Goal: Transaction & Acquisition: Purchase product/service

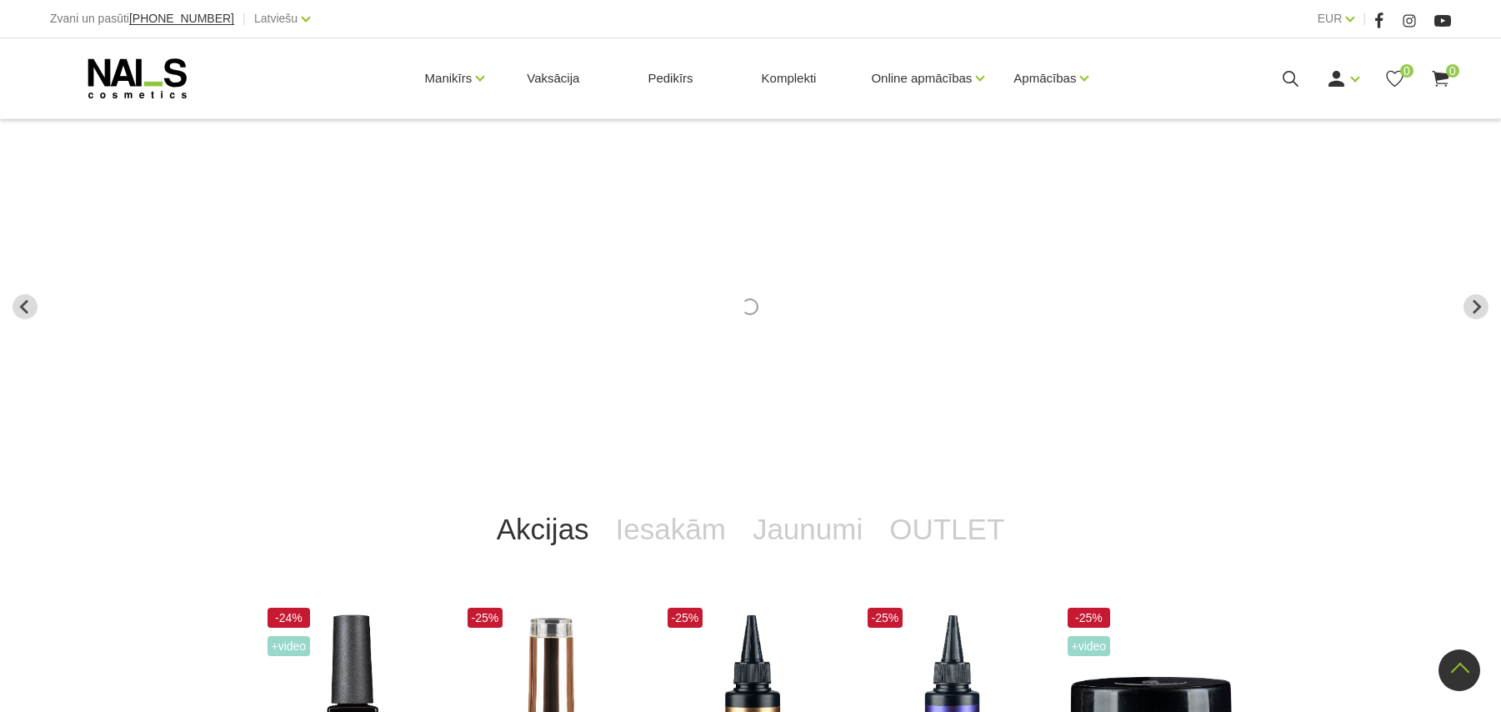
scroll to position [823, 0]
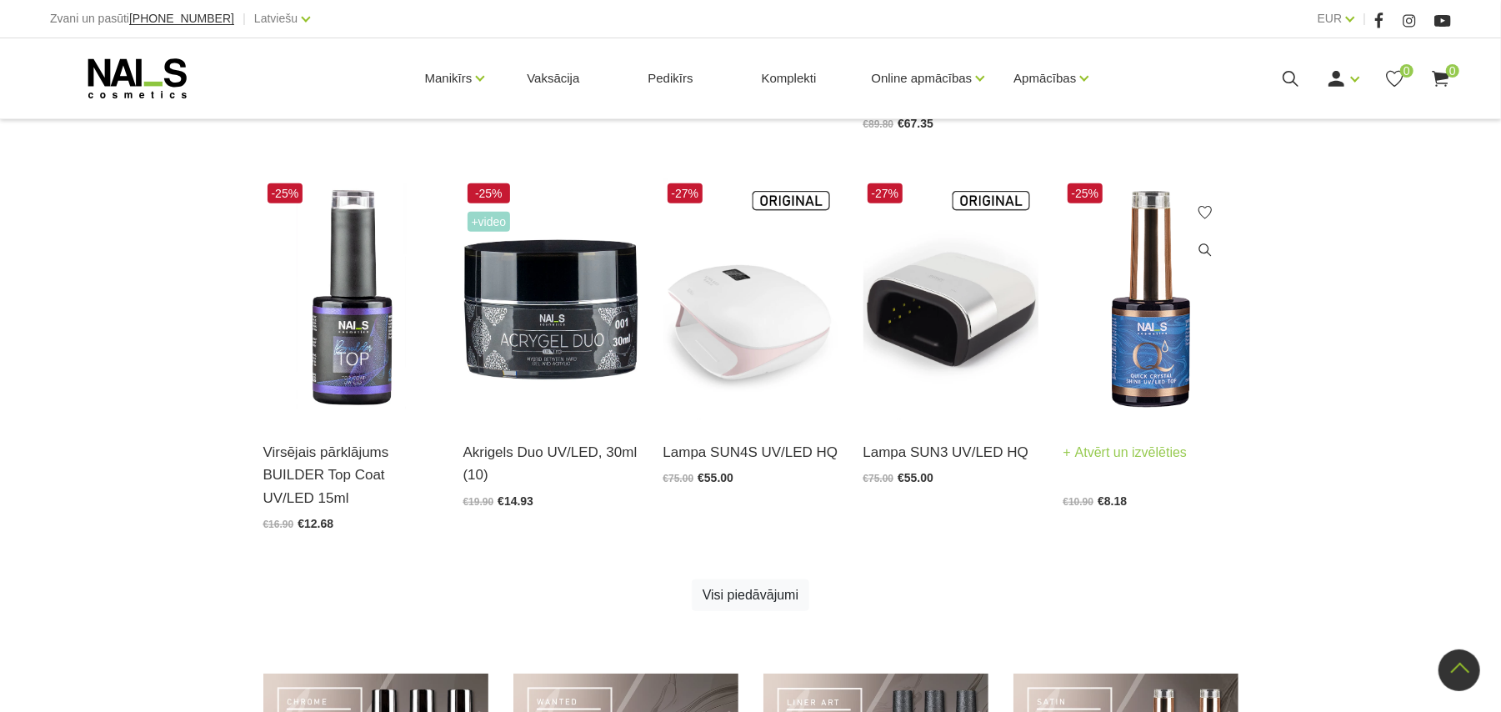
click at [1138, 350] on img at bounding box center [1150, 299] width 175 height 241
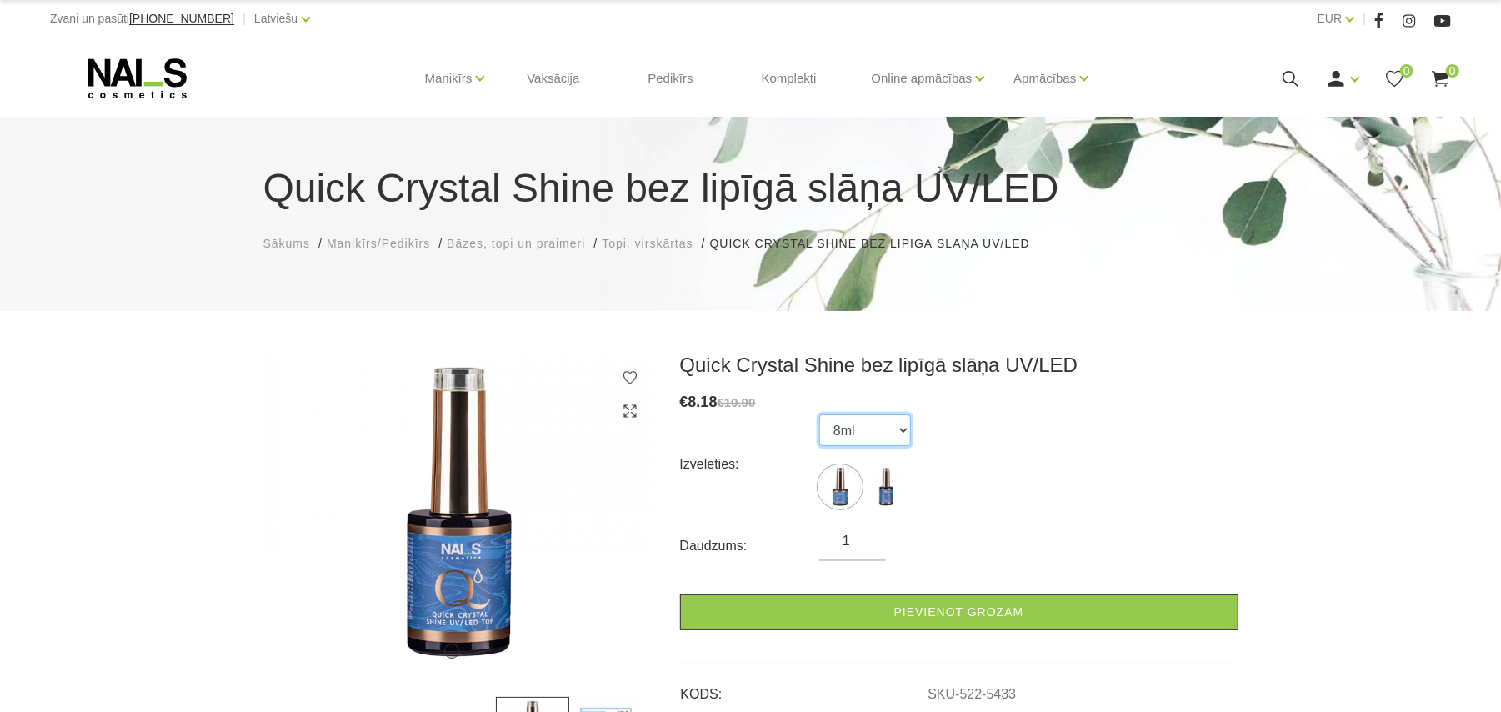
click at [868, 440] on select "8ml 15ml" at bounding box center [865, 430] width 92 height 32
select select "5434"
click at [819, 414] on select "8ml 15ml" at bounding box center [865, 430] width 92 height 32
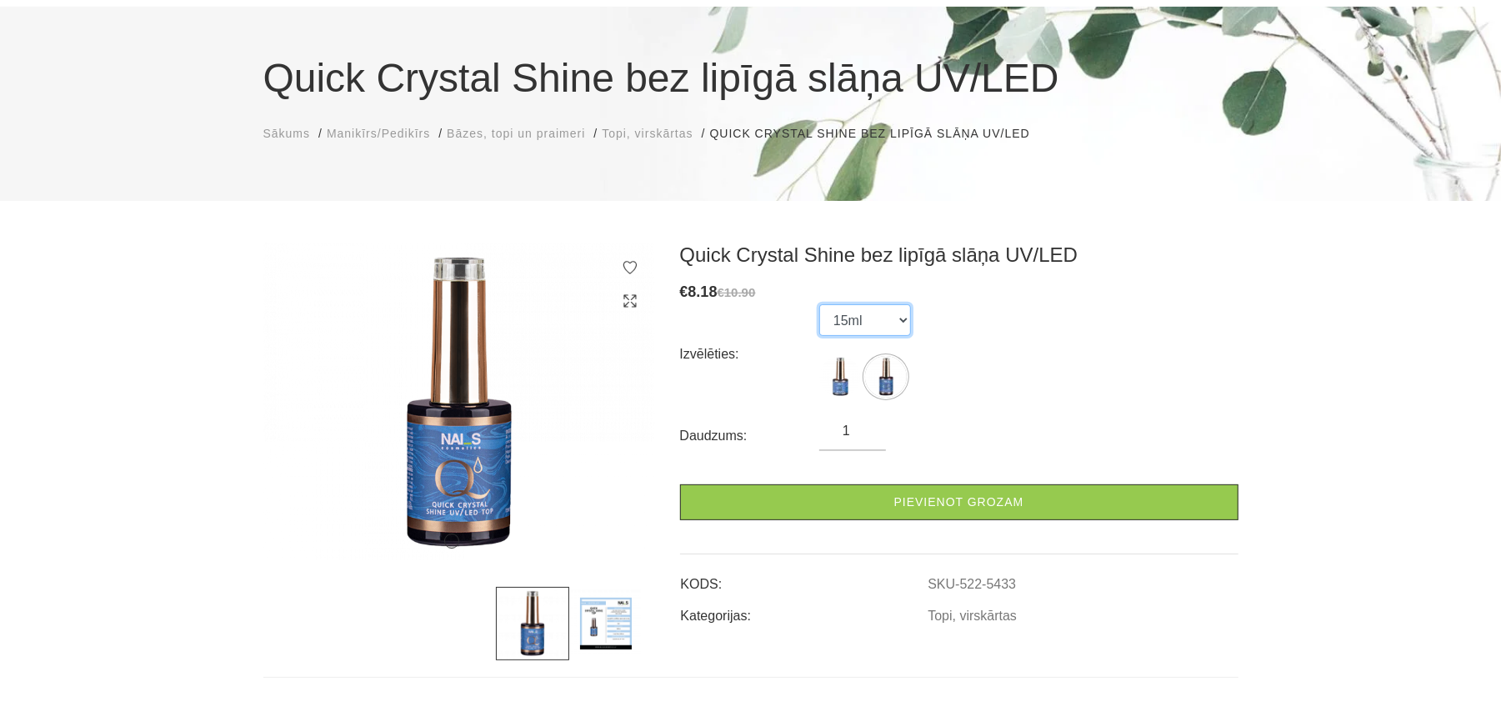
scroll to position [111, 0]
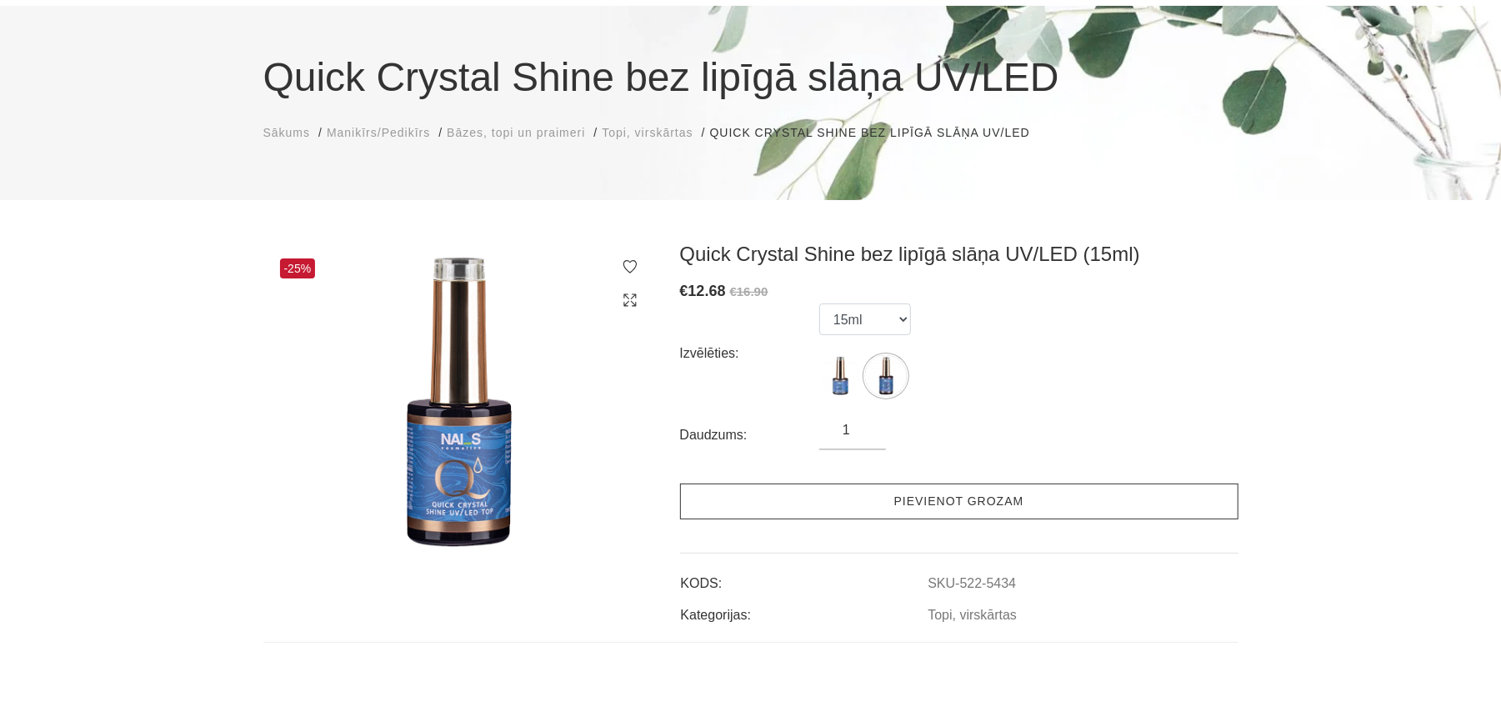
click at [884, 505] on link "Pievienot grozam" at bounding box center [959, 501] width 558 height 36
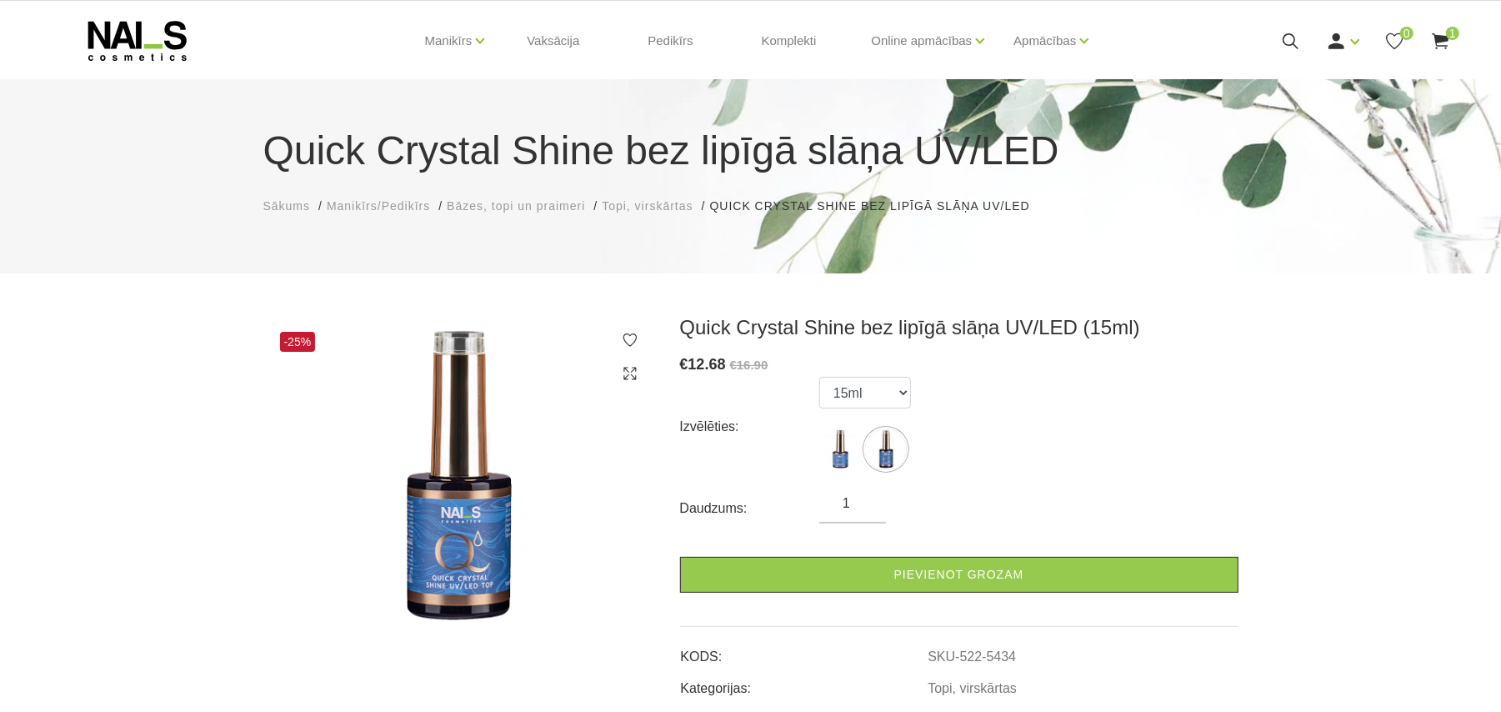
scroll to position [0, 0]
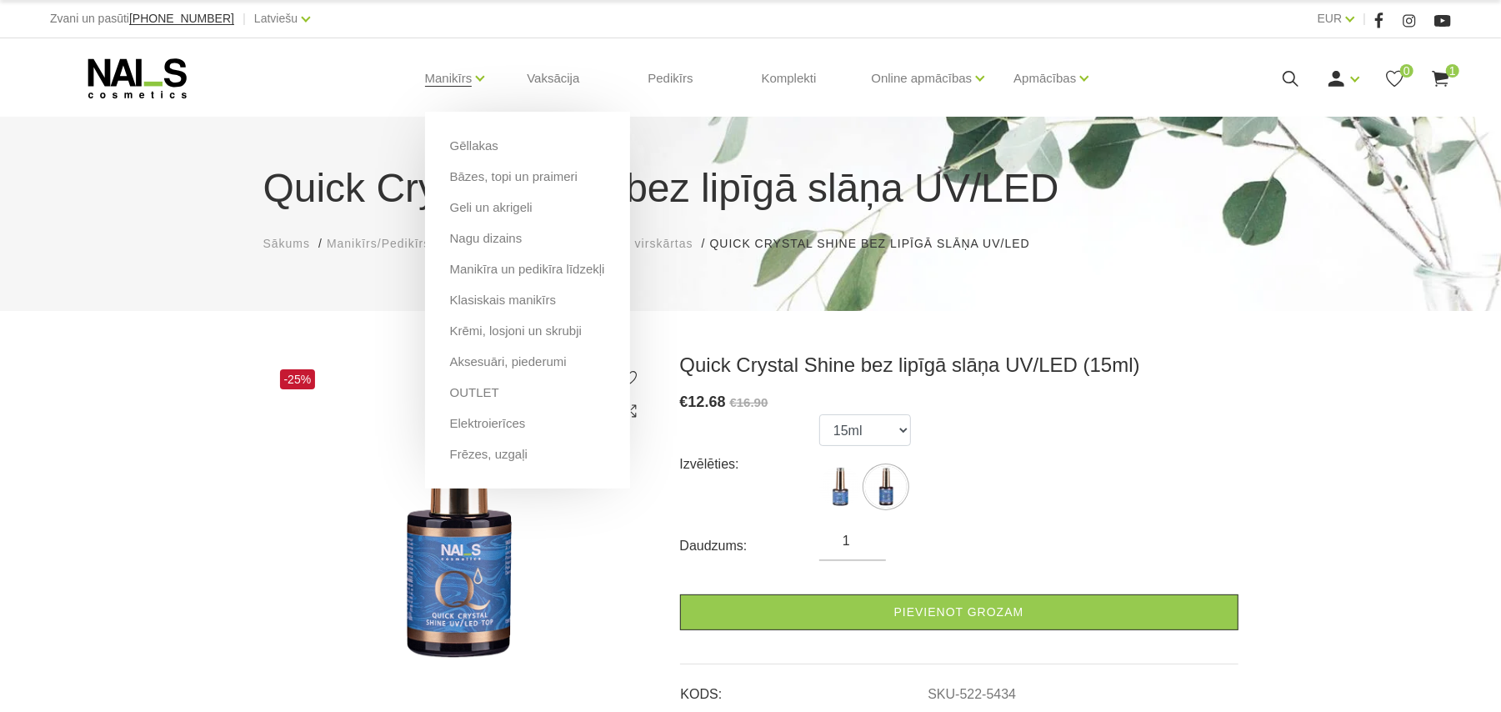
click at [448, 184] on ul "Gēllakas Bāzes, topi un praimeri Geli un akrigeli Nagu dizains Manikīra un pedi…" at bounding box center [527, 300] width 205 height 377
click at [460, 174] on link "Bāzes, topi un praimeri" at bounding box center [514, 177] width 128 height 18
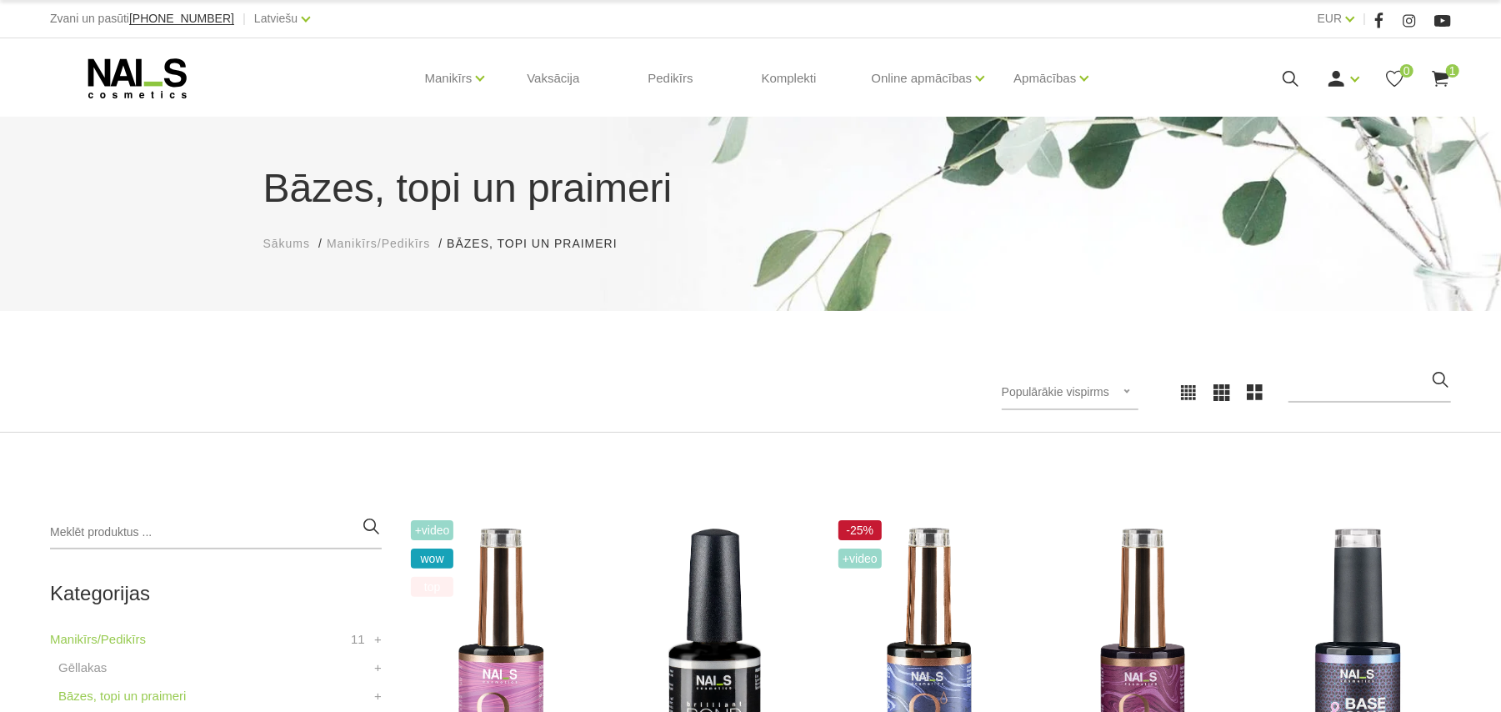
click at [1215, 295] on div "Bāzes, topi un praimeri Sākums Manikīrs/Pedikīrs Bāzes, topi un praimeri Bāzes,…" at bounding box center [750, 214] width 1501 height 194
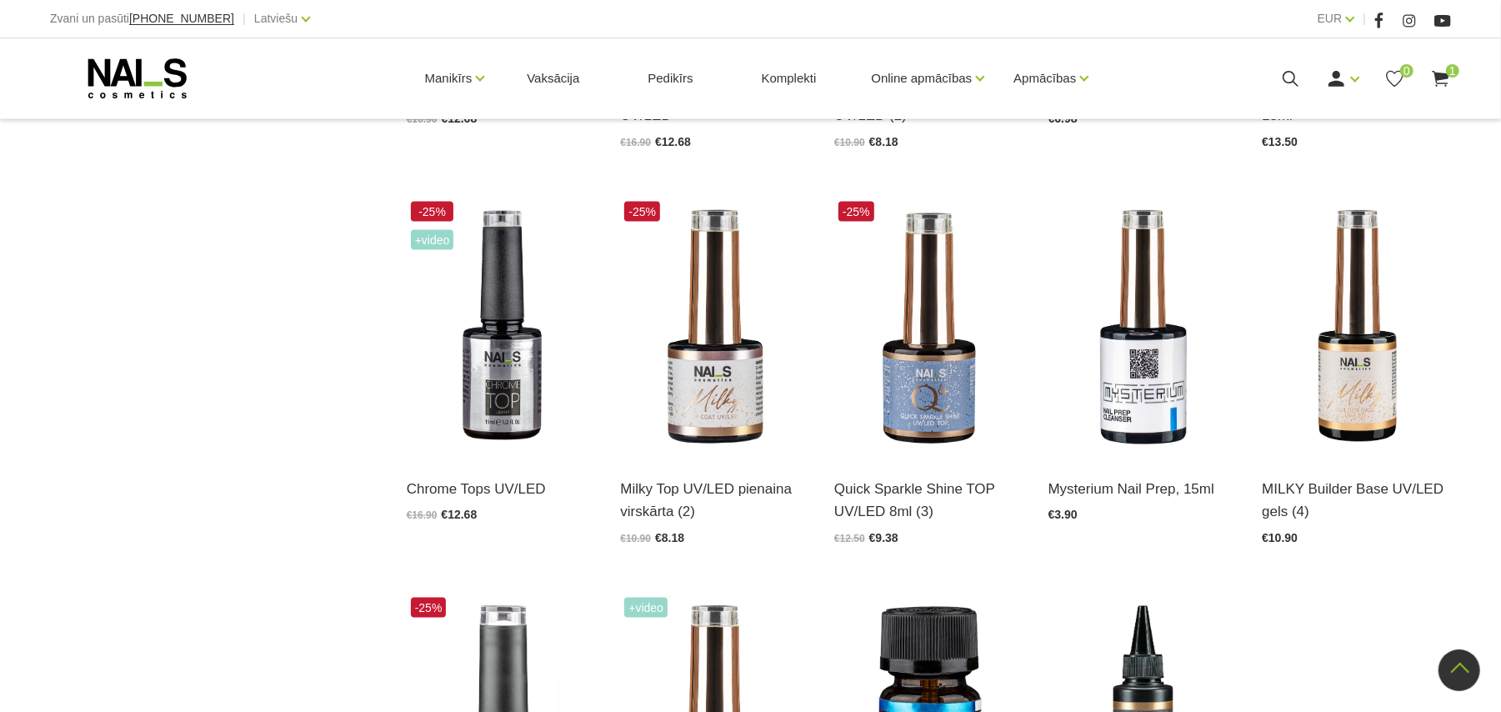
scroll to position [1555, 0]
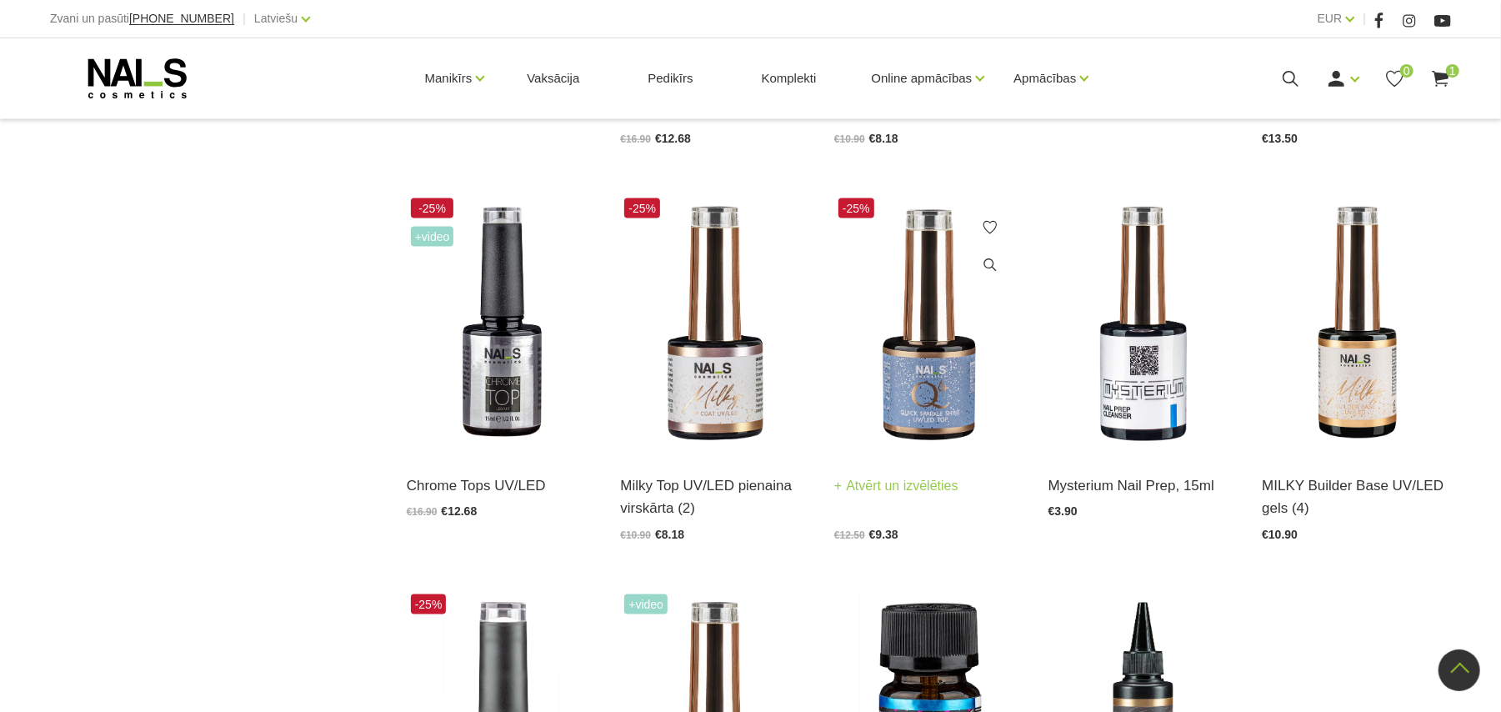
click at [903, 358] on img at bounding box center [928, 324] width 189 height 260
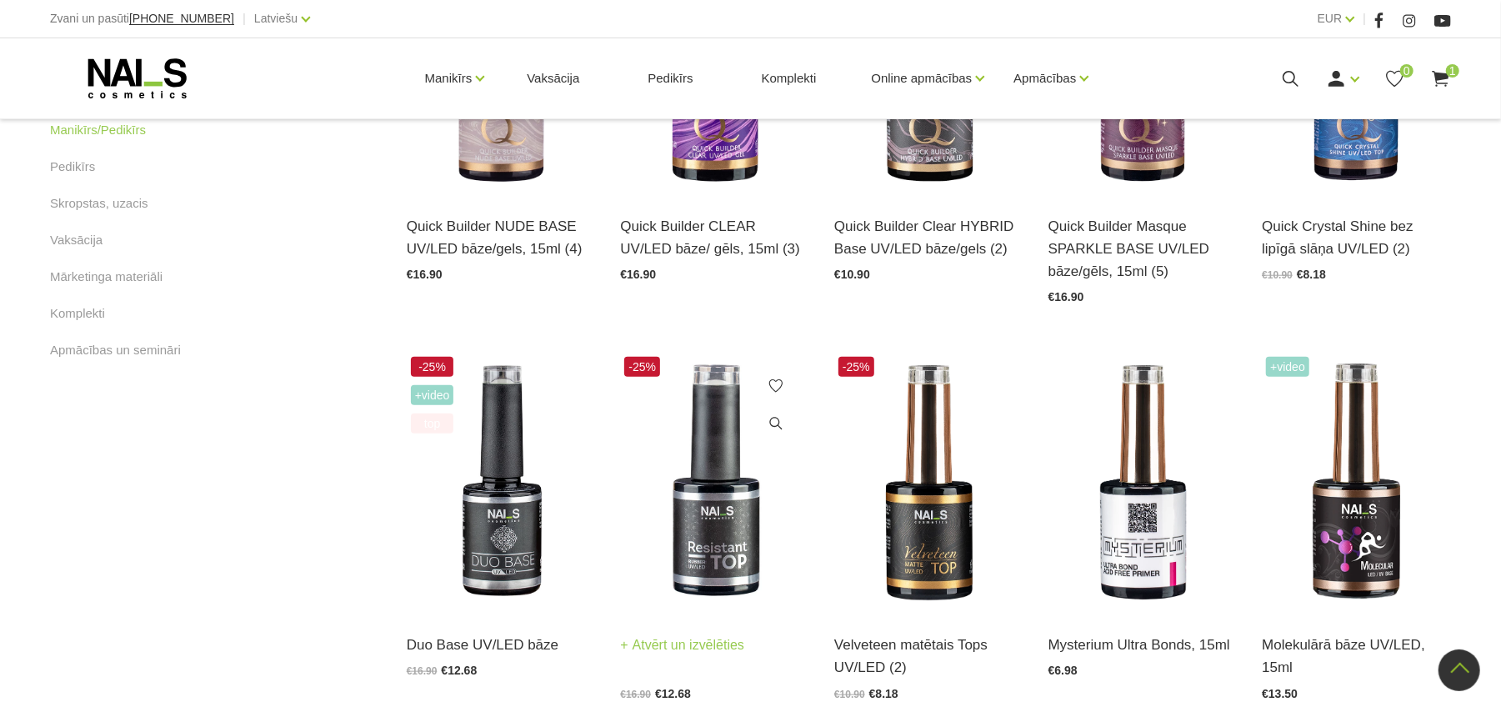
scroll to position [888, 0]
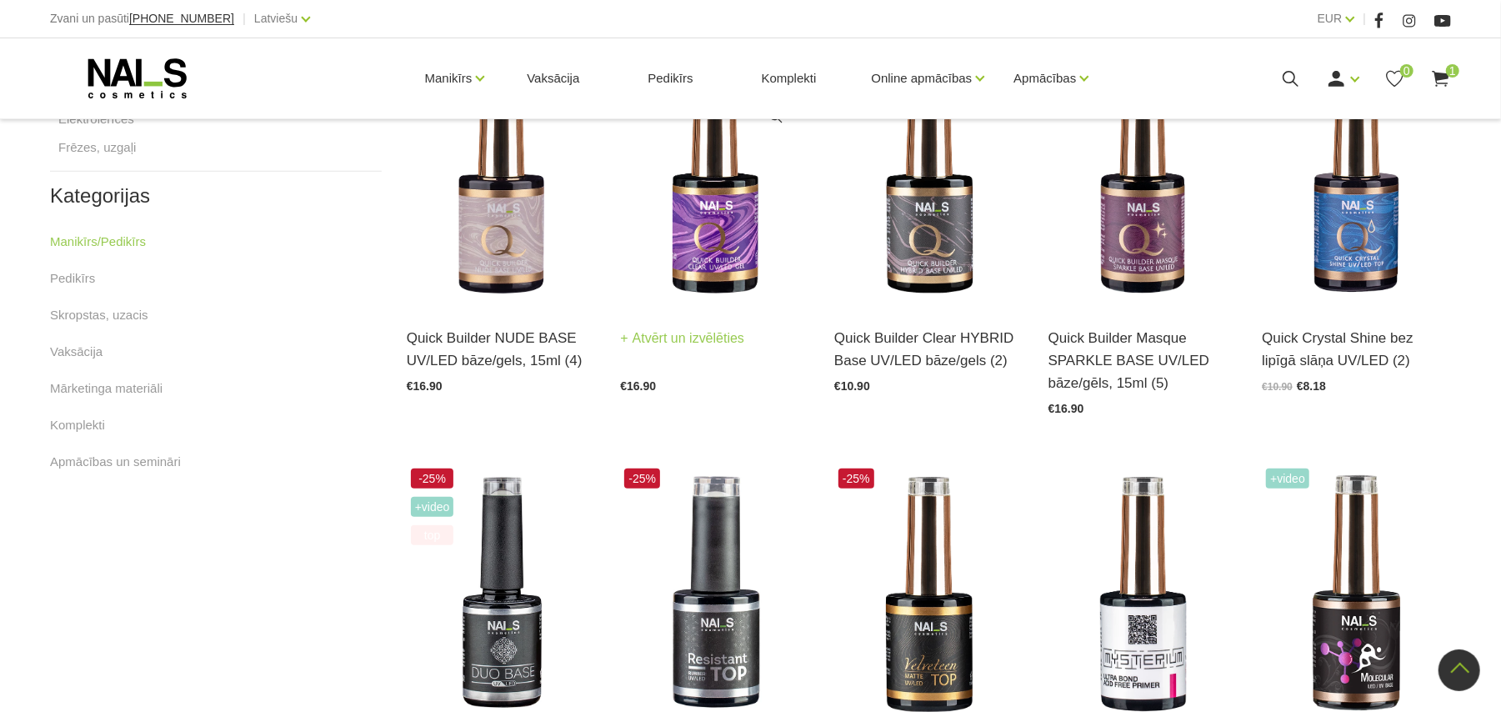
click at [738, 234] on img at bounding box center [714, 176] width 189 height 260
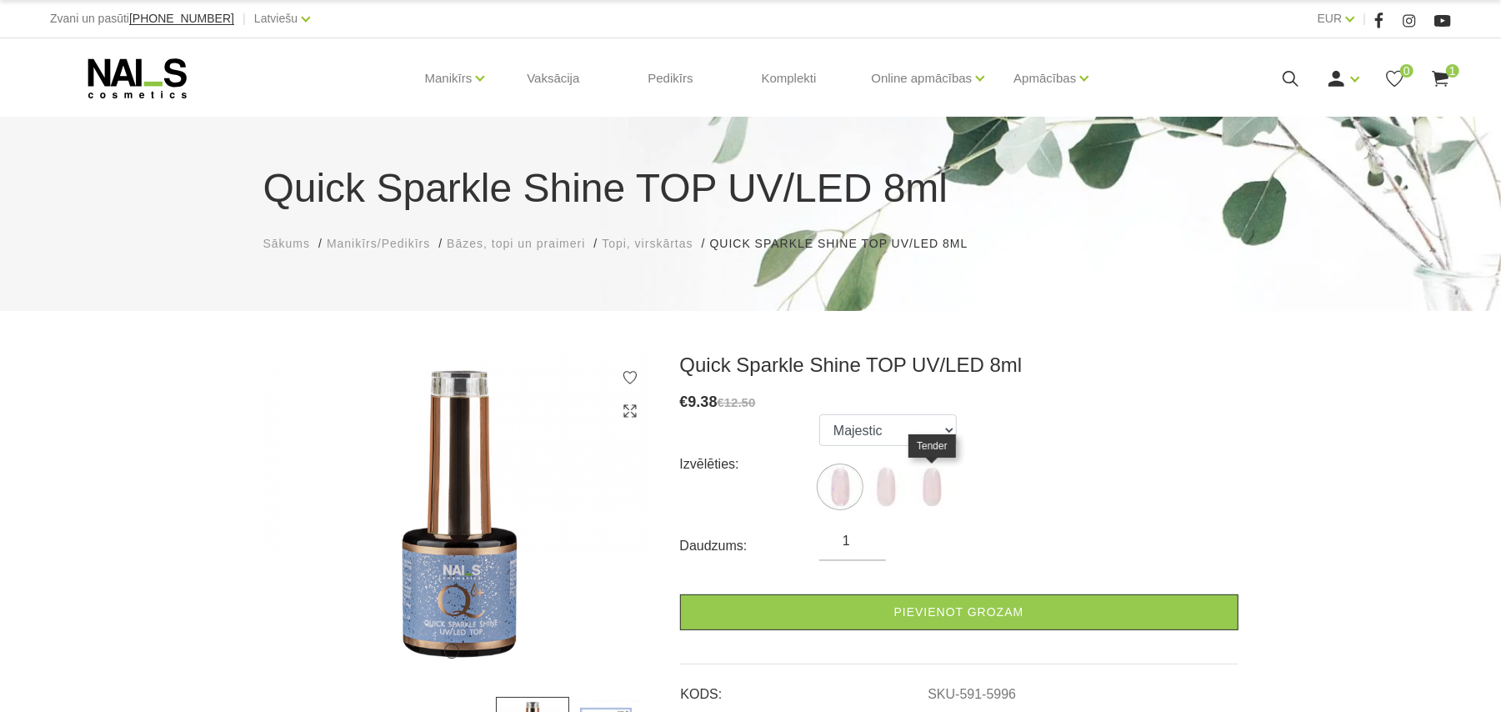
click at [924, 485] on img at bounding box center [932, 487] width 42 height 42
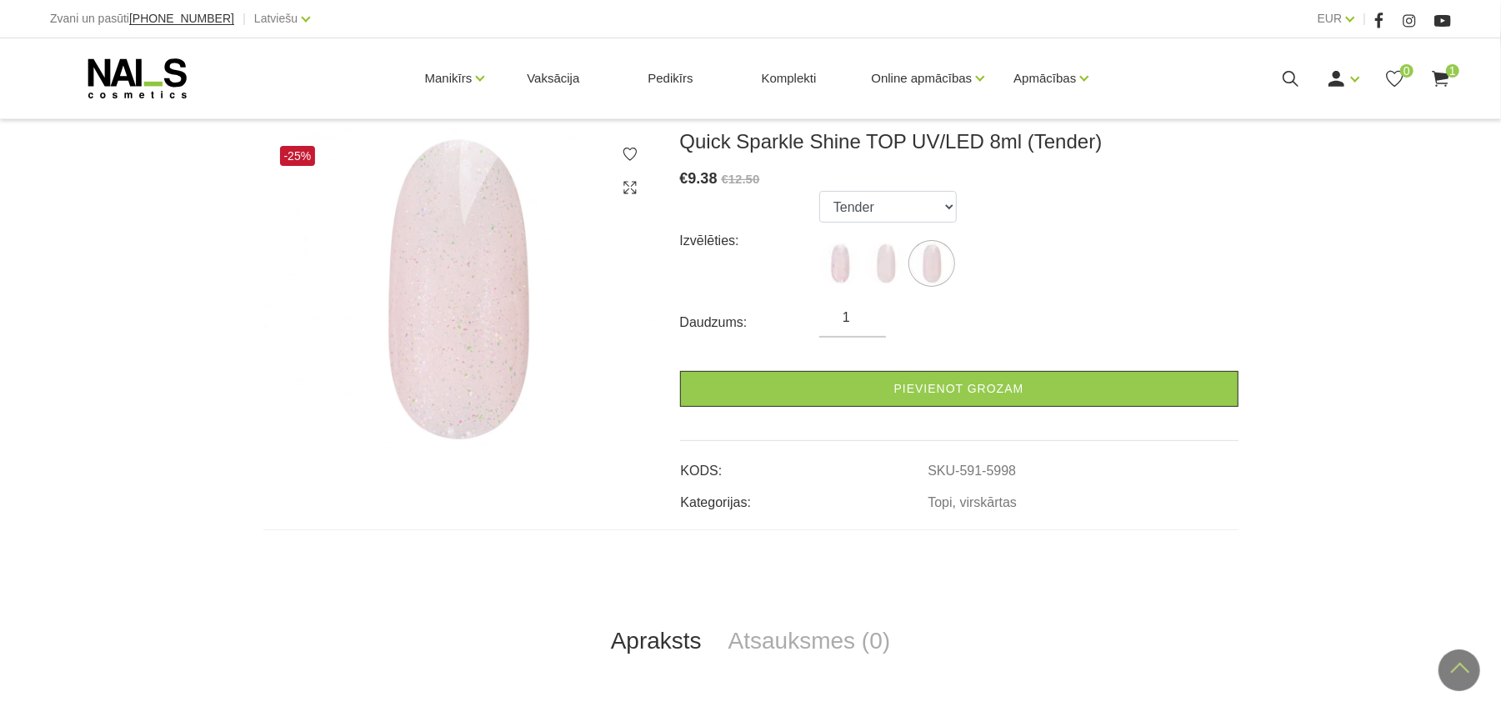
scroll to position [222, 0]
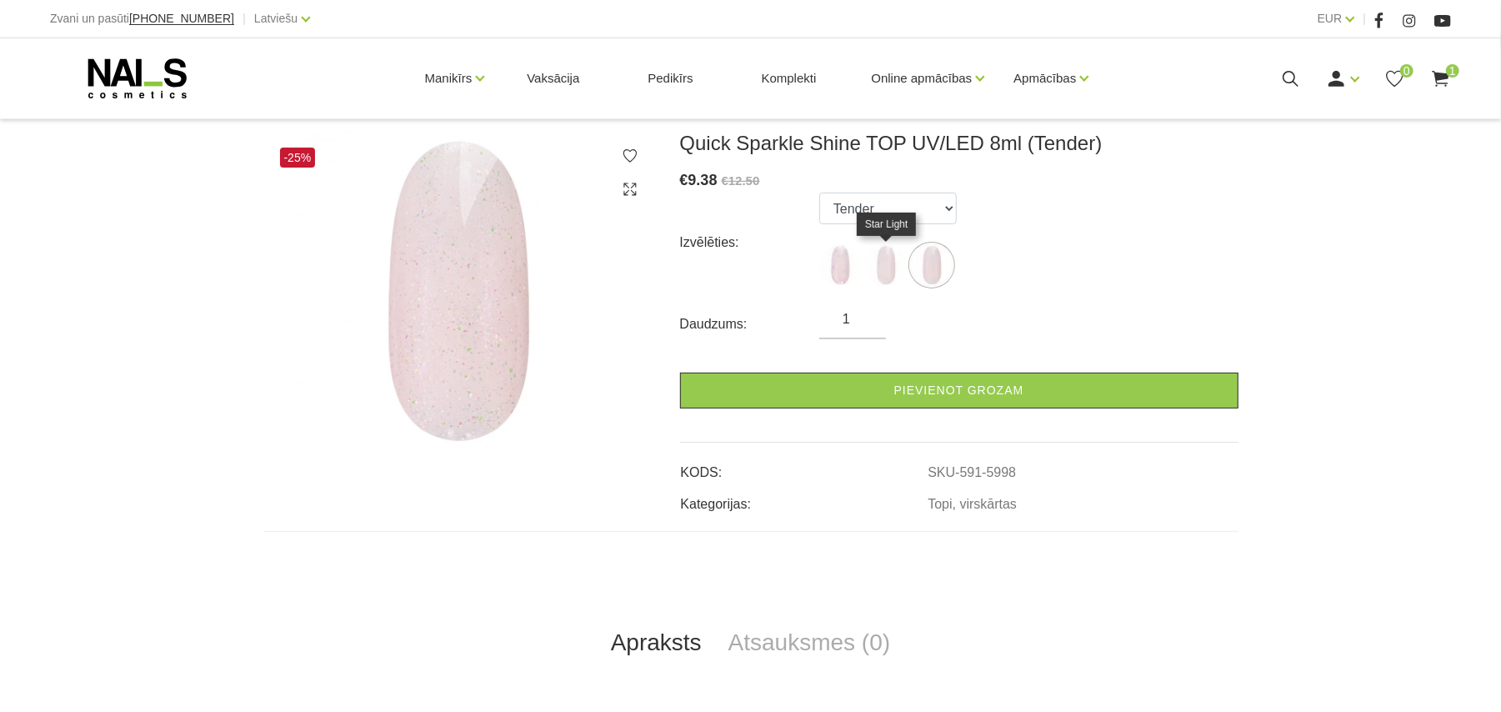
click at [883, 263] on img at bounding box center [886, 265] width 42 height 42
click at [838, 264] on img at bounding box center [840, 265] width 42 height 42
click at [930, 253] on img at bounding box center [932, 265] width 42 height 42
select select "5998"
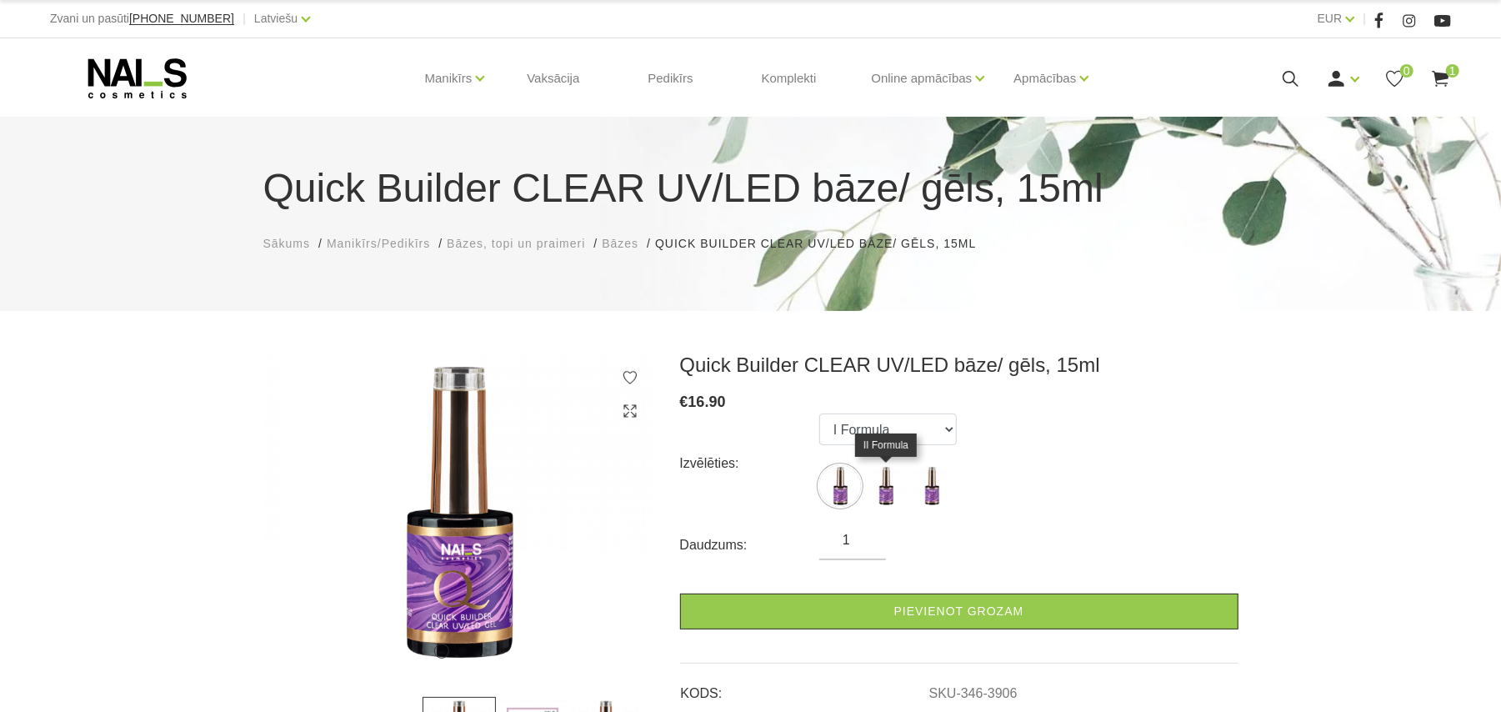
click at [895, 482] on img at bounding box center [886, 486] width 42 height 42
select select "3907"
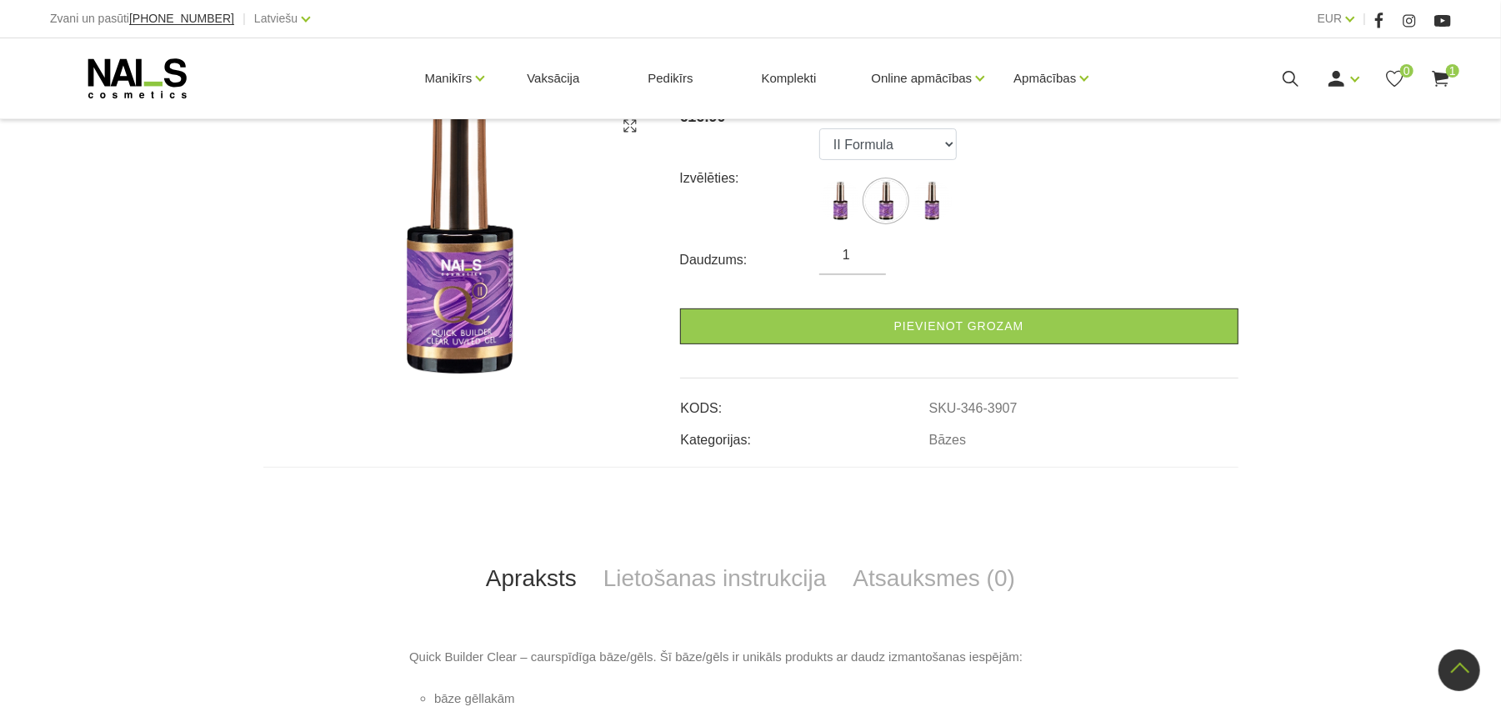
scroll to position [191, 0]
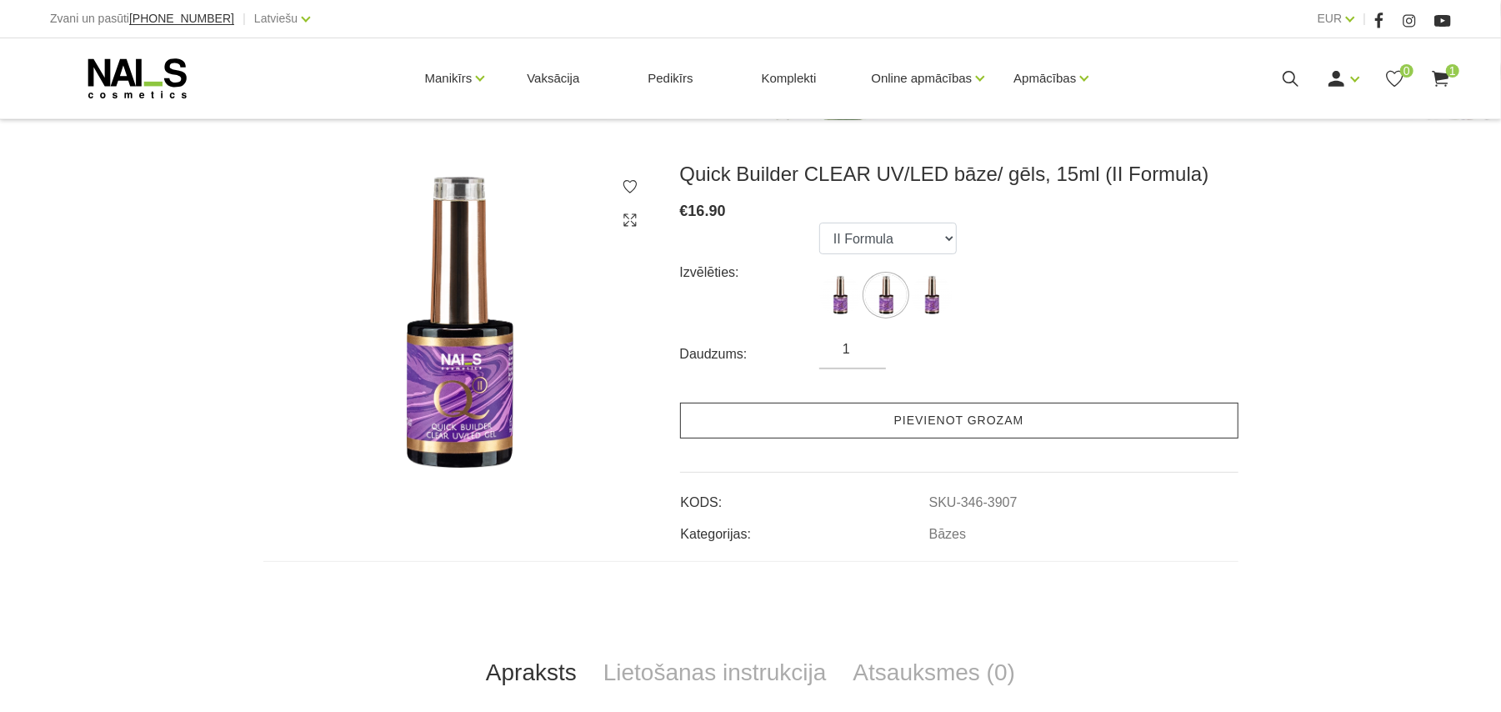
click at [931, 420] on link "Pievienot grozam" at bounding box center [959, 421] width 558 height 36
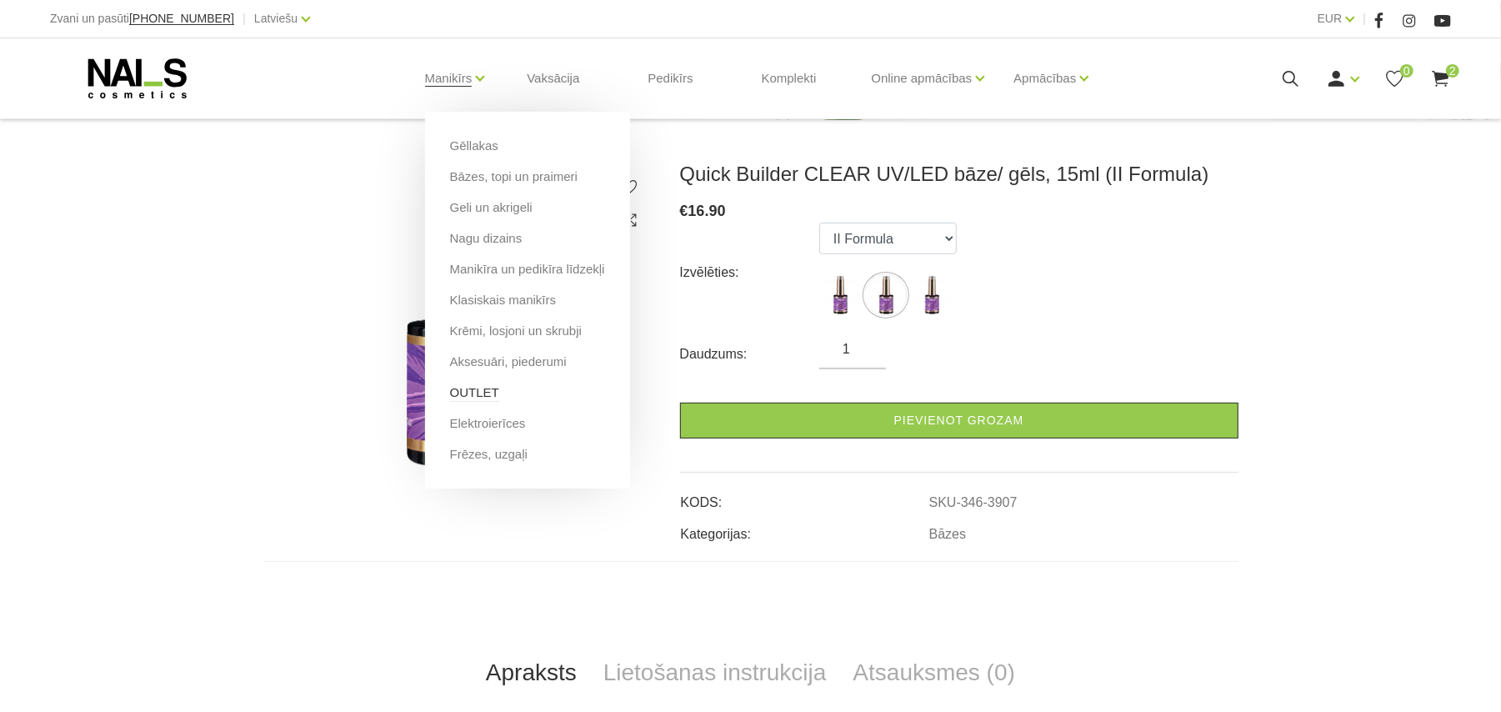
click at [465, 390] on link "OUTLET" at bounding box center [474, 392] width 49 height 18
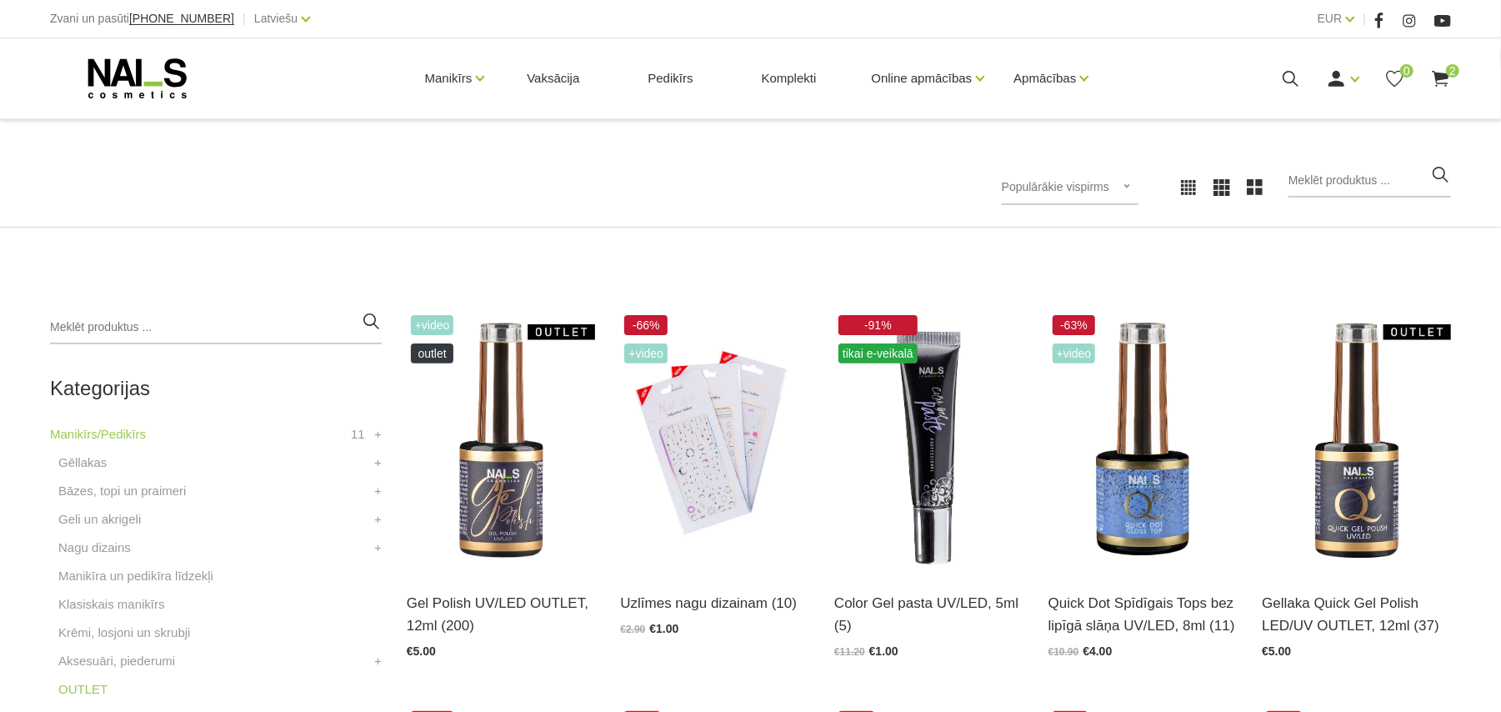
scroll to position [222, 0]
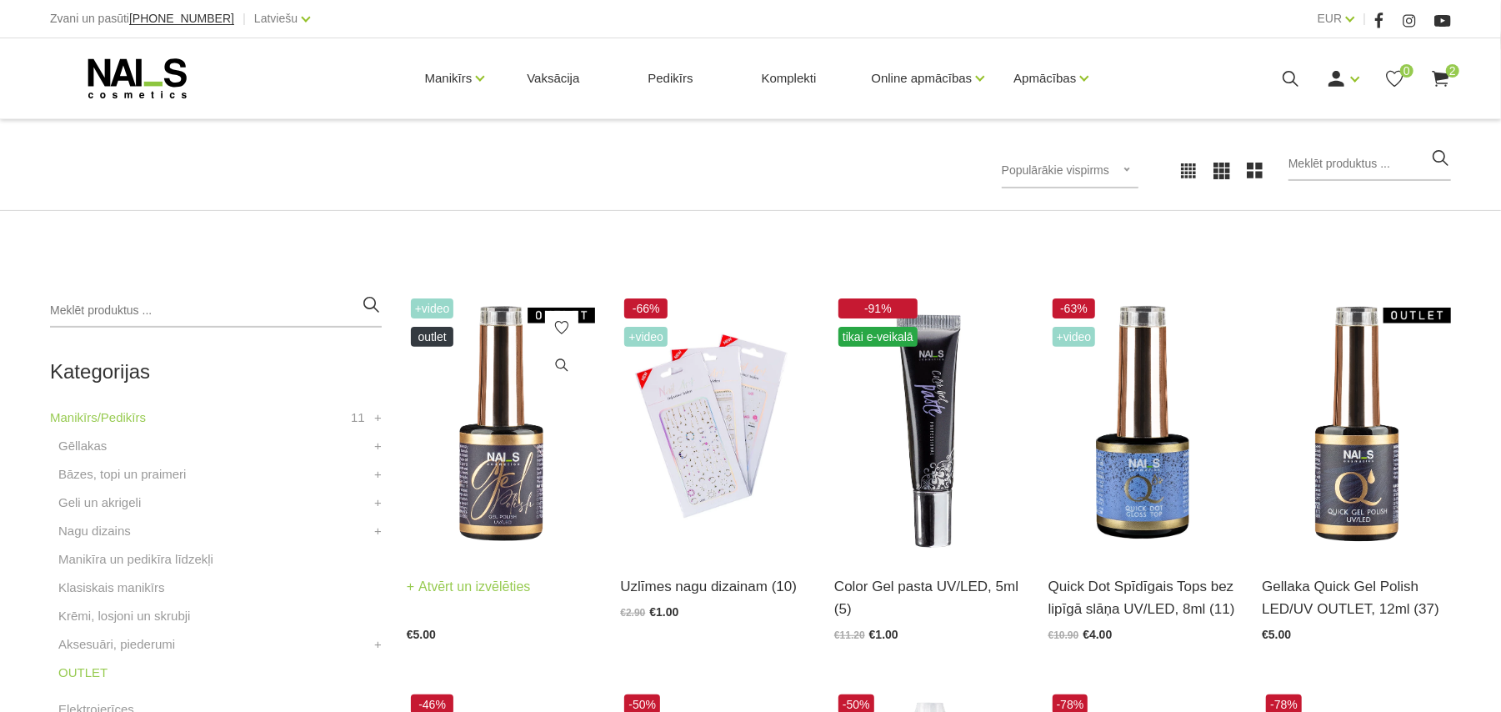
click at [462, 484] on img at bounding box center [501, 424] width 189 height 260
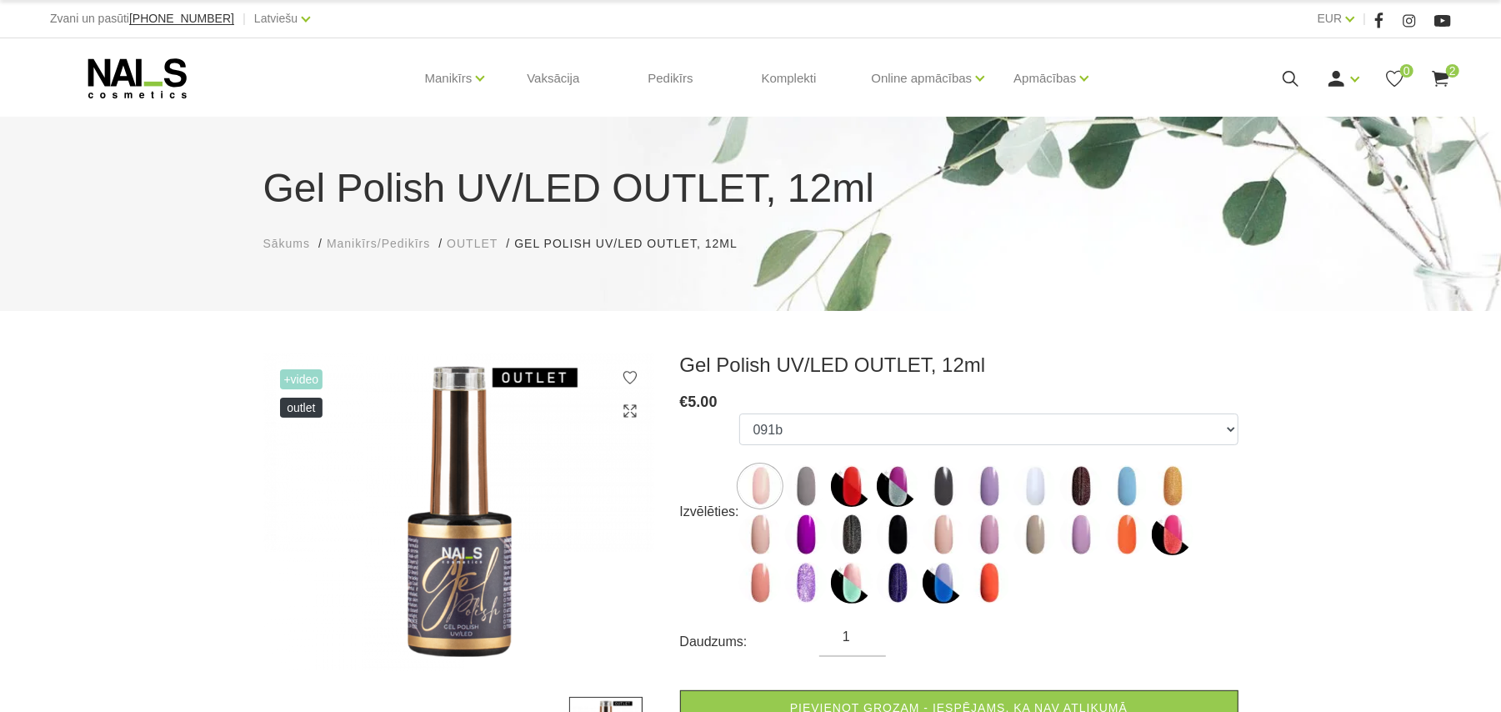
scroll to position [111, 0]
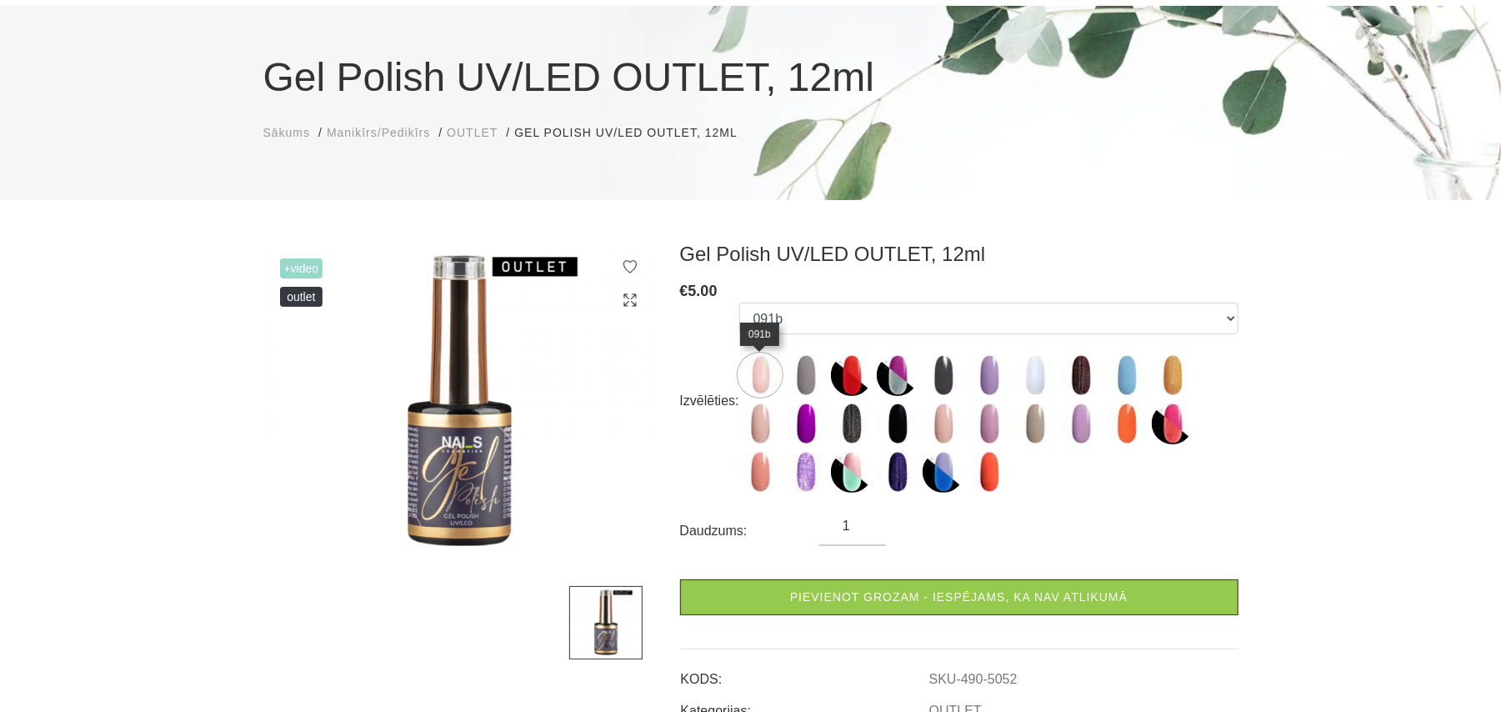
click at [758, 365] on img at bounding box center [760, 375] width 42 height 42
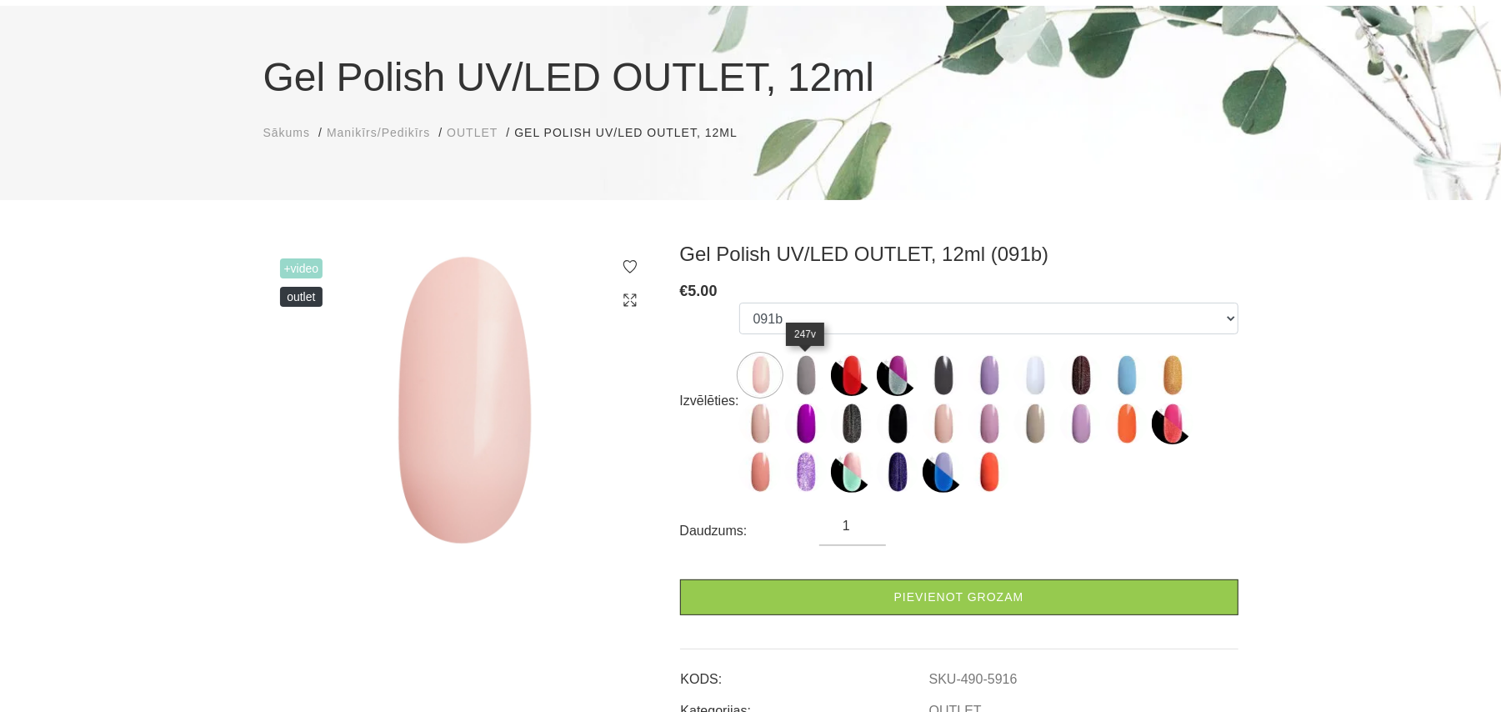
click at [810, 372] on img at bounding box center [806, 375] width 42 height 42
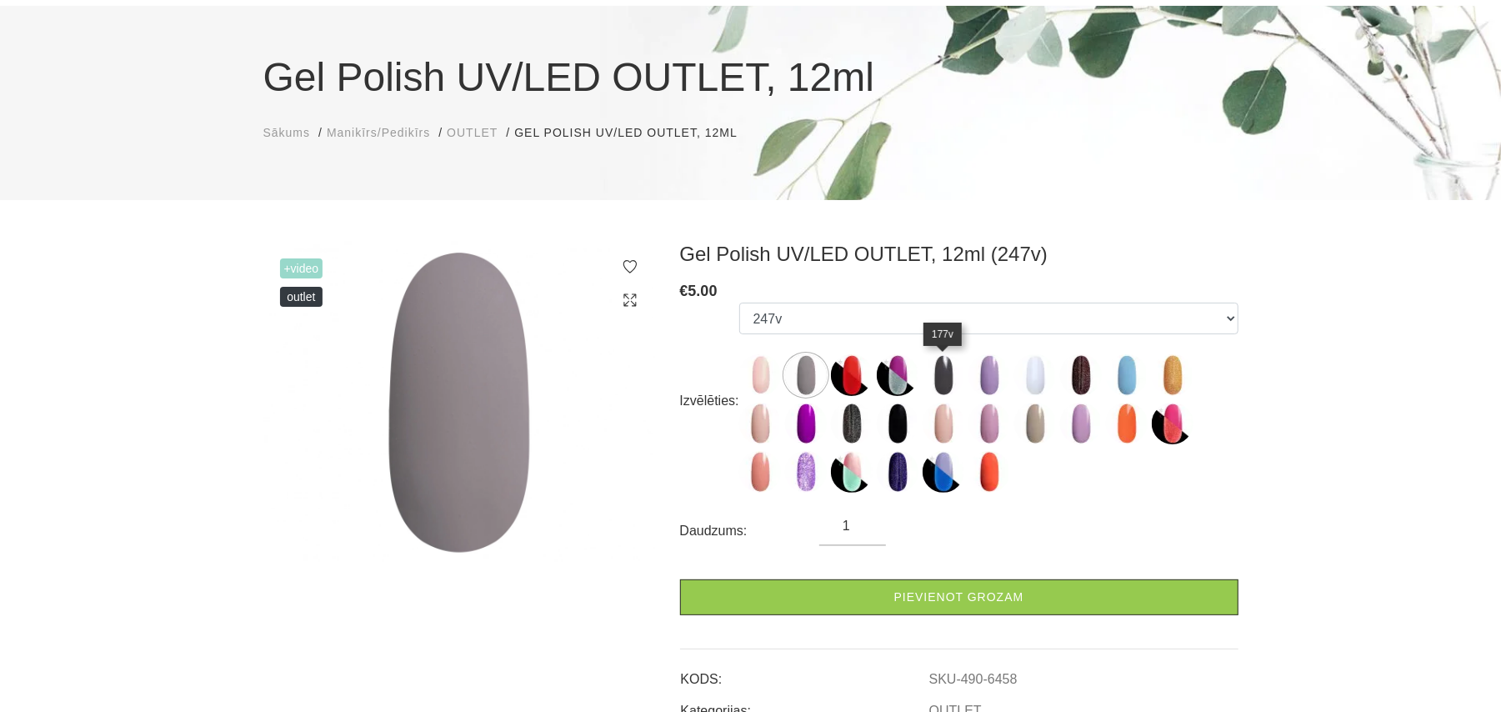
click at [932, 372] on img at bounding box center [944, 375] width 42 height 42
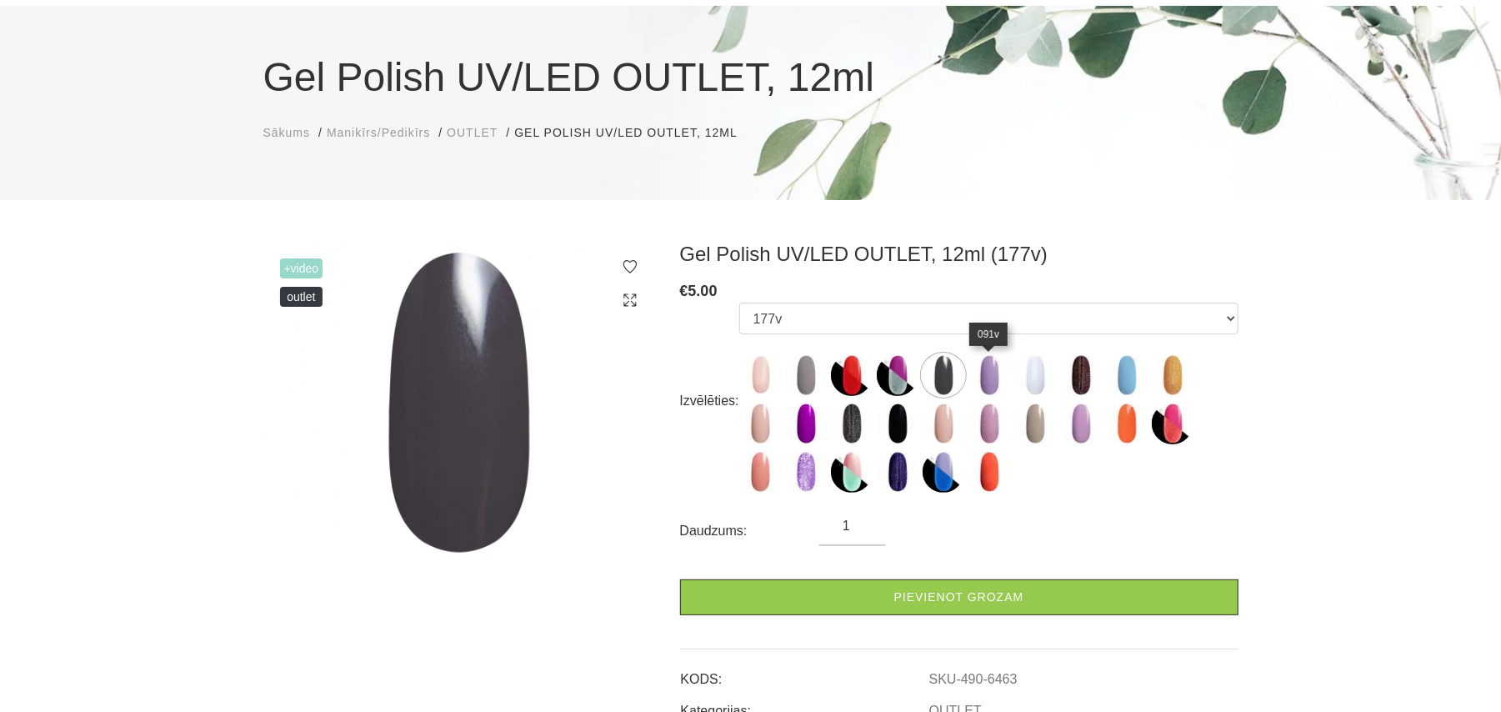
click at [981, 378] on img at bounding box center [989, 375] width 42 height 42
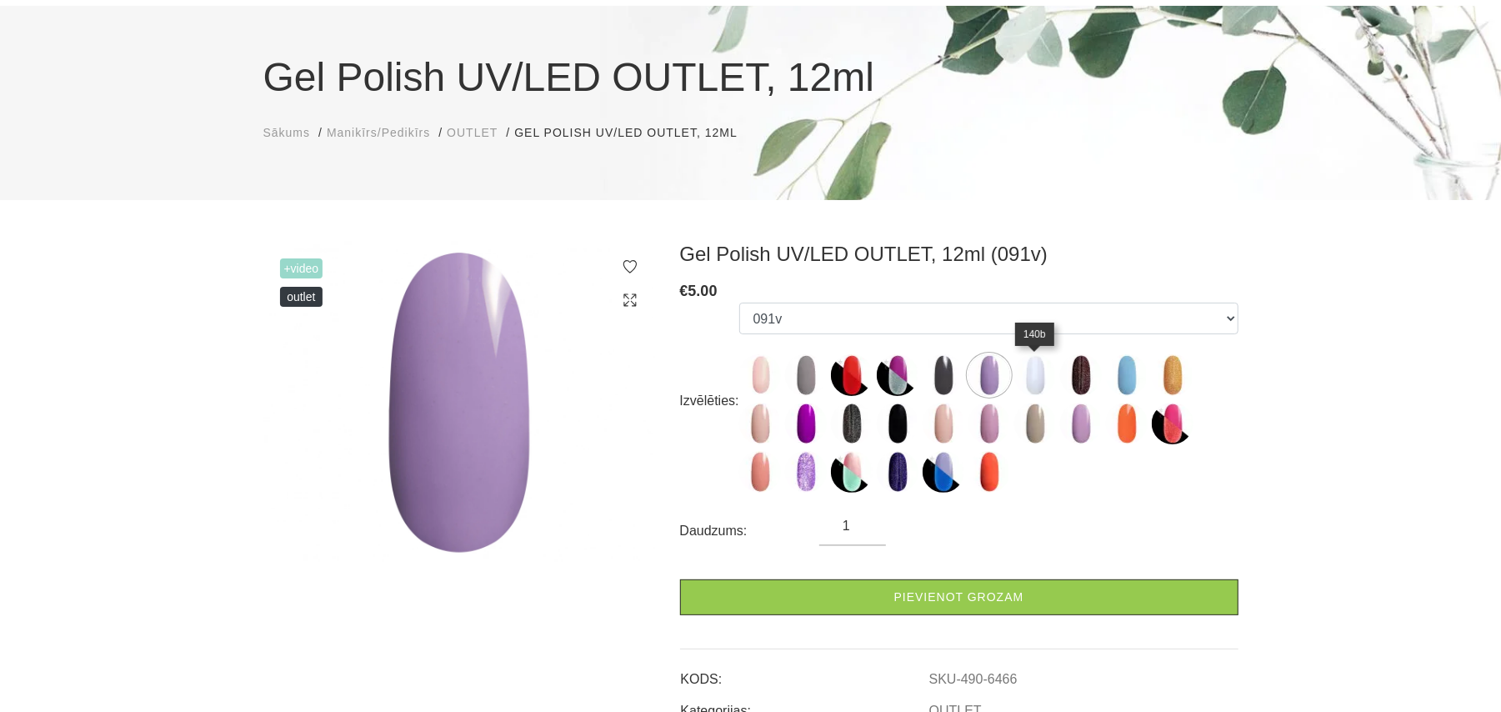
click at [1031, 381] on img at bounding box center [1035, 375] width 42 height 42
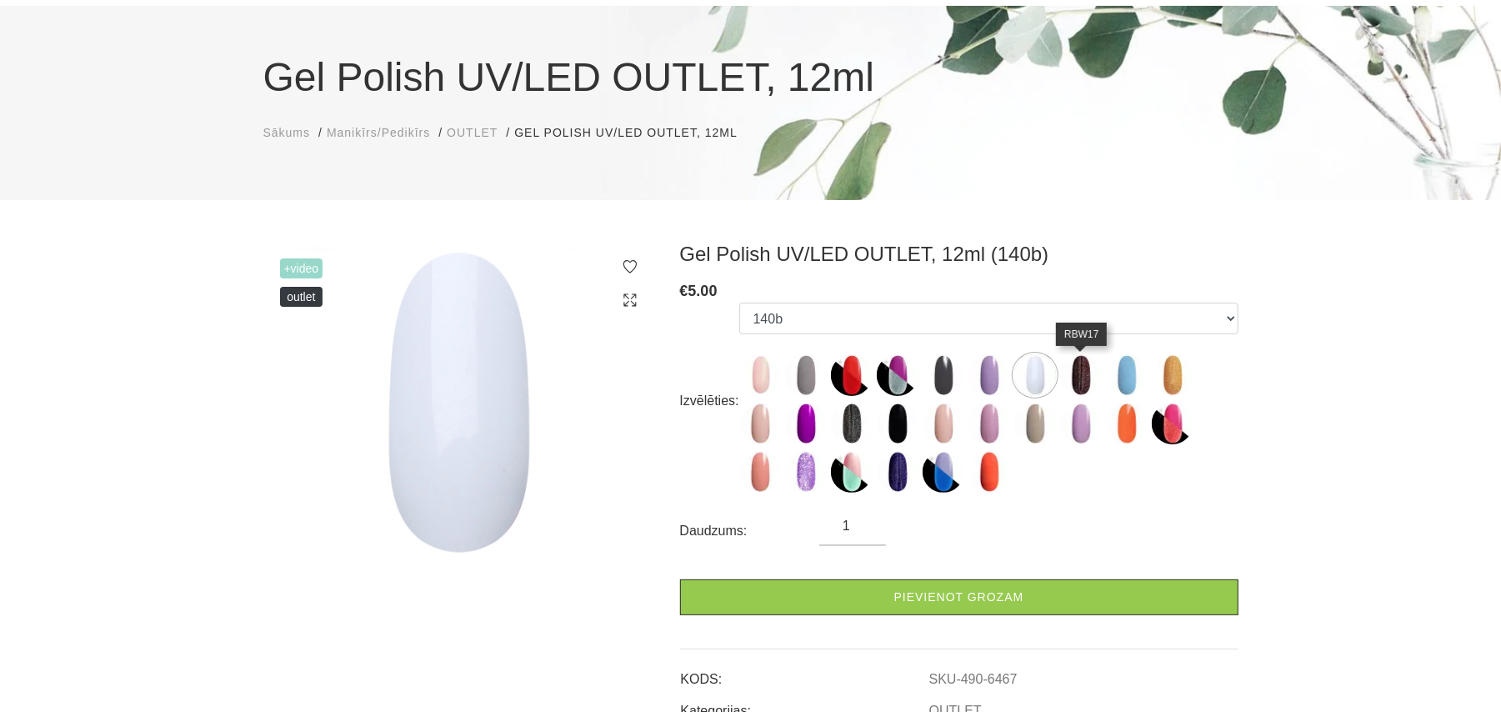
click at [1074, 385] on img at bounding box center [1081, 375] width 42 height 42
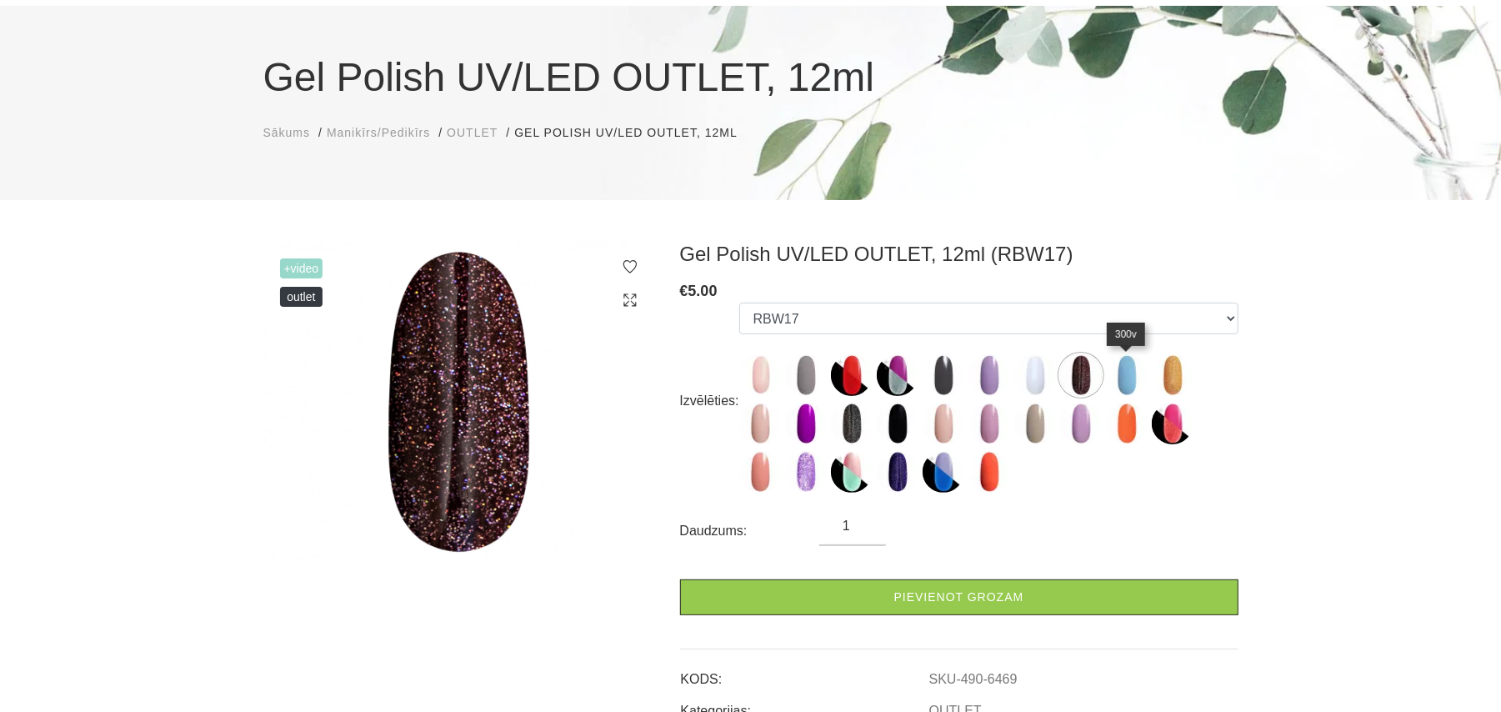
click at [1117, 367] on img at bounding box center [1127, 375] width 42 height 42
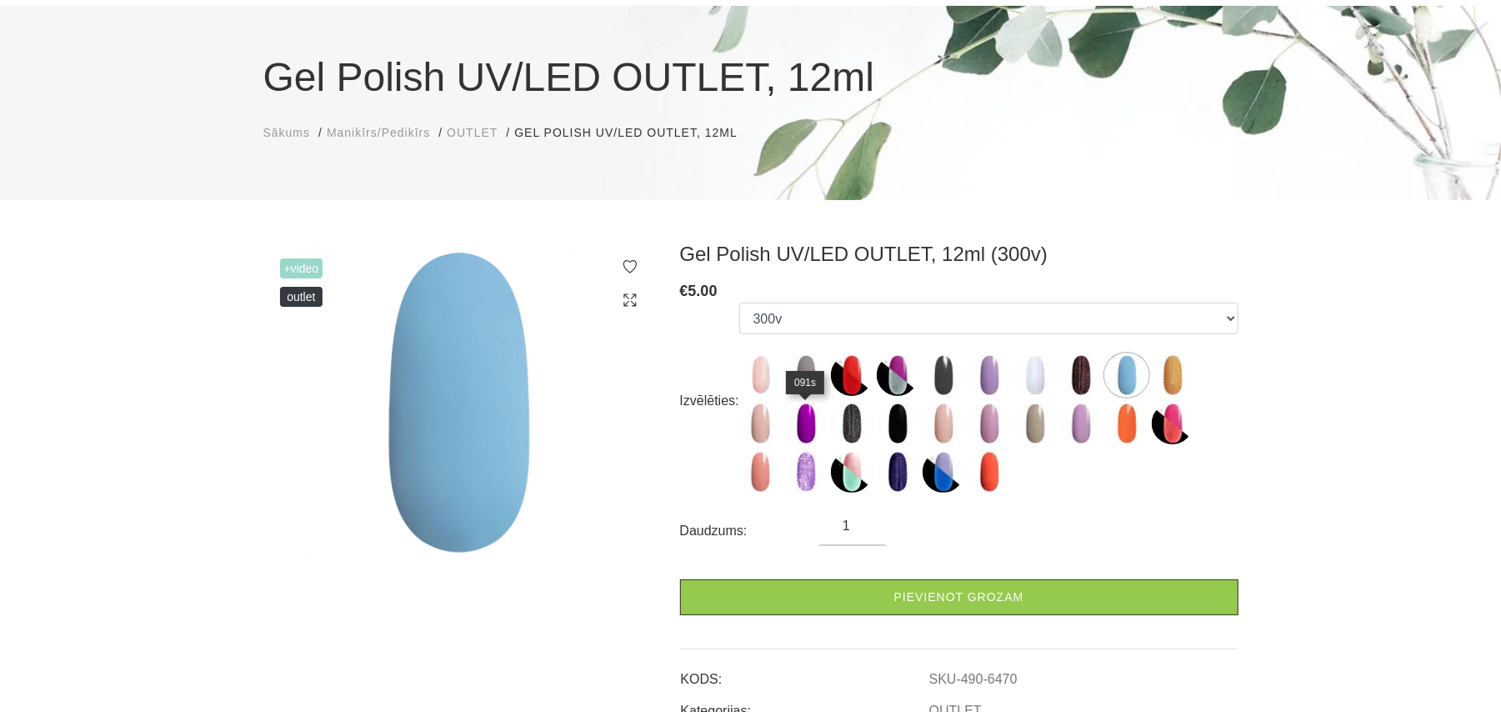
click at [801, 420] on img at bounding box center [806, 424] width 42 height 42
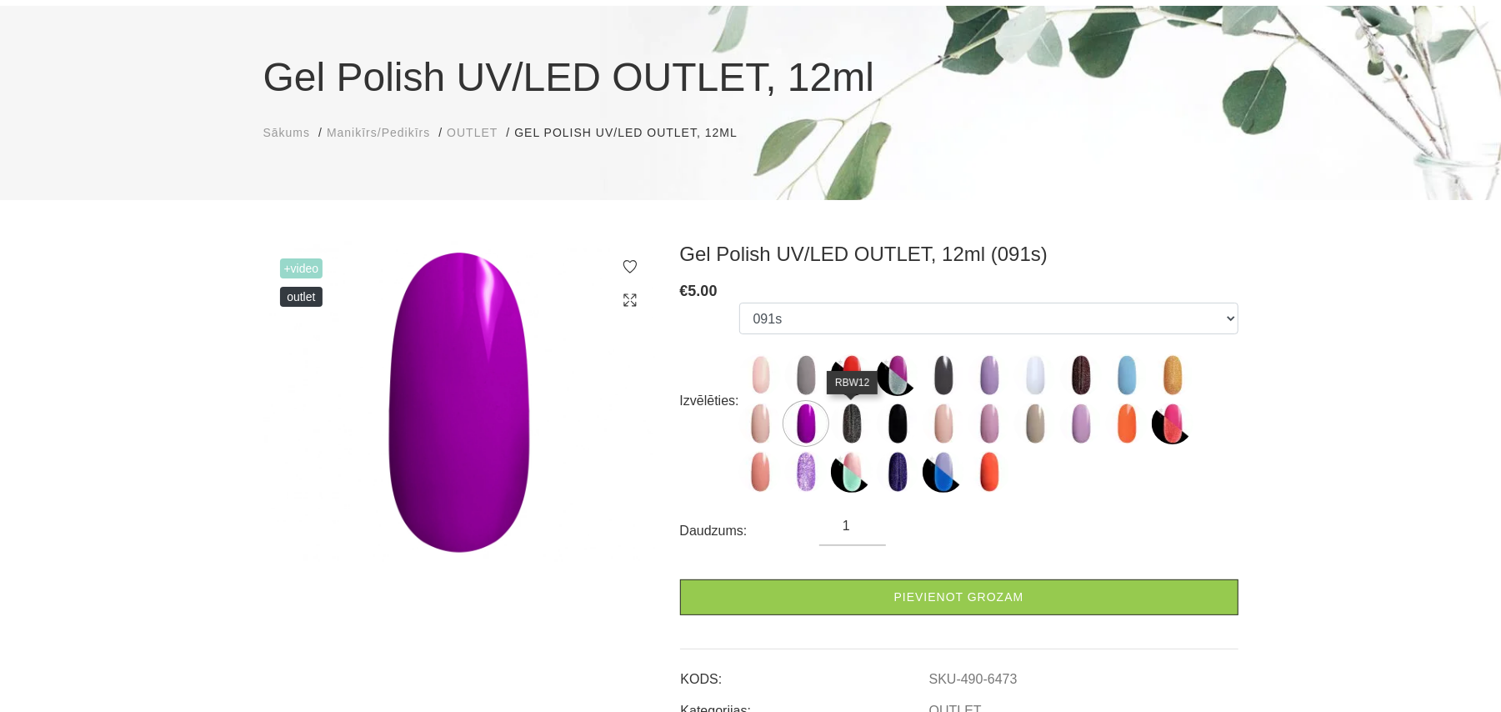
click at [851, 424] on img at bounding box center [852, 424] width 42 height 42
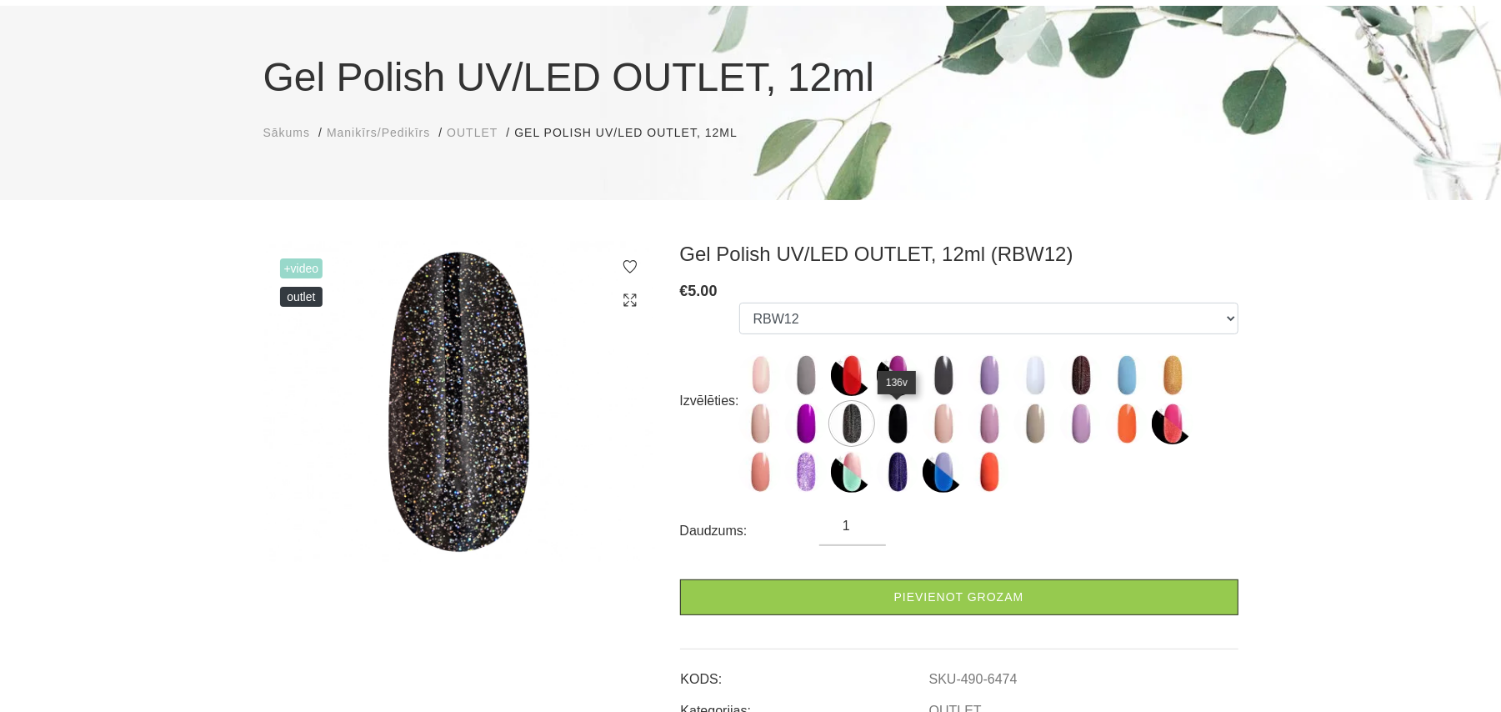
click at [893, 424] on img at bounding box center [898, 424] width 42 height 42
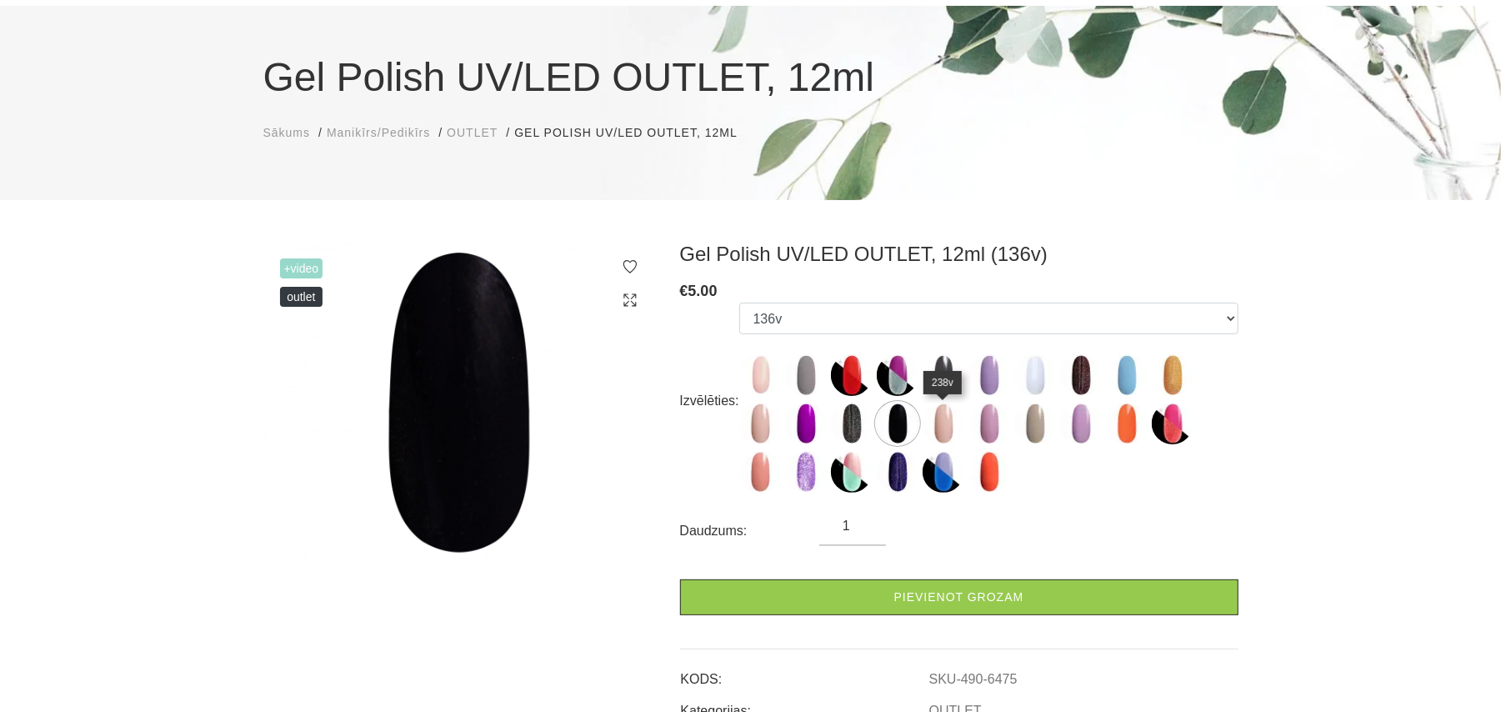
click at [931, 425] on img at bounding box center [944, 424] width 42 height 42
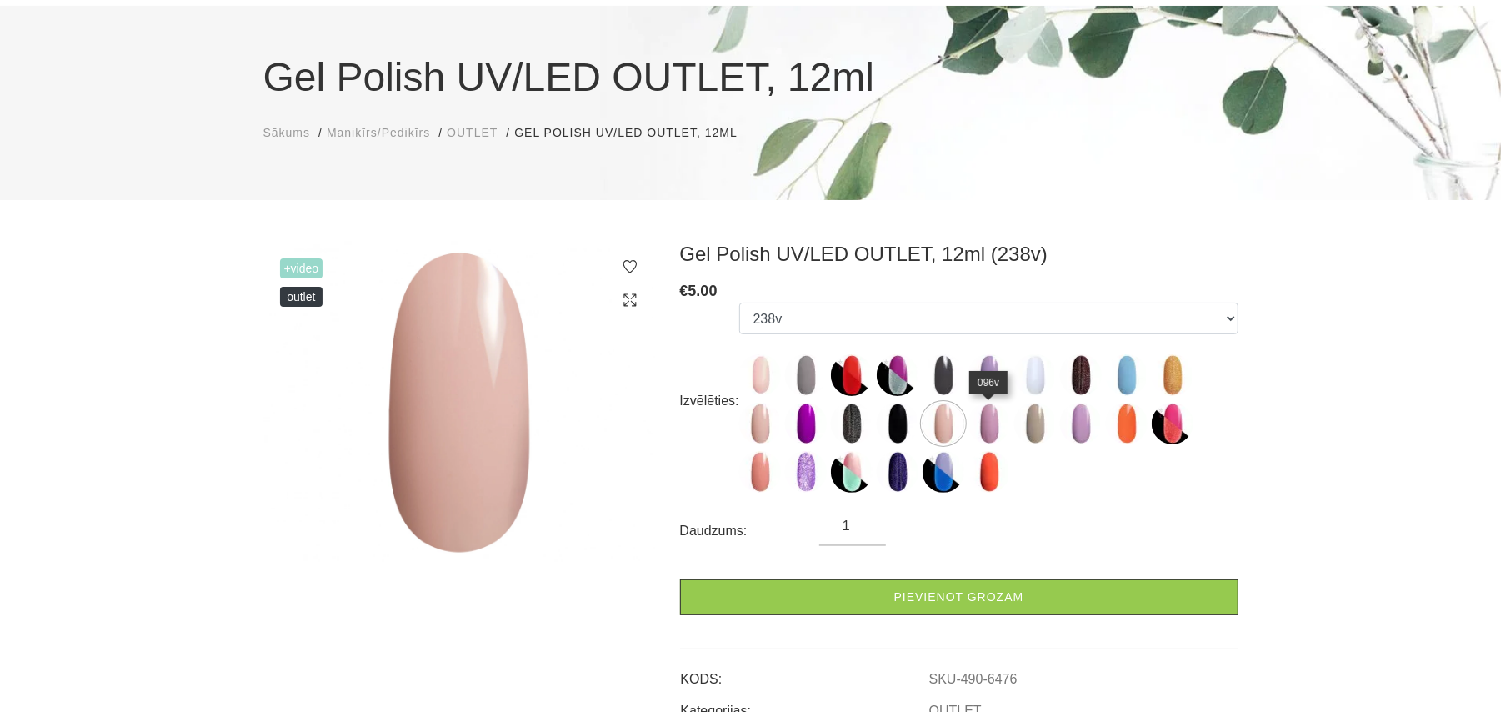
click at [988, 417] on img at bounding box center [989, 424] width 42 height 42
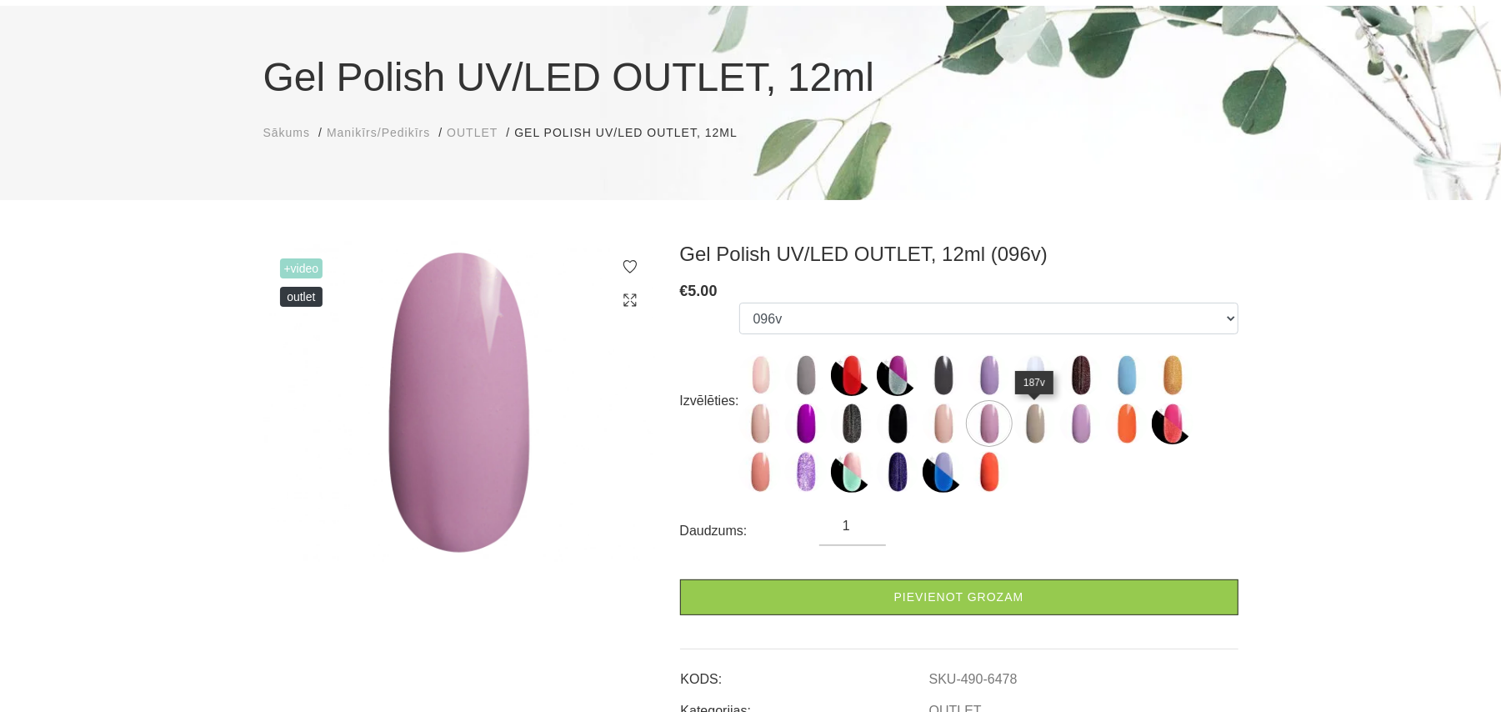
click at [1042, 418] on img at bounding box center [1035, 424] width 42 height 42
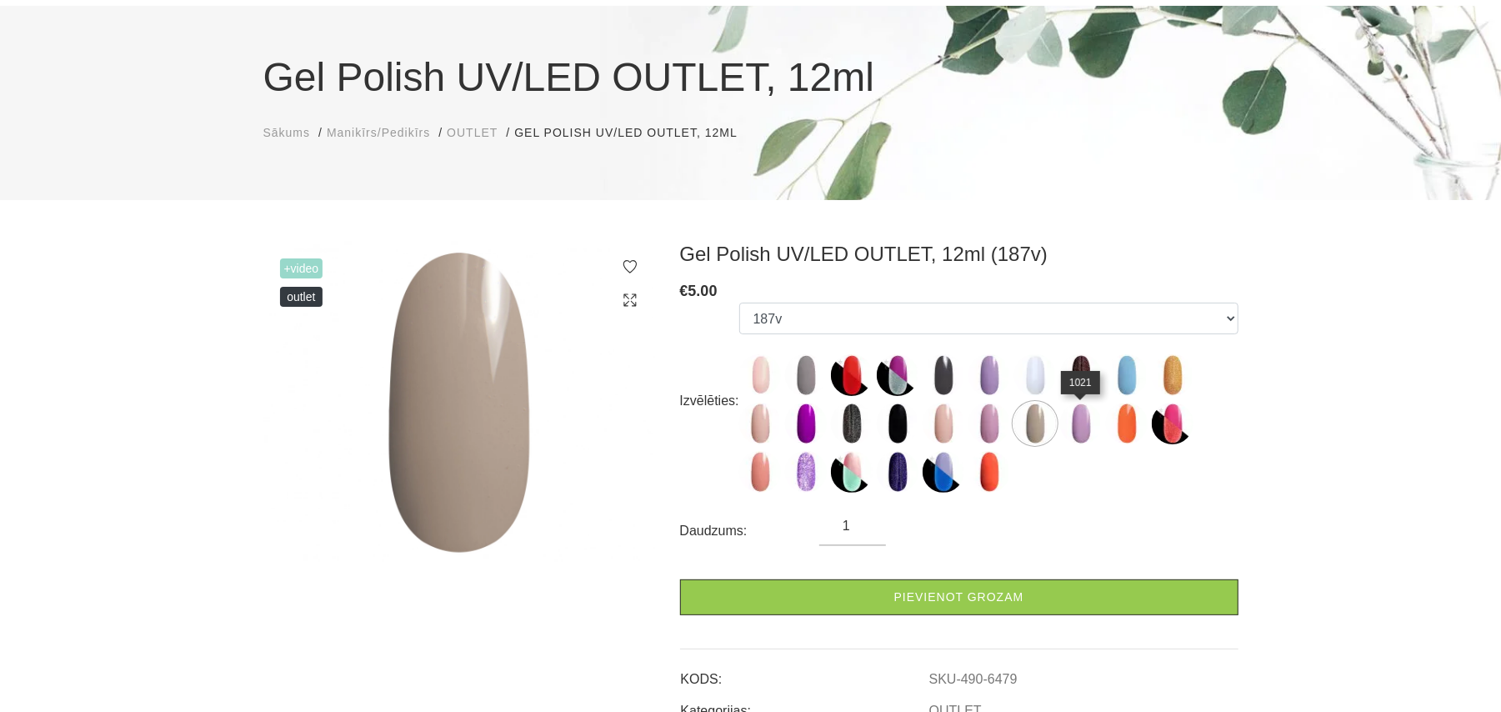
click at [1073, 417] on img at bounding box center [1081, 424] width 42 height 42
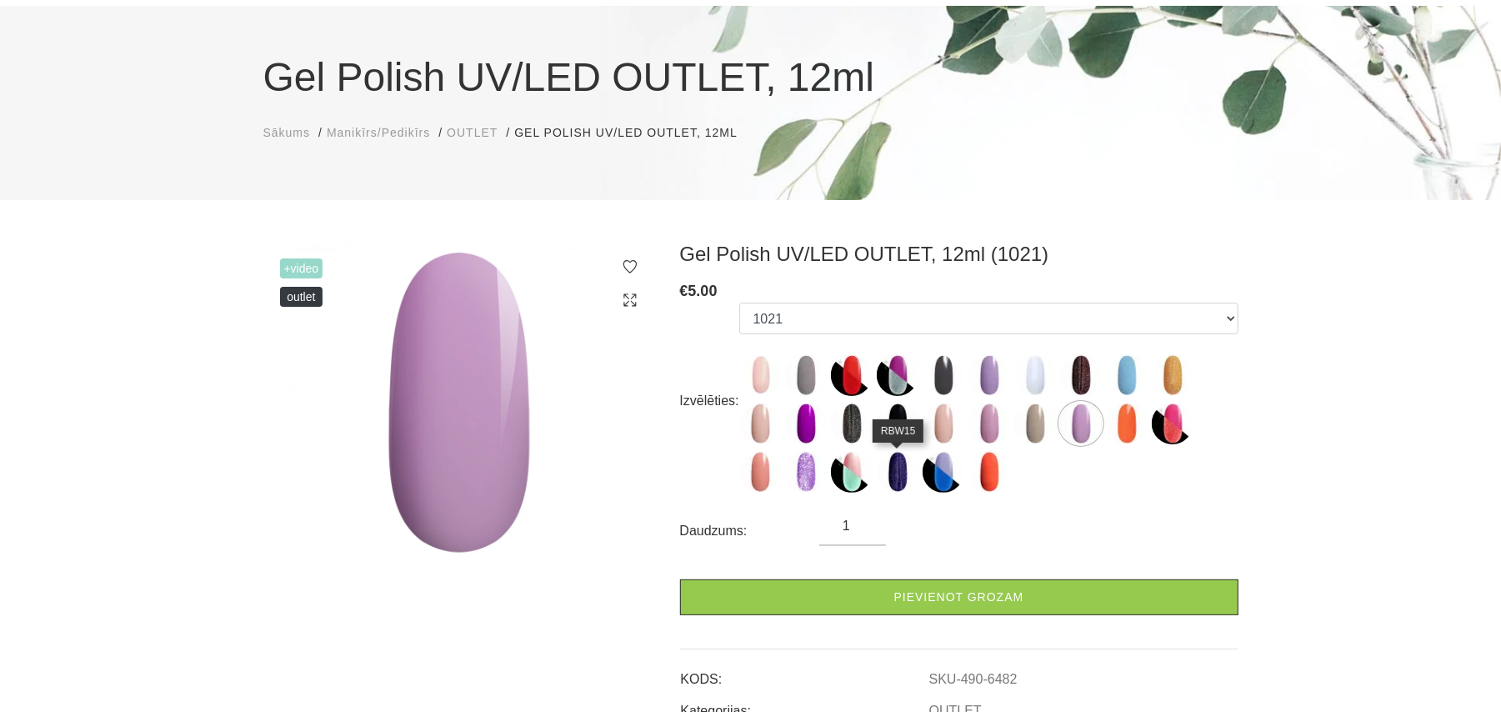
click at [892, 468] on img at bounding box center [898, 472] width 42 height 42
select select "6488"
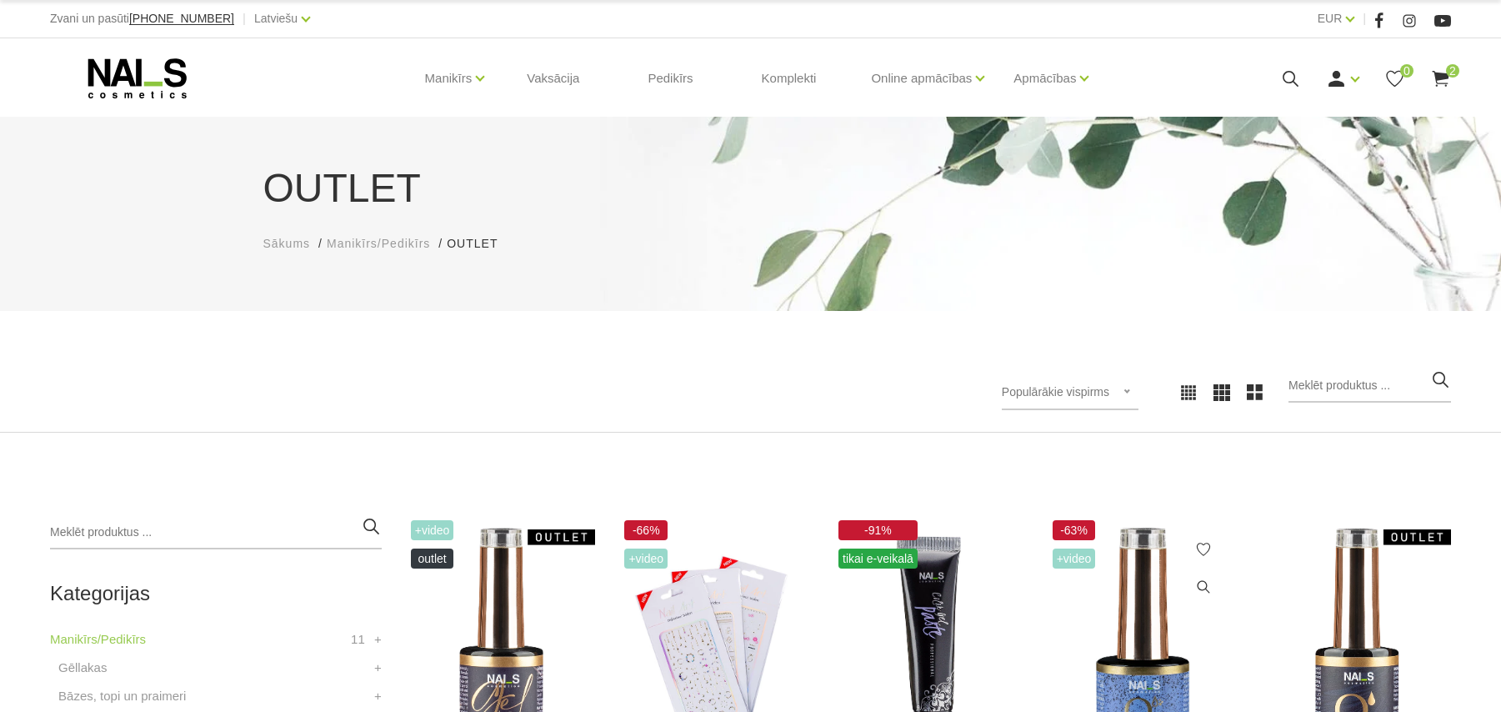
scroll to position [222, 0]
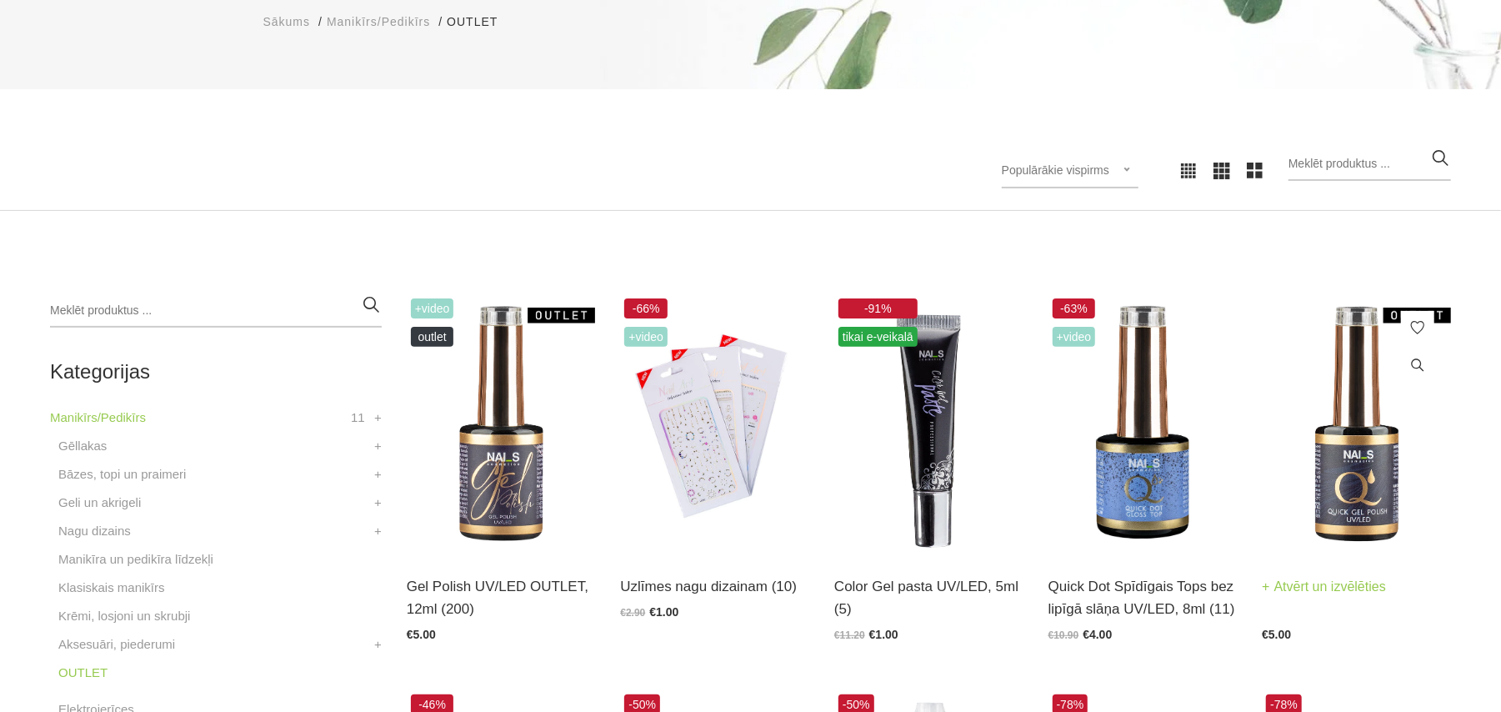
drag, startPoint x: 1388, startPoint y: 460, endPoint x: 1375, endPoint y: 454, distance: 13.8
click at [1387, 460] on img at bounding box center [1356, 424] width 189 height 260
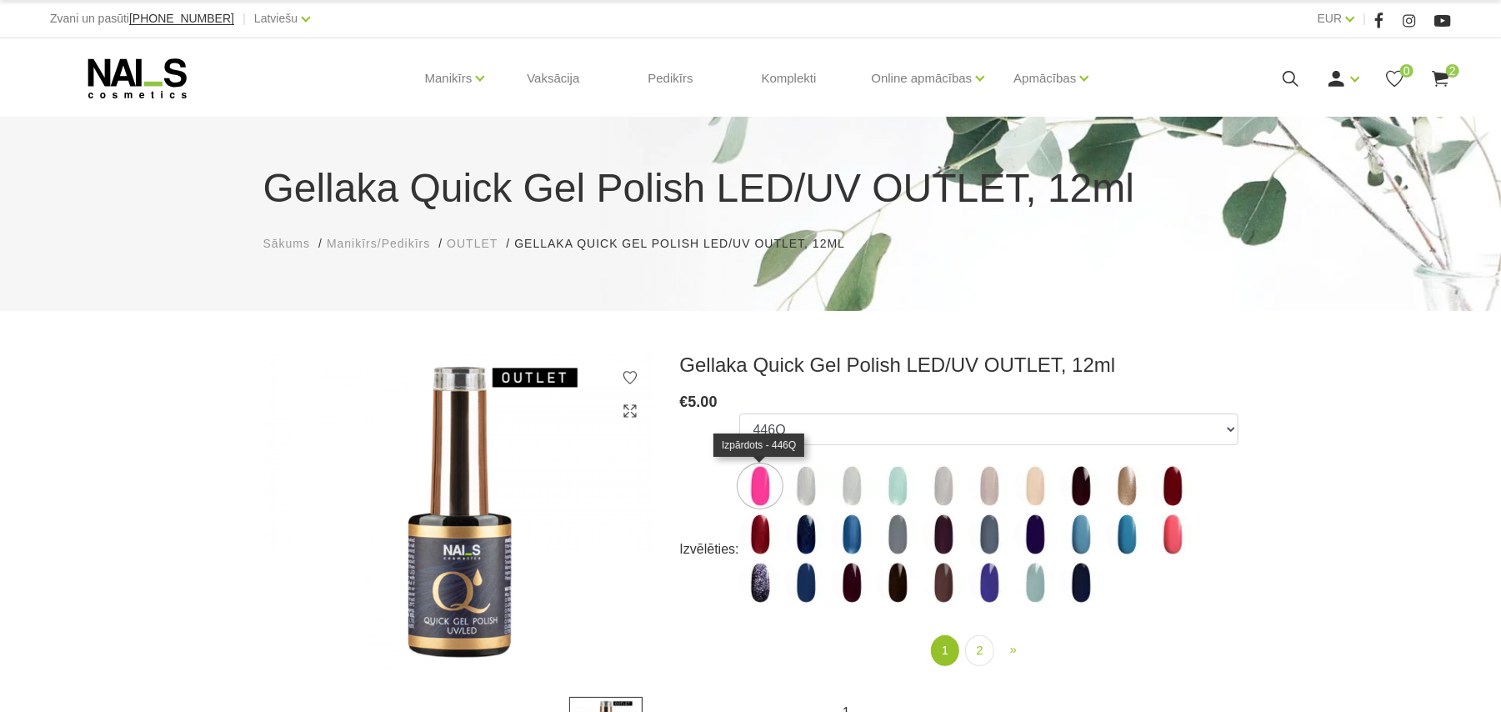
click at [758, 492] on img at bounding box center [760, 486] width 42 height 42
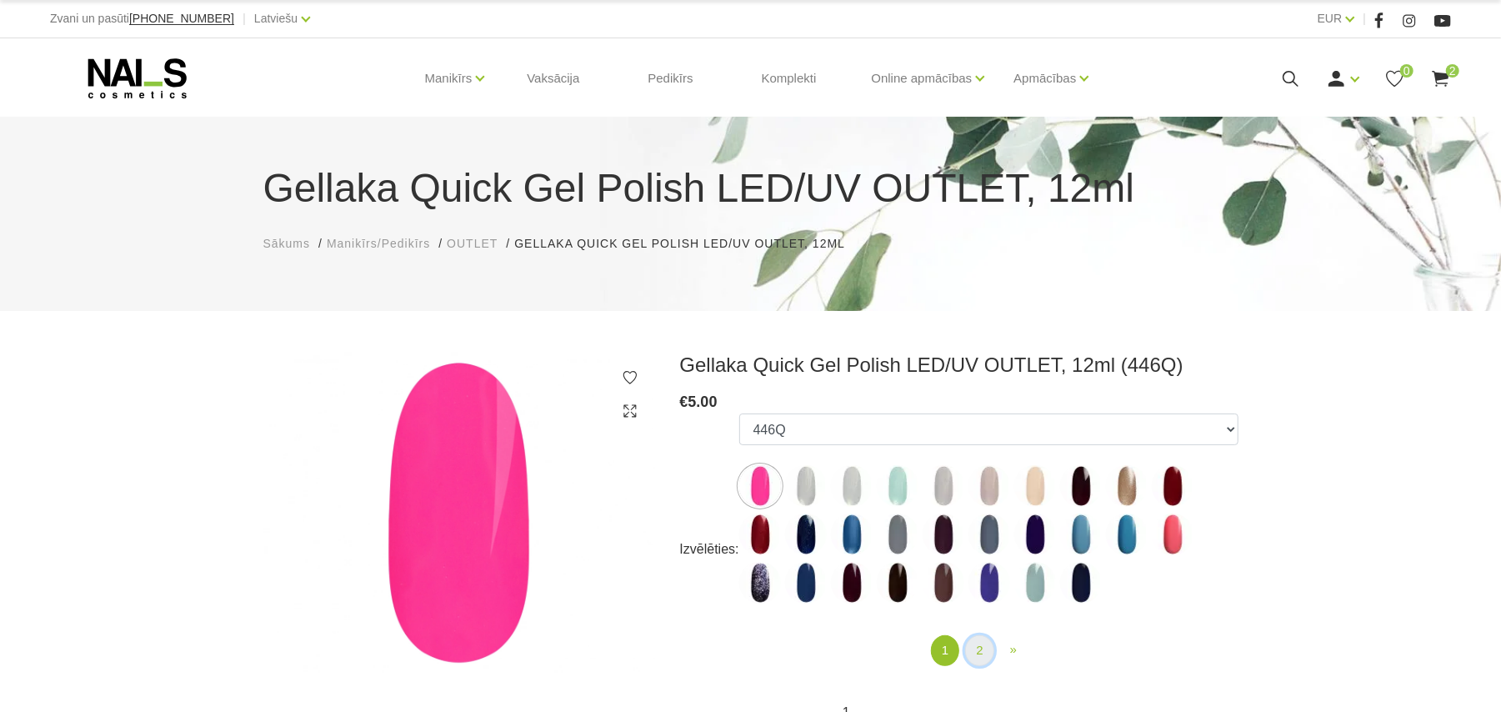
click at [980, 645] on link "2" at bounding box center [979, 650] width 28 height 31
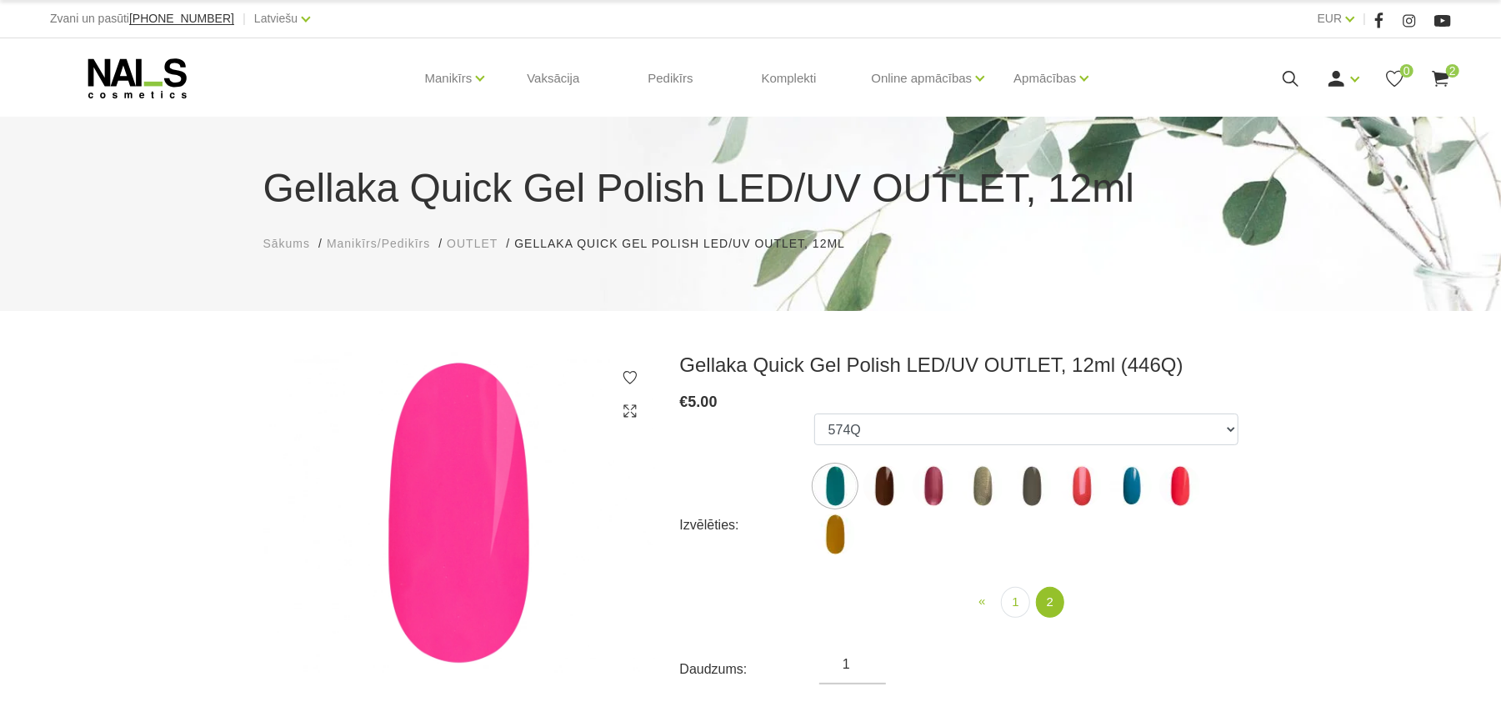
click at [940, 484] on img at bounding box center [934, 486] width 42 height 42
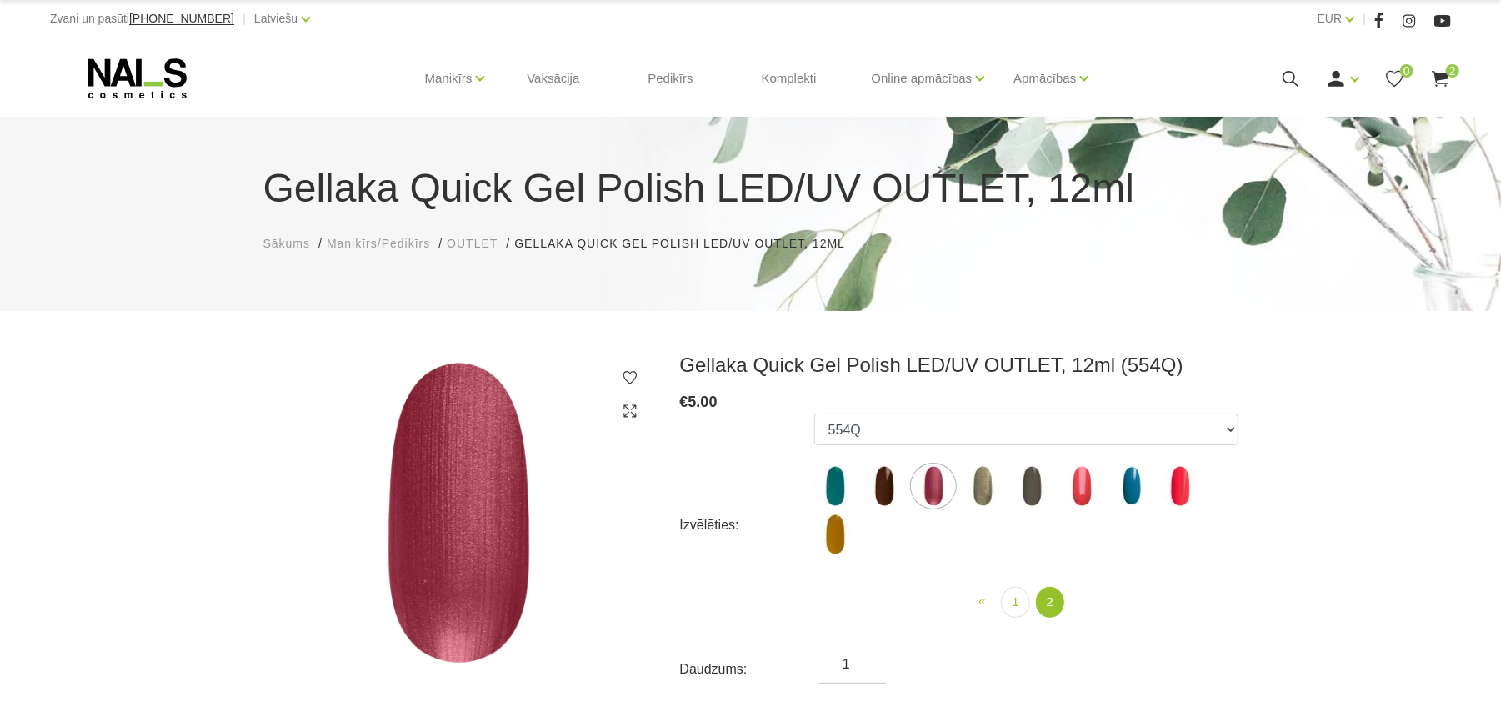
click at [997, 491] on img at bounding box center [983, 486] width 42 height 42
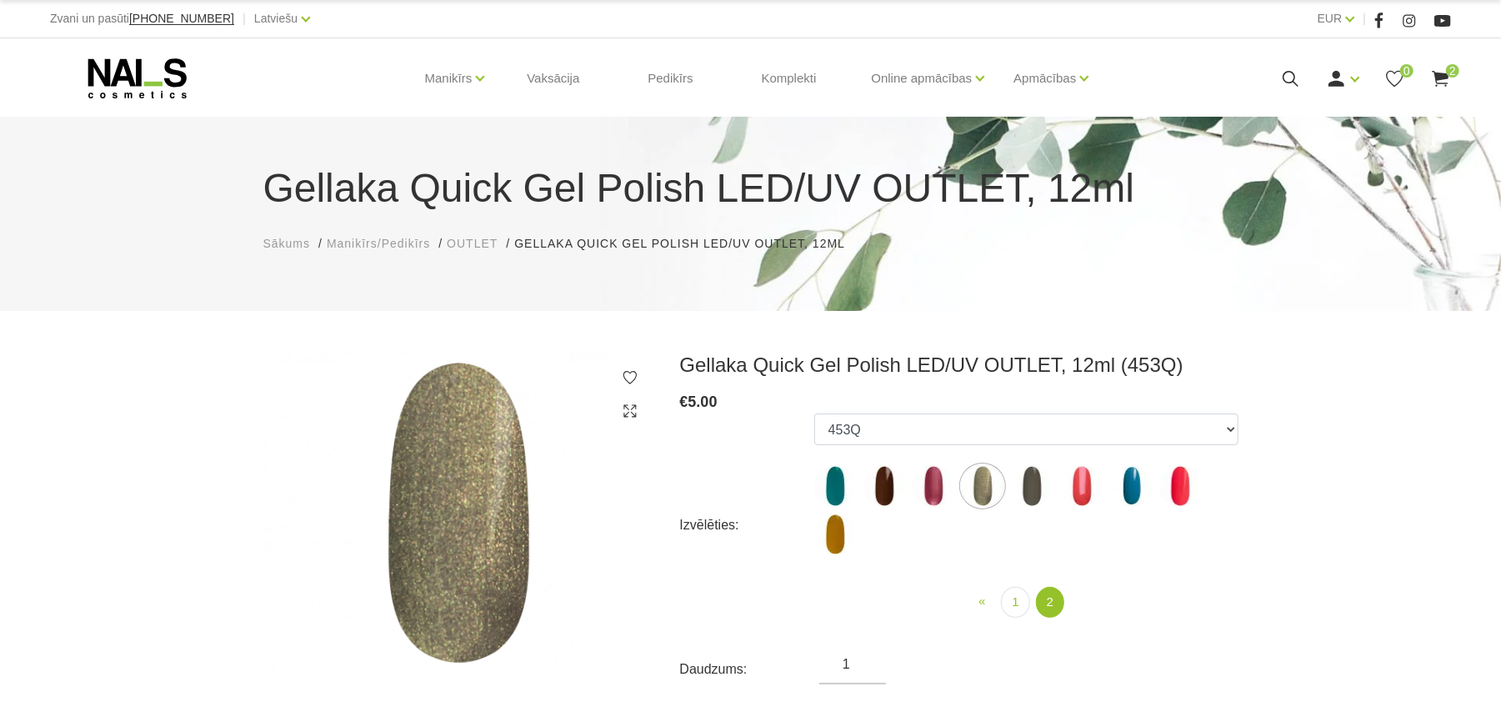
click at [1030, 482] on img at bounding box center [1032, 486] width 42 height 42
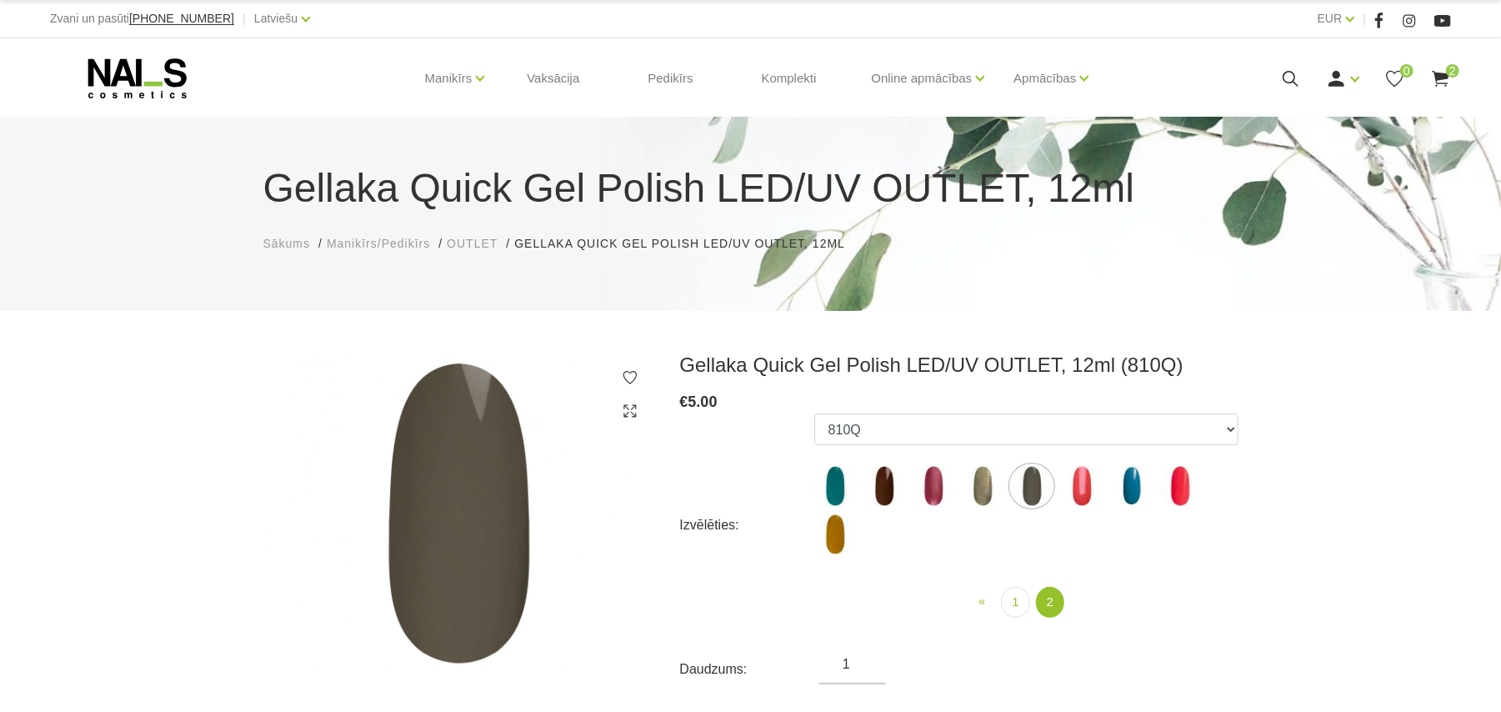
click at [1075, 482] on img at bounding box center [1082, 486] width 42 height 42
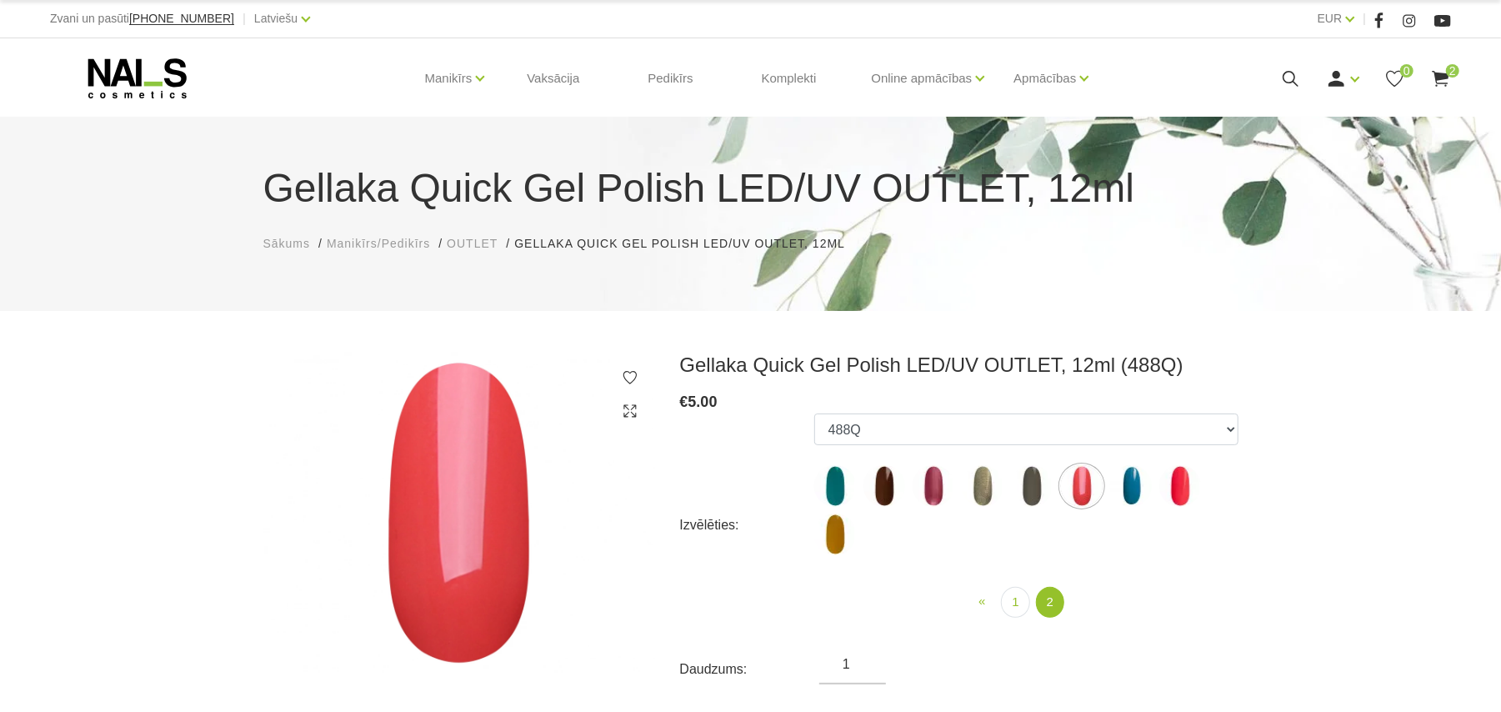
click at [1180, 490] on img at bounding box center [1180, 486] width 42 height 42
select select "6495"
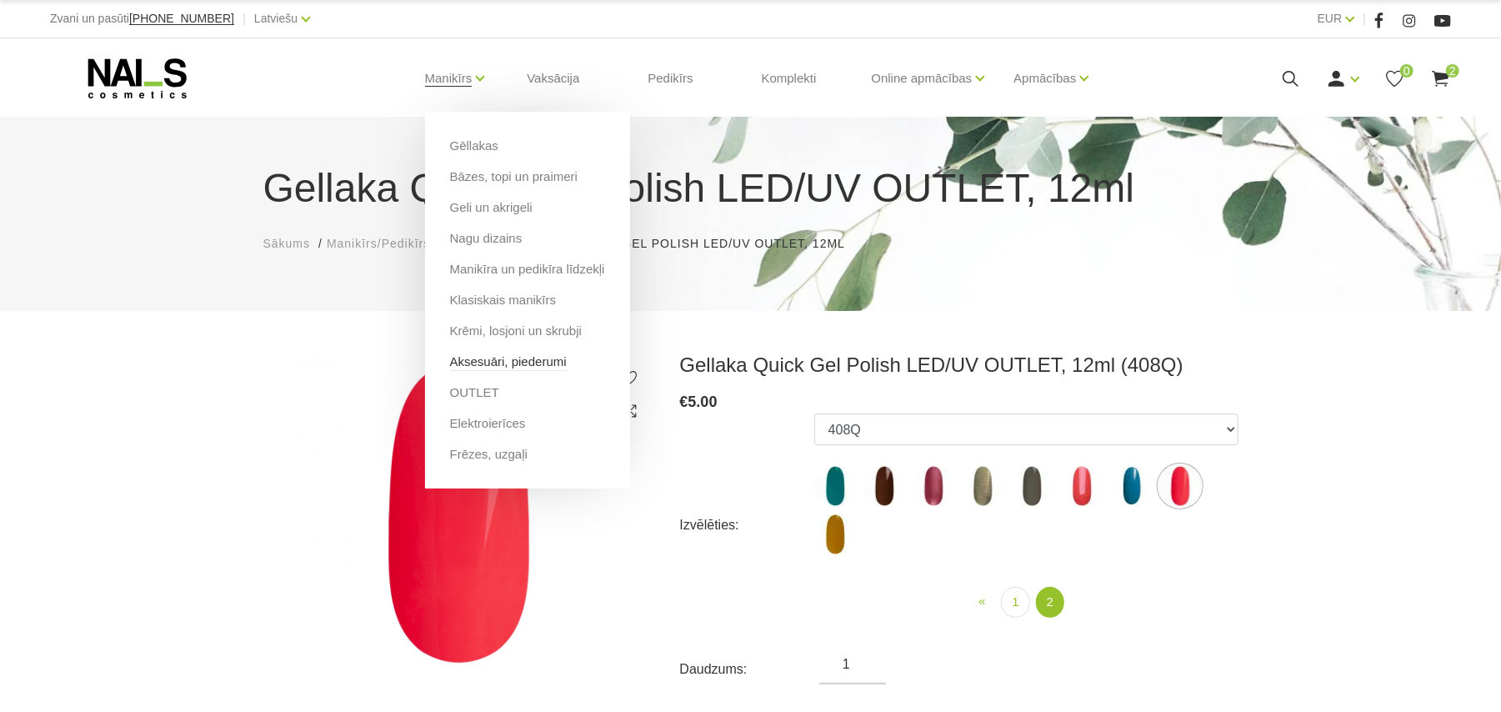
click at [542, 365] on link "Aksesuāri, piederumi" at bounding box center [508, 362] width 117 height 18
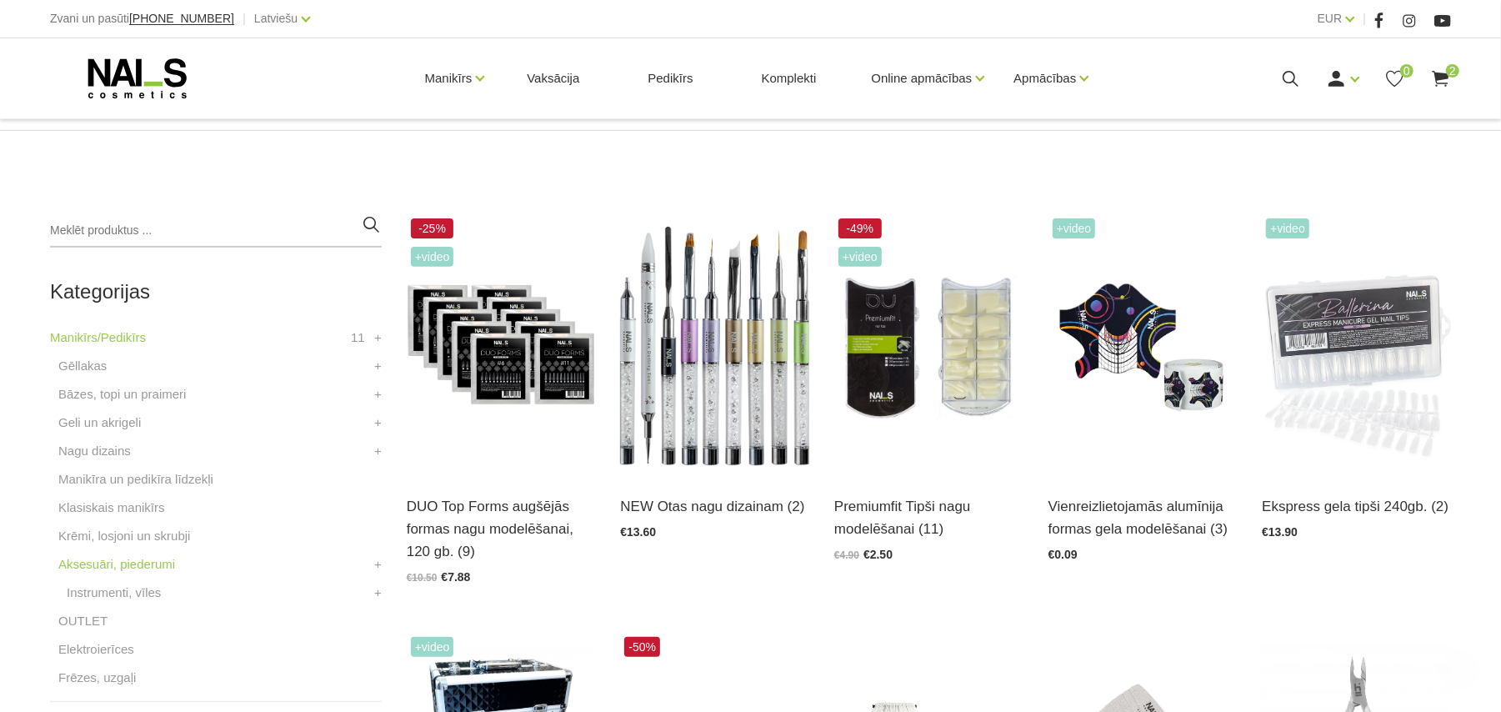
scroll to position [333, 0]
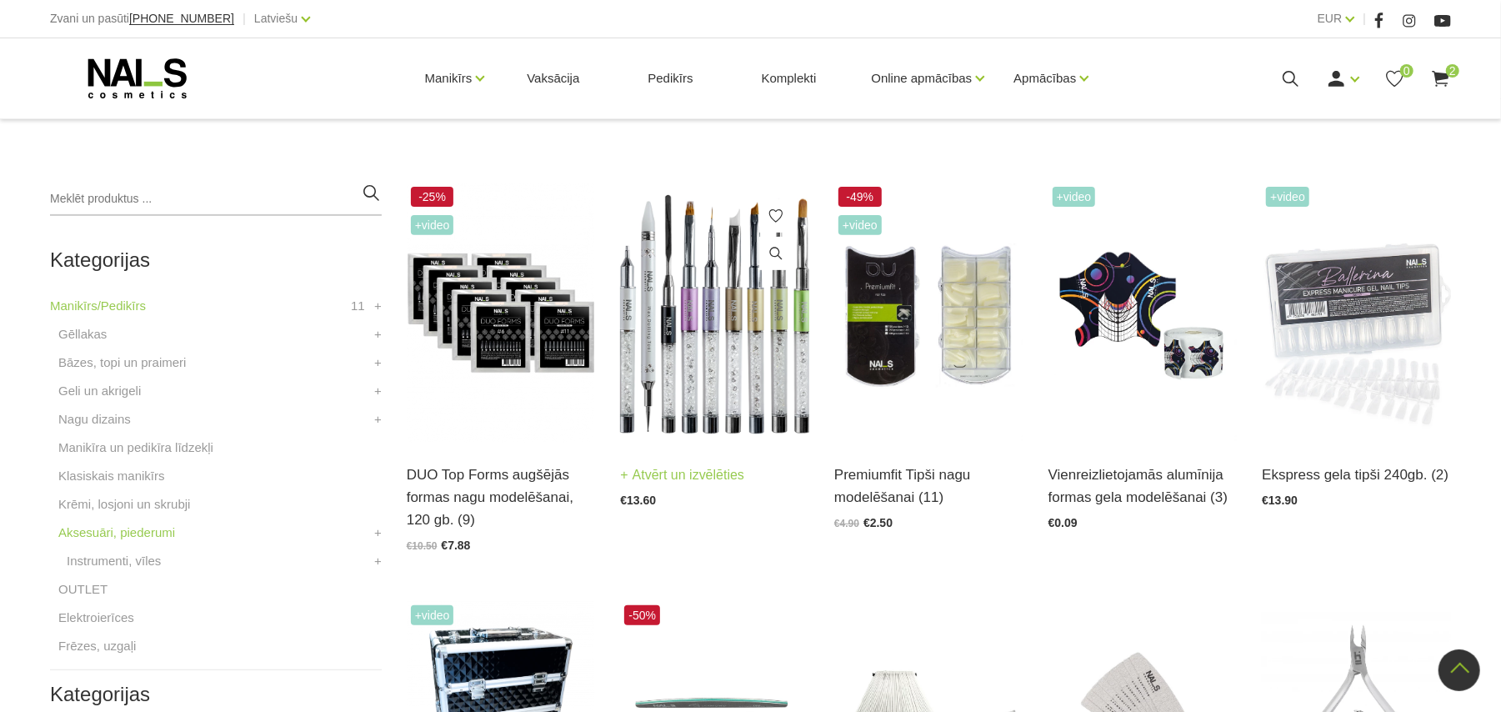
click at [667, 331] on img at bounding box center [714, 313] width 189 height 260
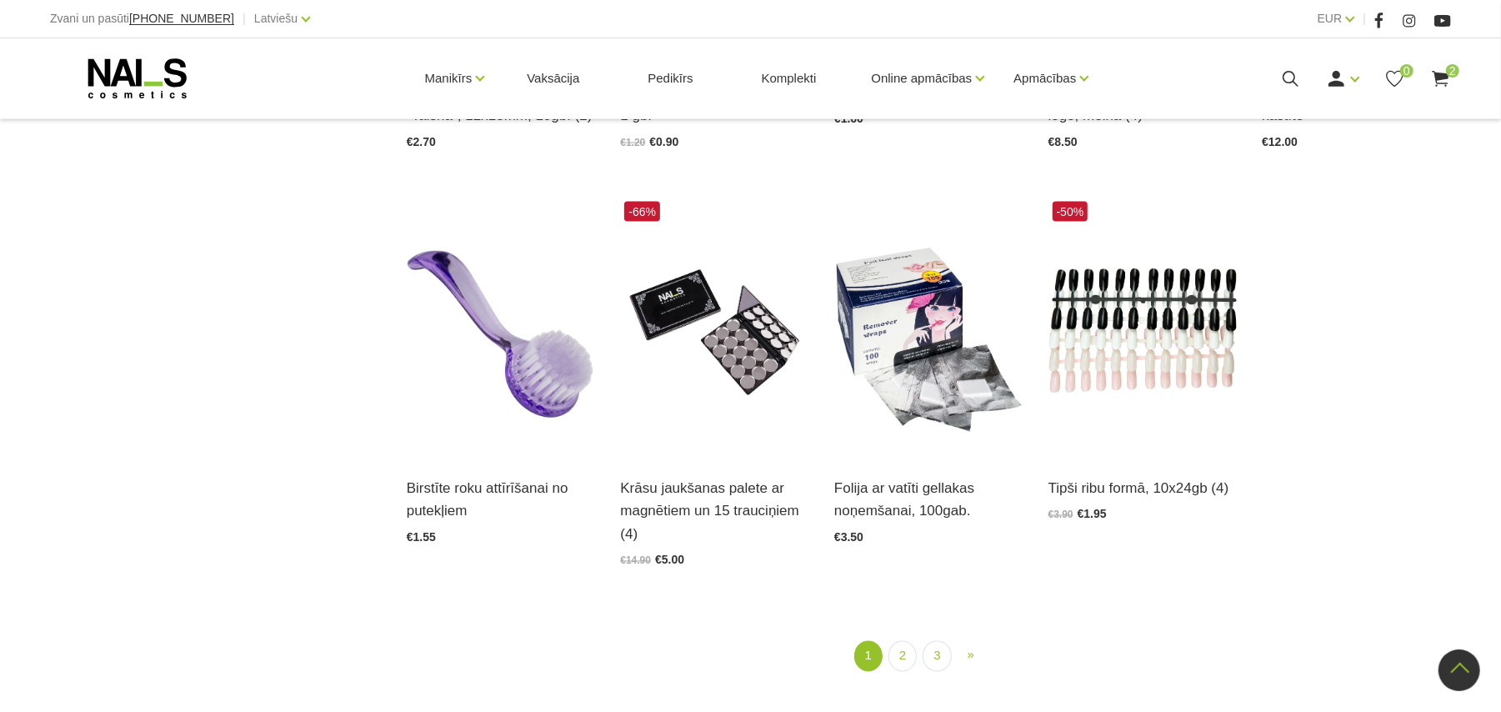
scroll to position [2000, 0]
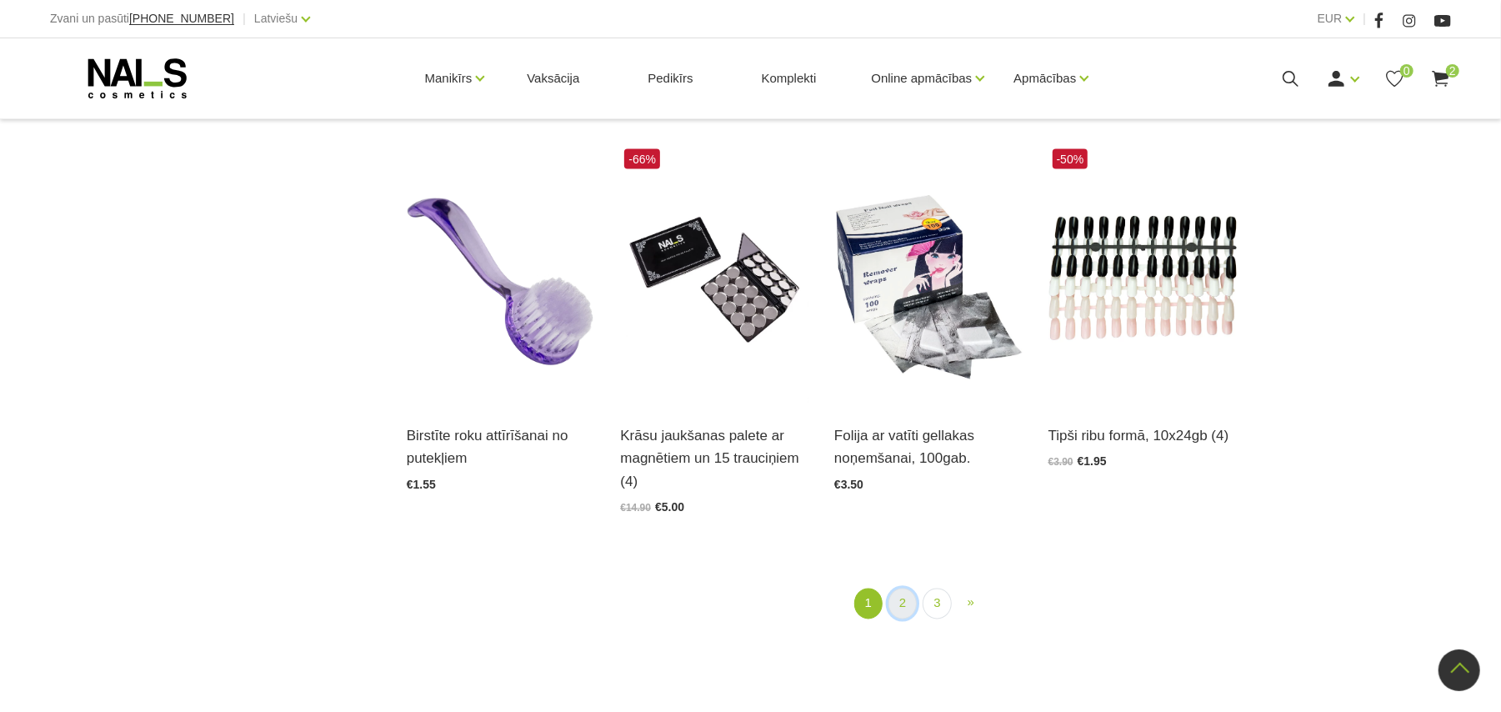
click at [902, 601] on link "2" at bounding box center [902, 603] width 28 height 31
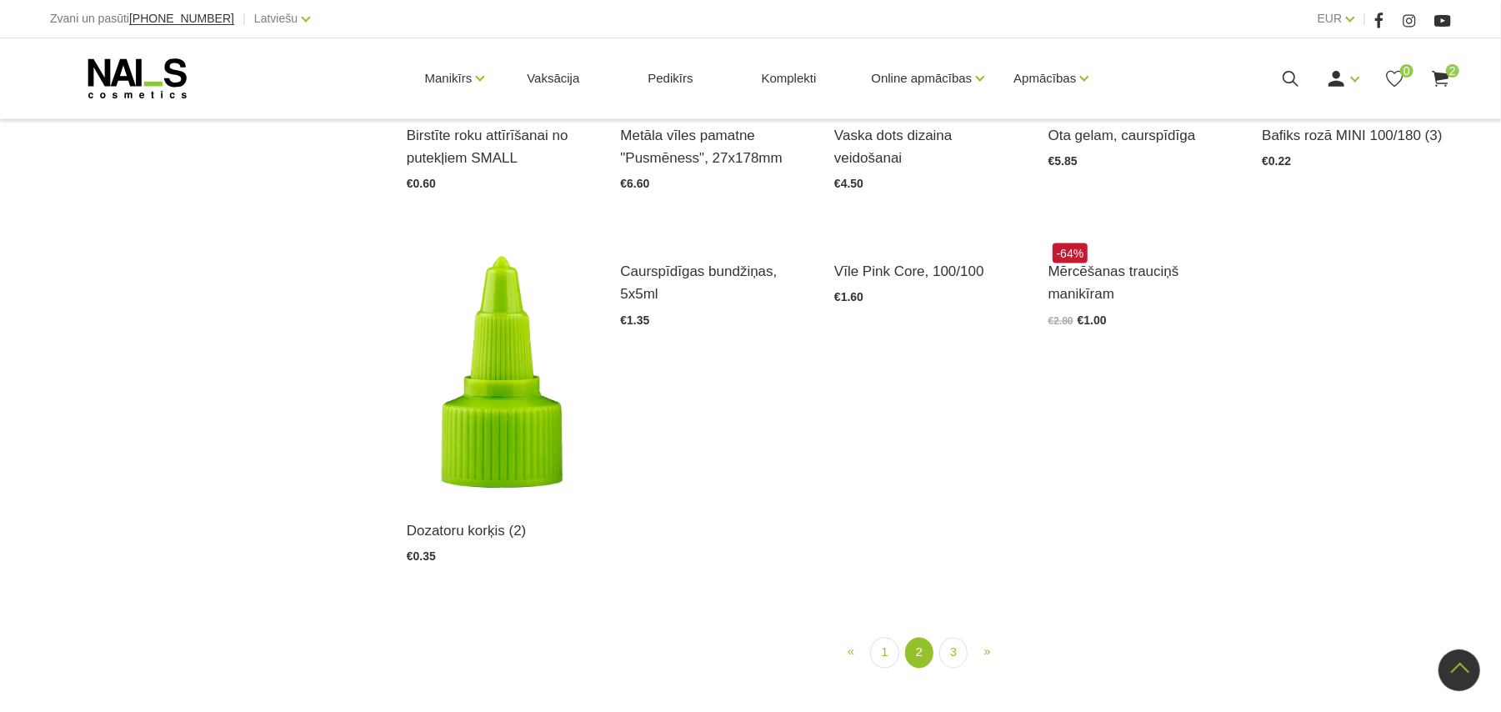
scroll to position [1864, 0]
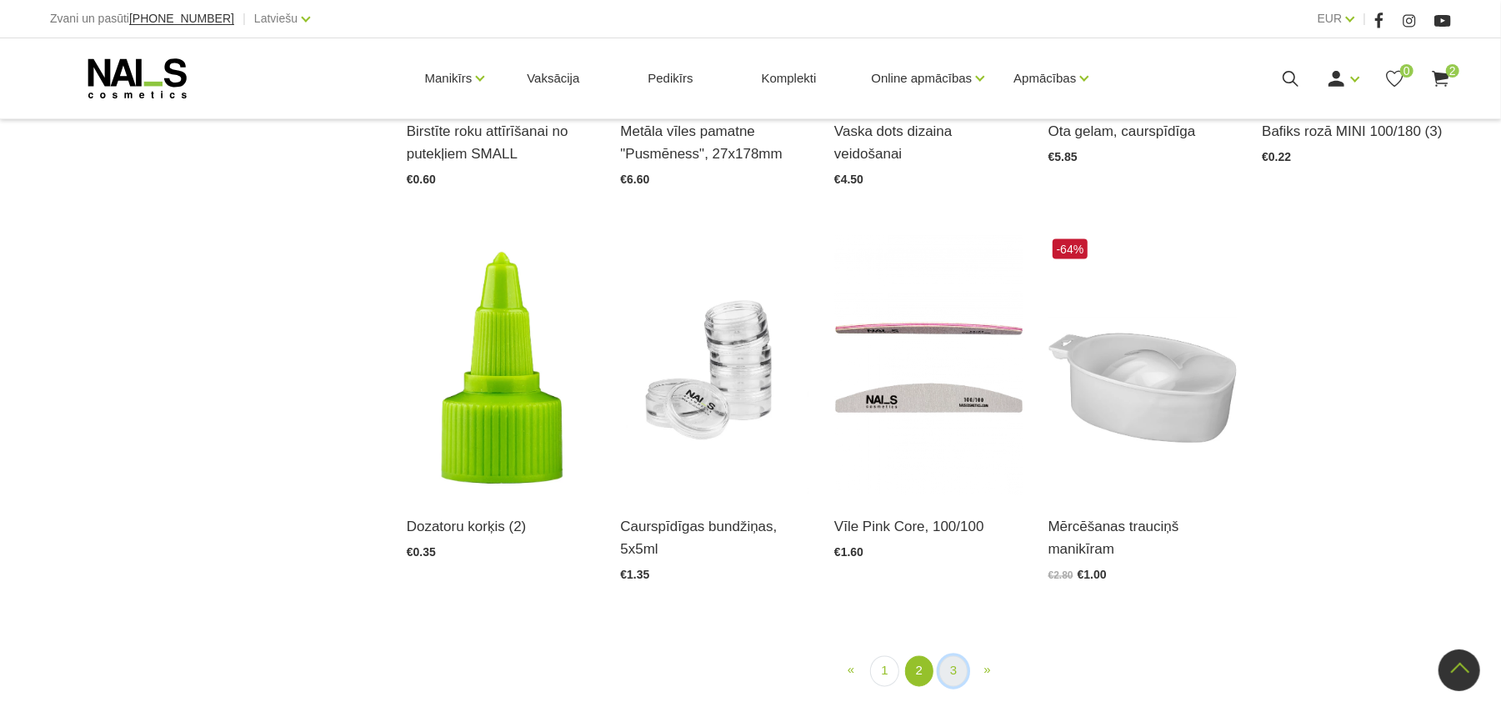
click at [953, 673] on link "3" at bounding box center [953, 671] width 28 height 31
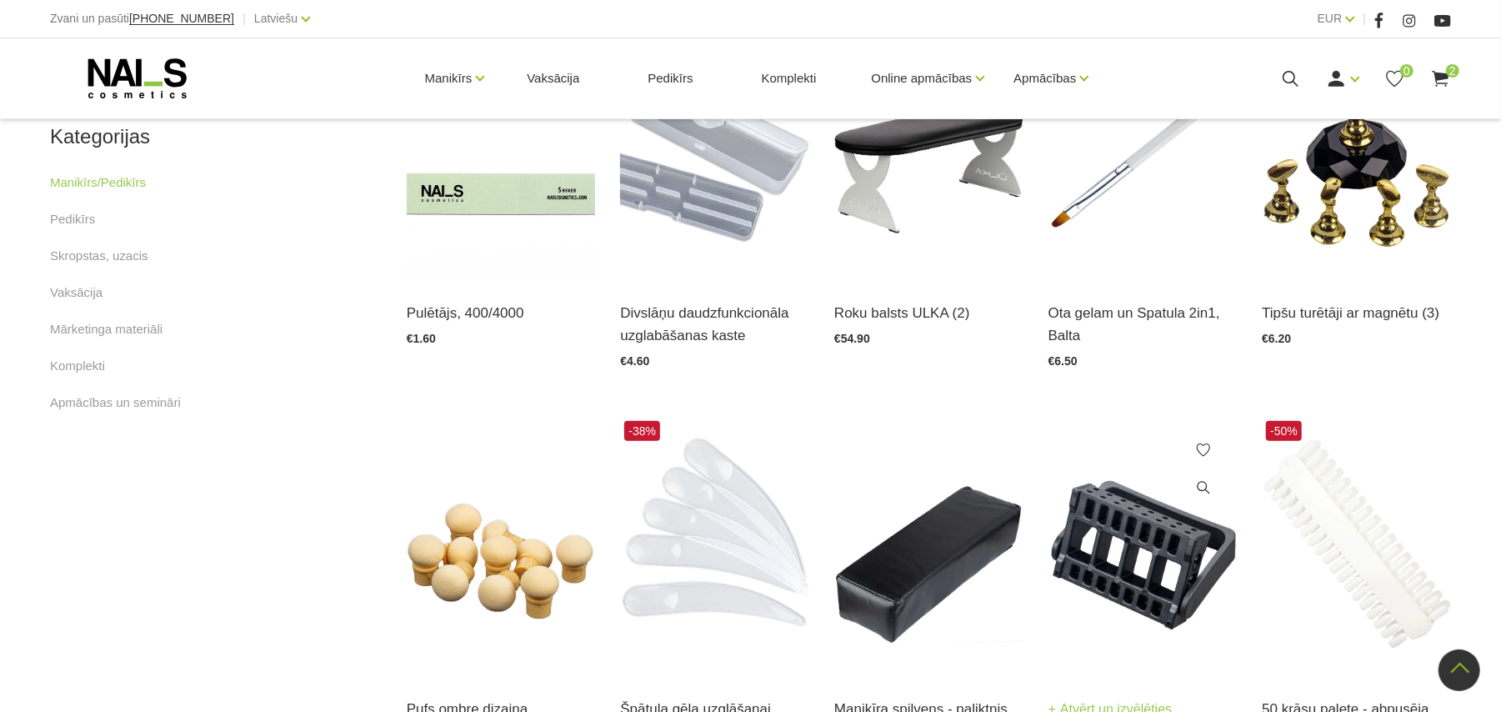
scroll to position [852, 0]
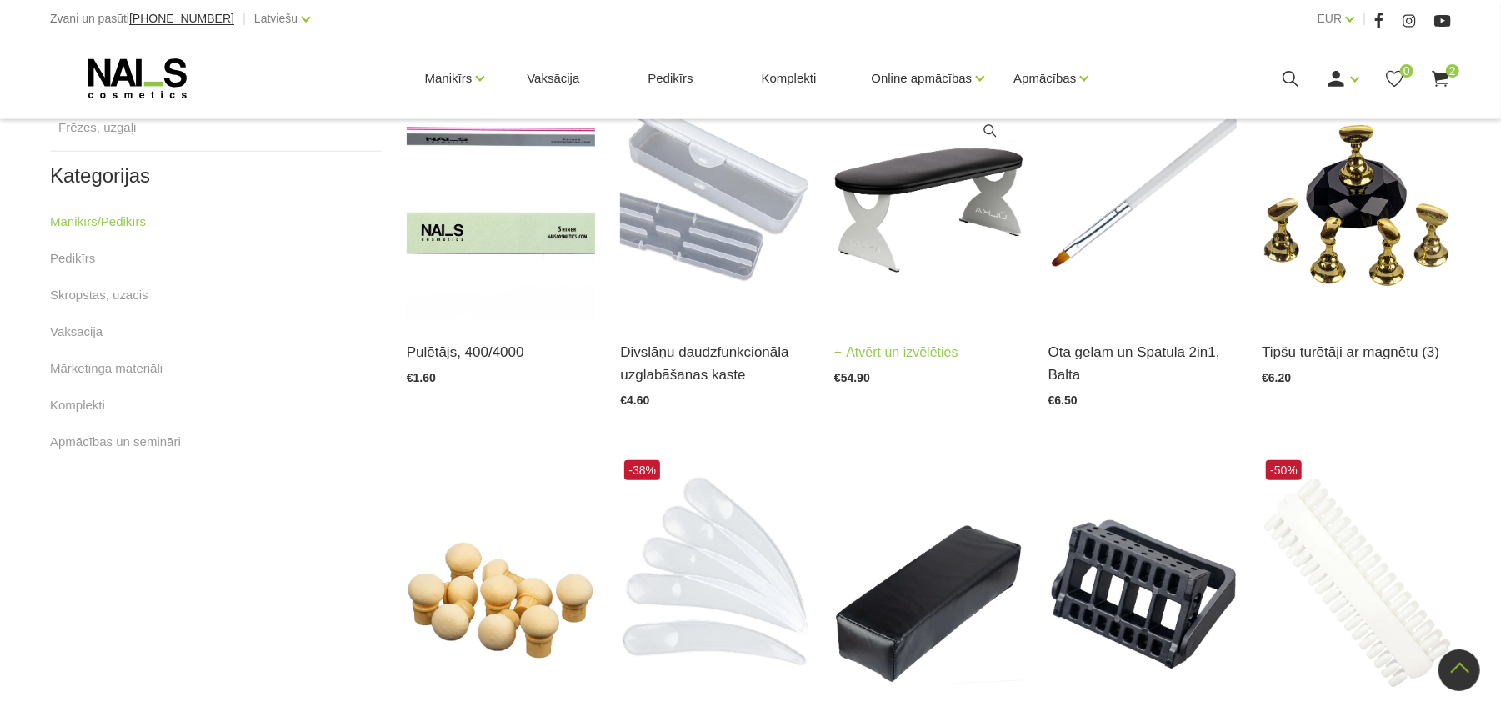
click at [890, 200] on img at bounding box center [928, 190] width 189 height 260
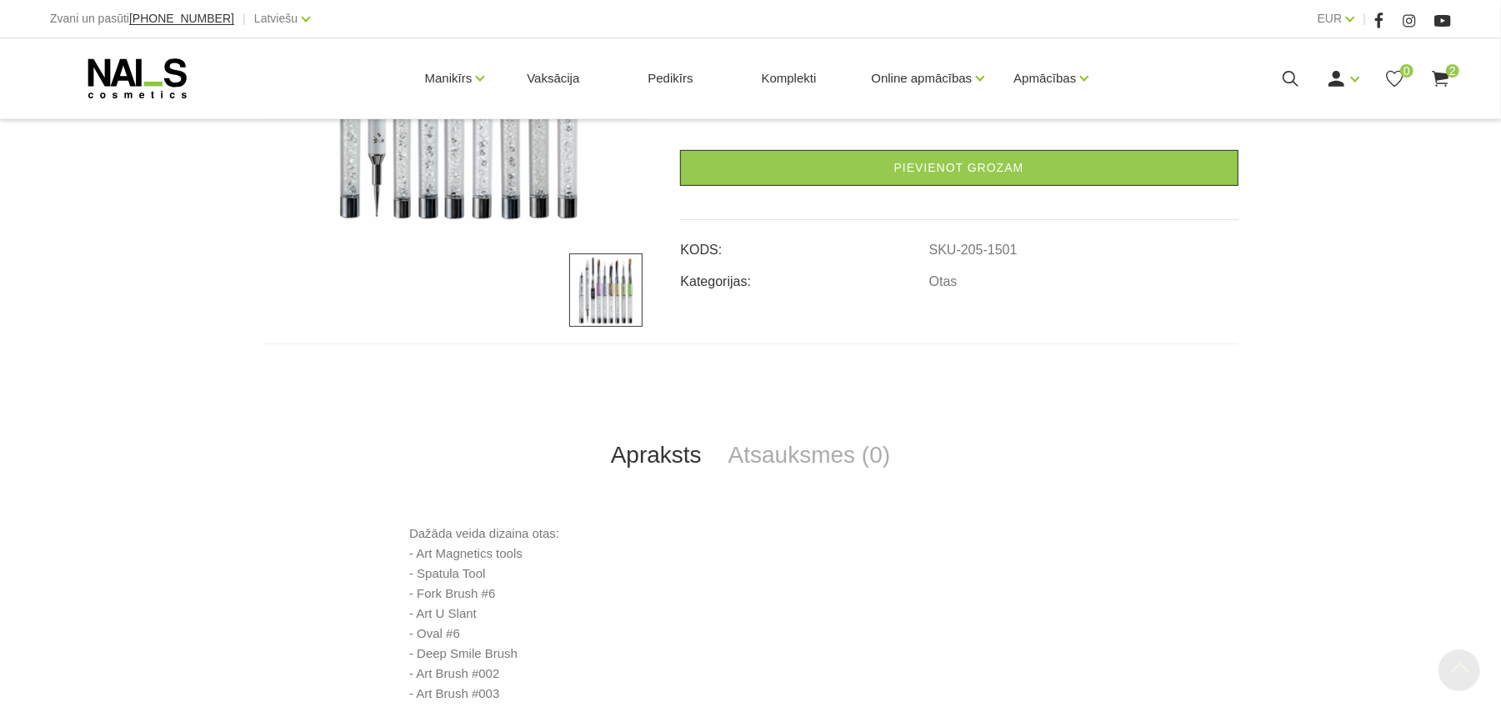
scroll to position [444, 0]
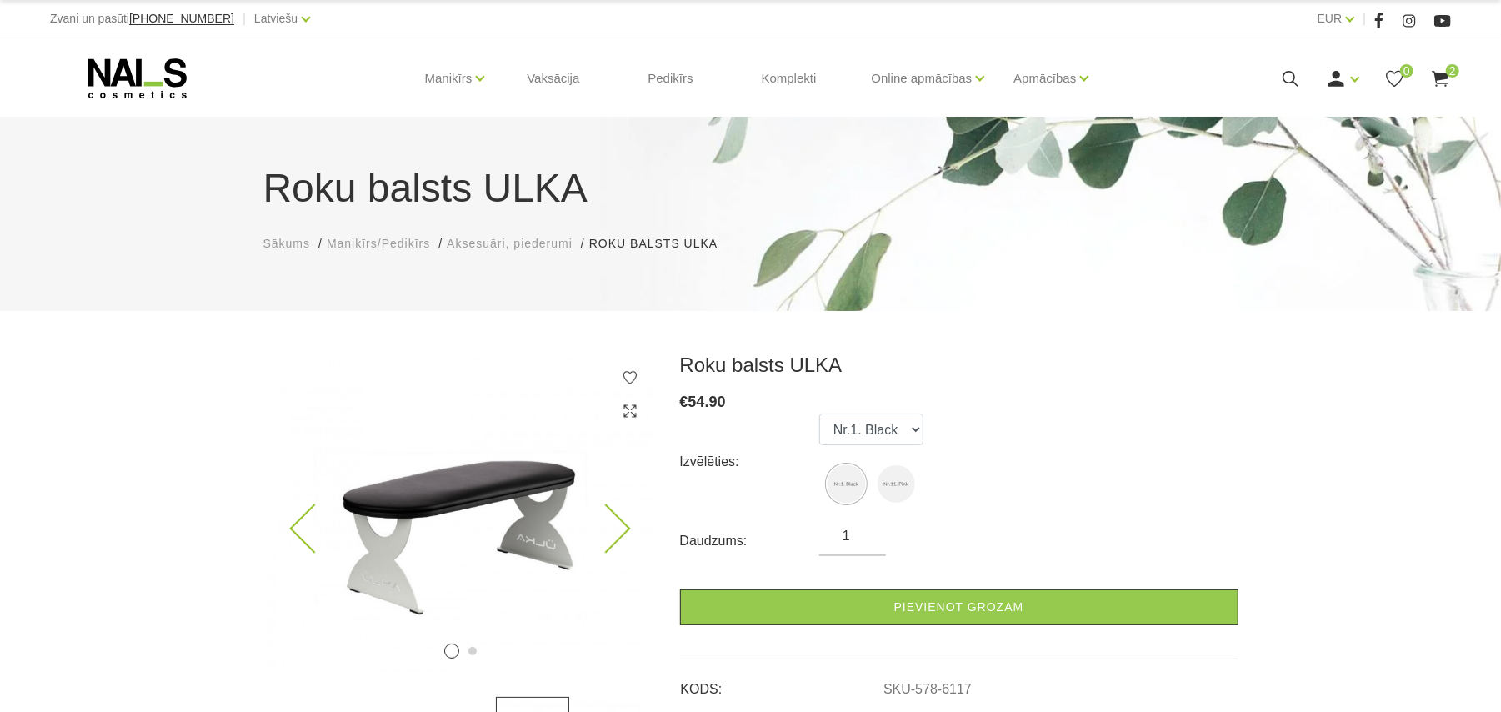
click at [343, 431] on img at bounding box center [459, 512] width 392 height 319
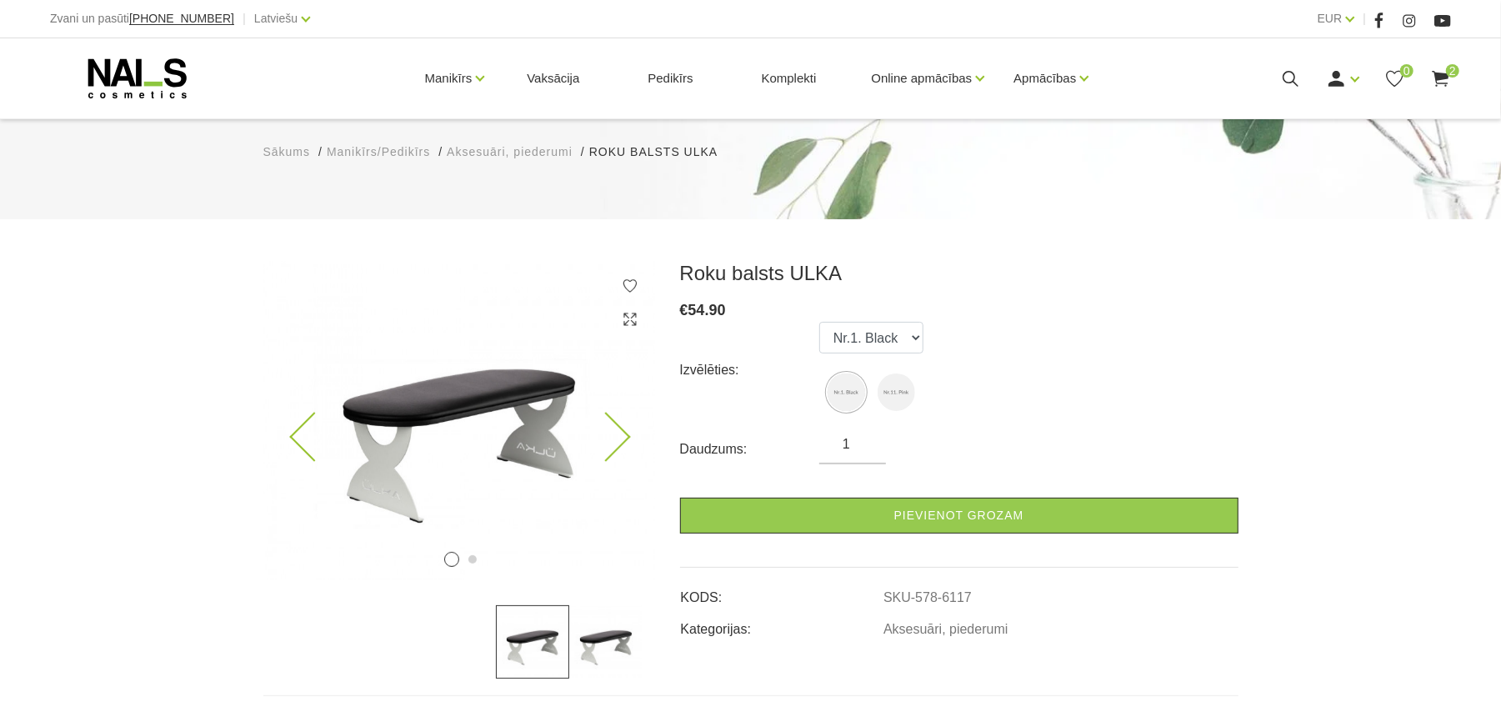
scroll to position [133, 0]
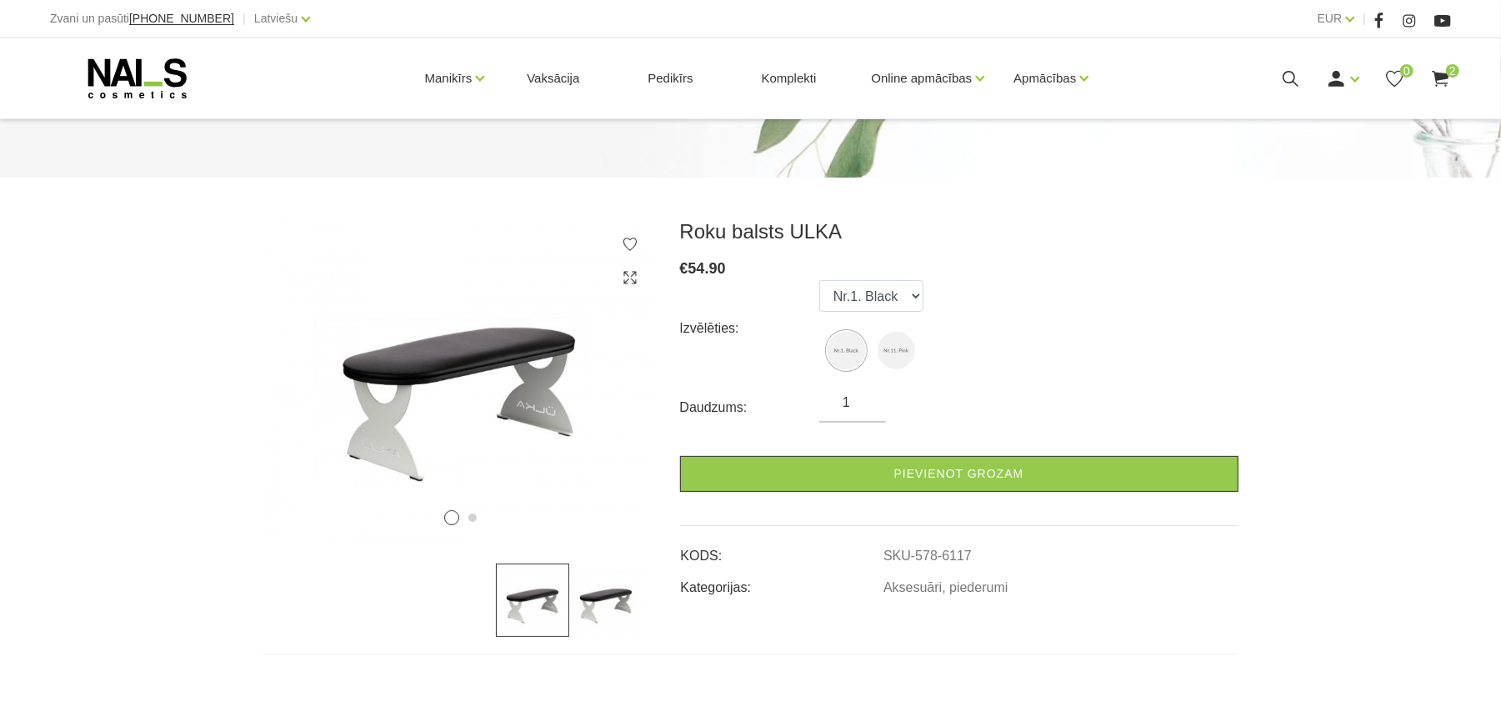
click at [613, 603] on img at bounding box center [605, 599] width 73 height 73
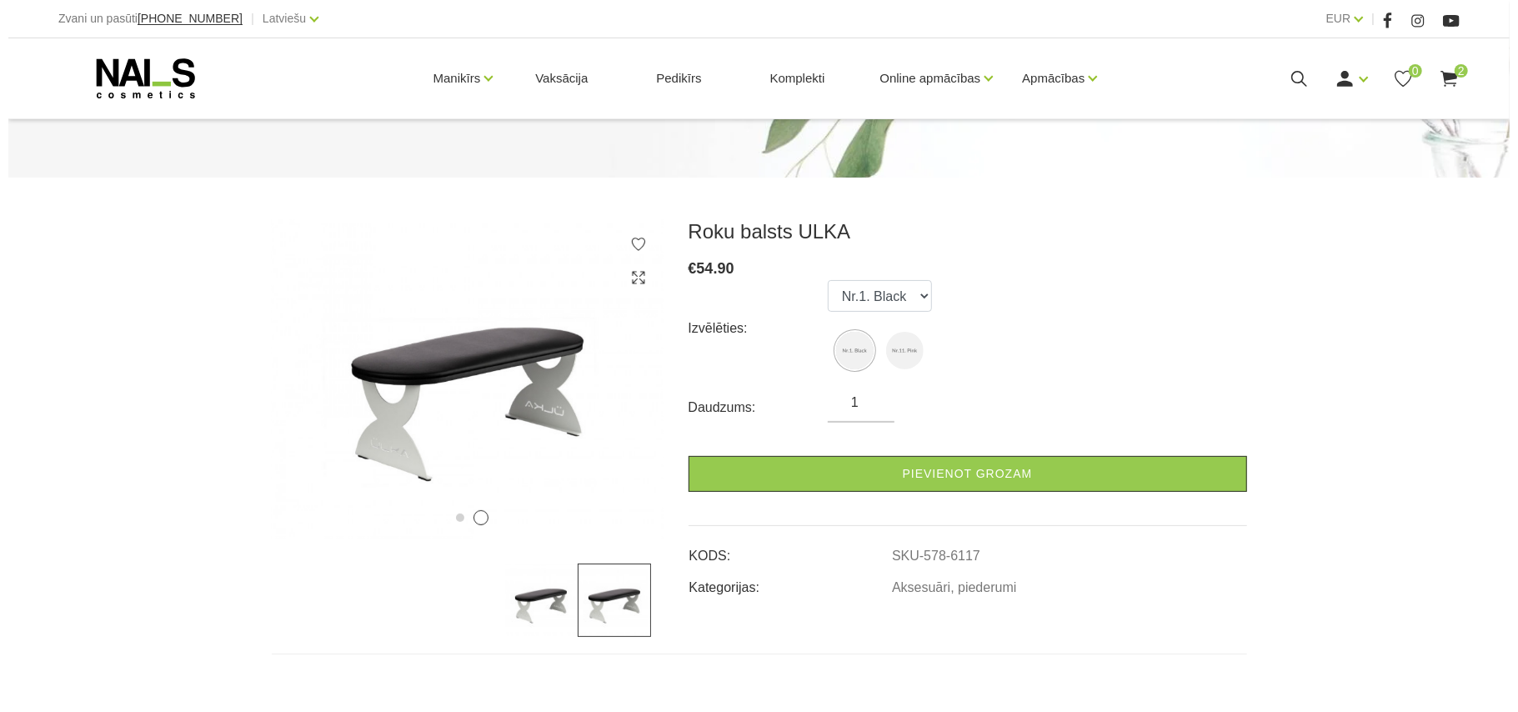
scroll to position [751, 0]
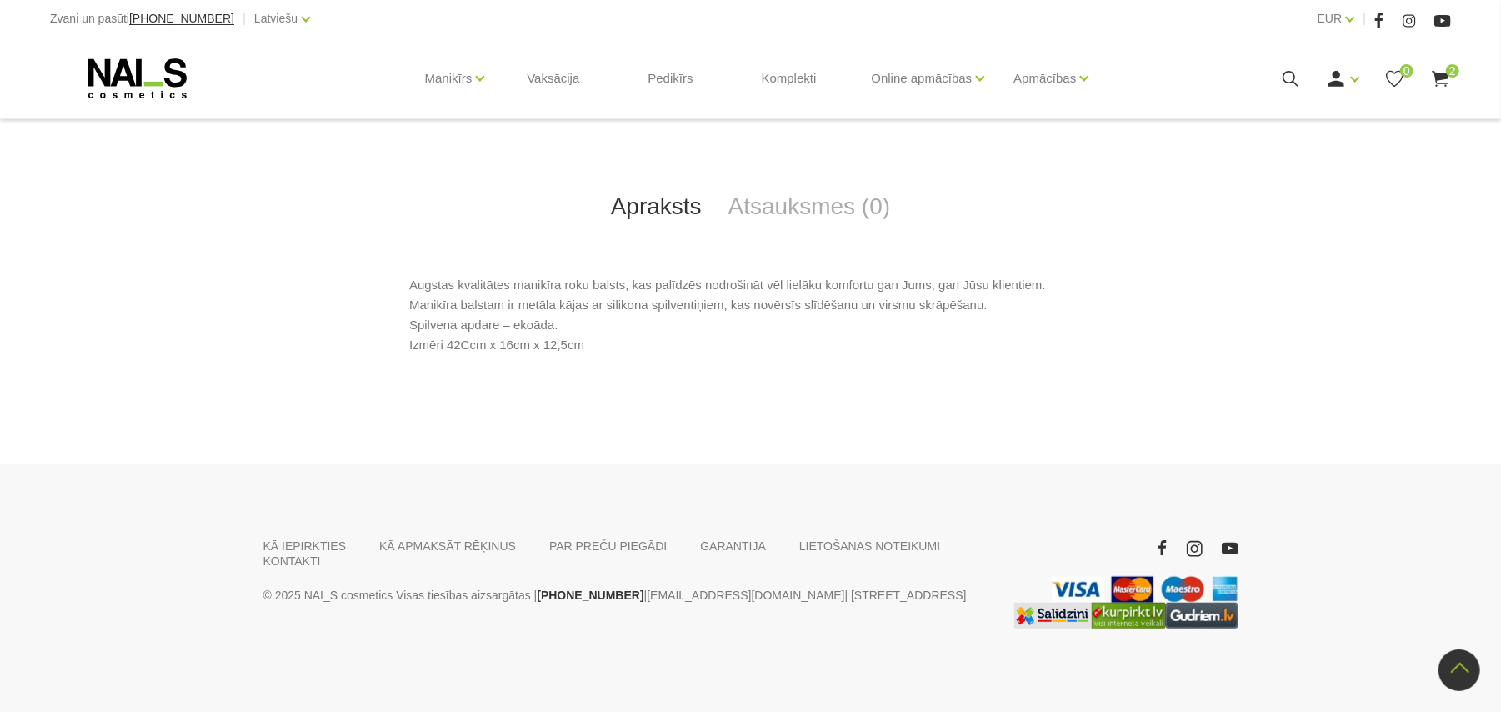
click at [1443, 75] on use at bounding box center [1440, 79] width 17 height 16
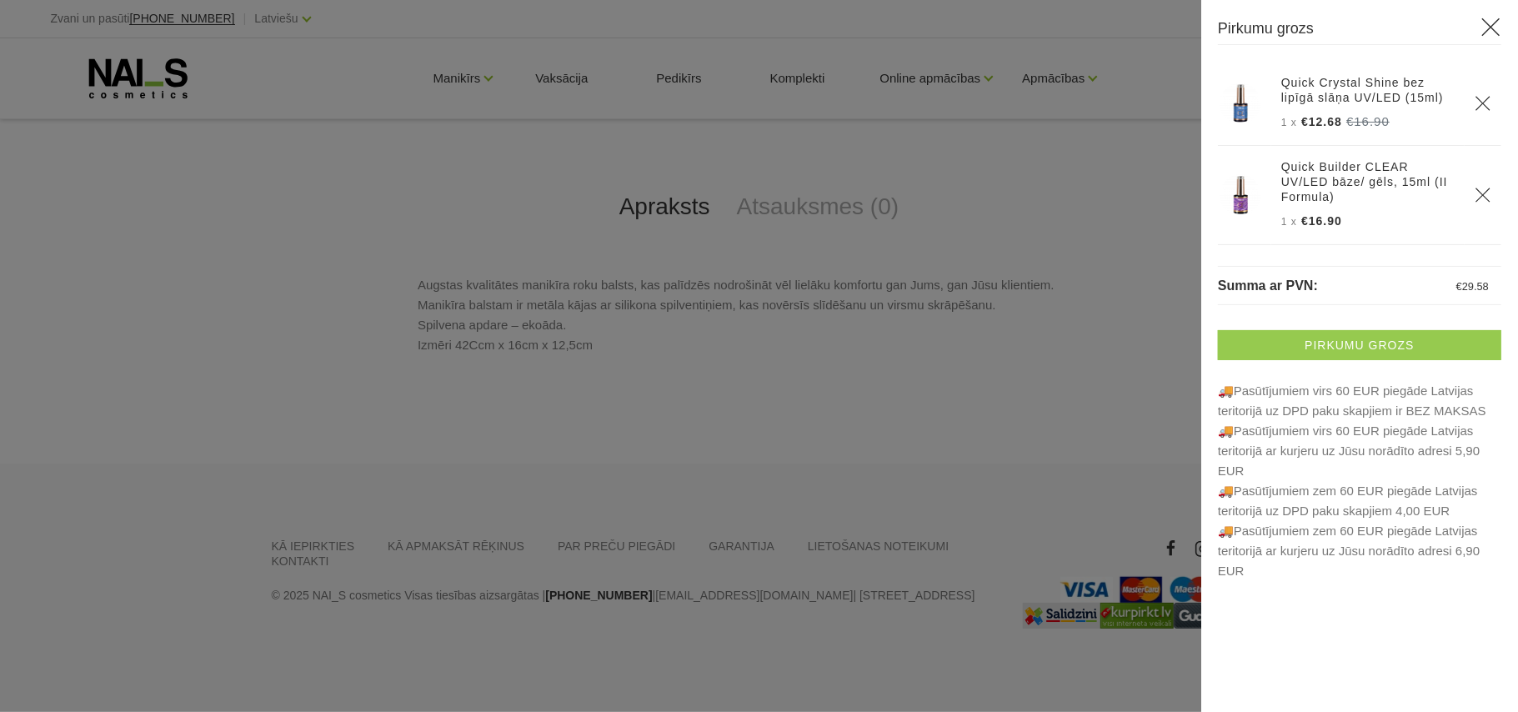
click at [1443, 330] on link "Pirkumu grozs" at bounding box center [1359, 345] width 283 height 30
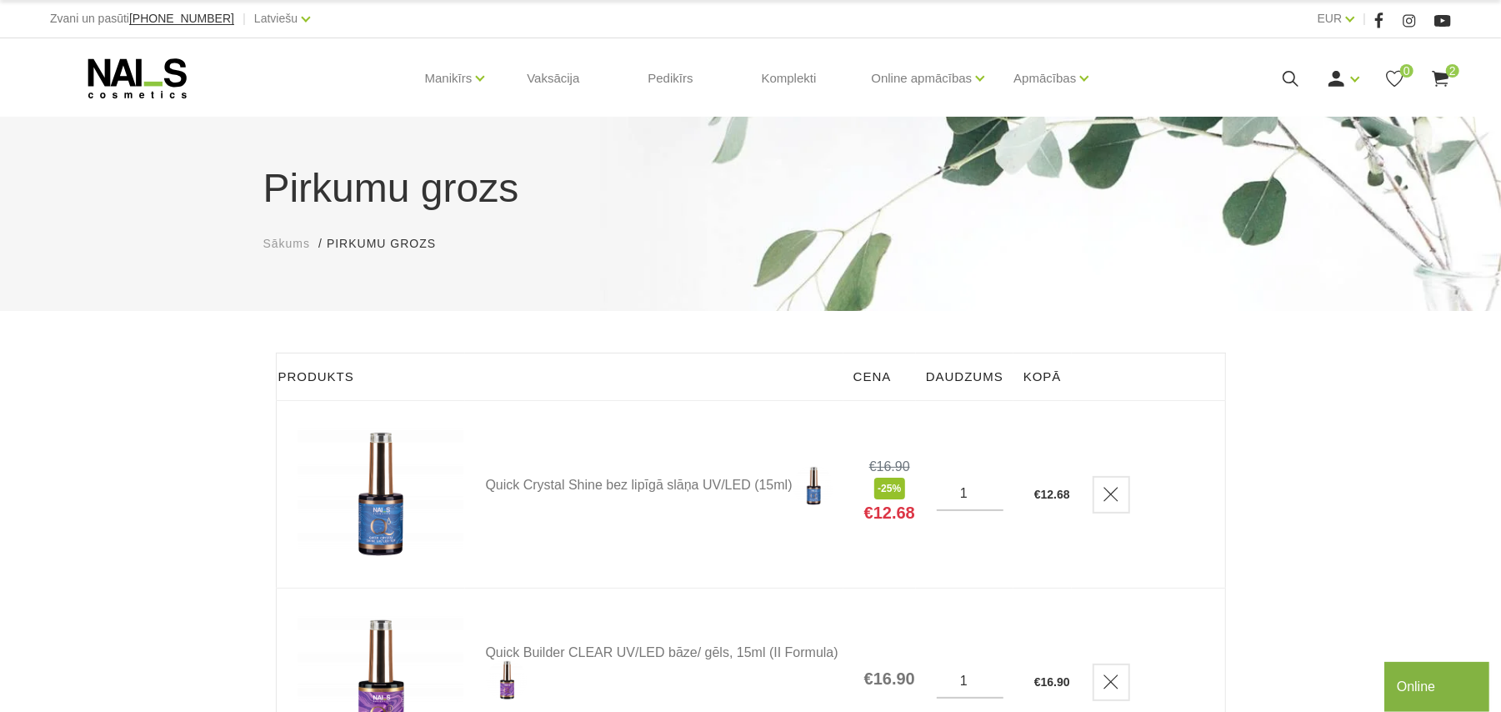
click at [1297, 375] on div "Pirkumu grozs Sākums Pirkumu grozs Pirkumu grozs Produkts Cena Daudzums Kopā Qu…" at bounding box center [750, 581] width 1501 height 1163
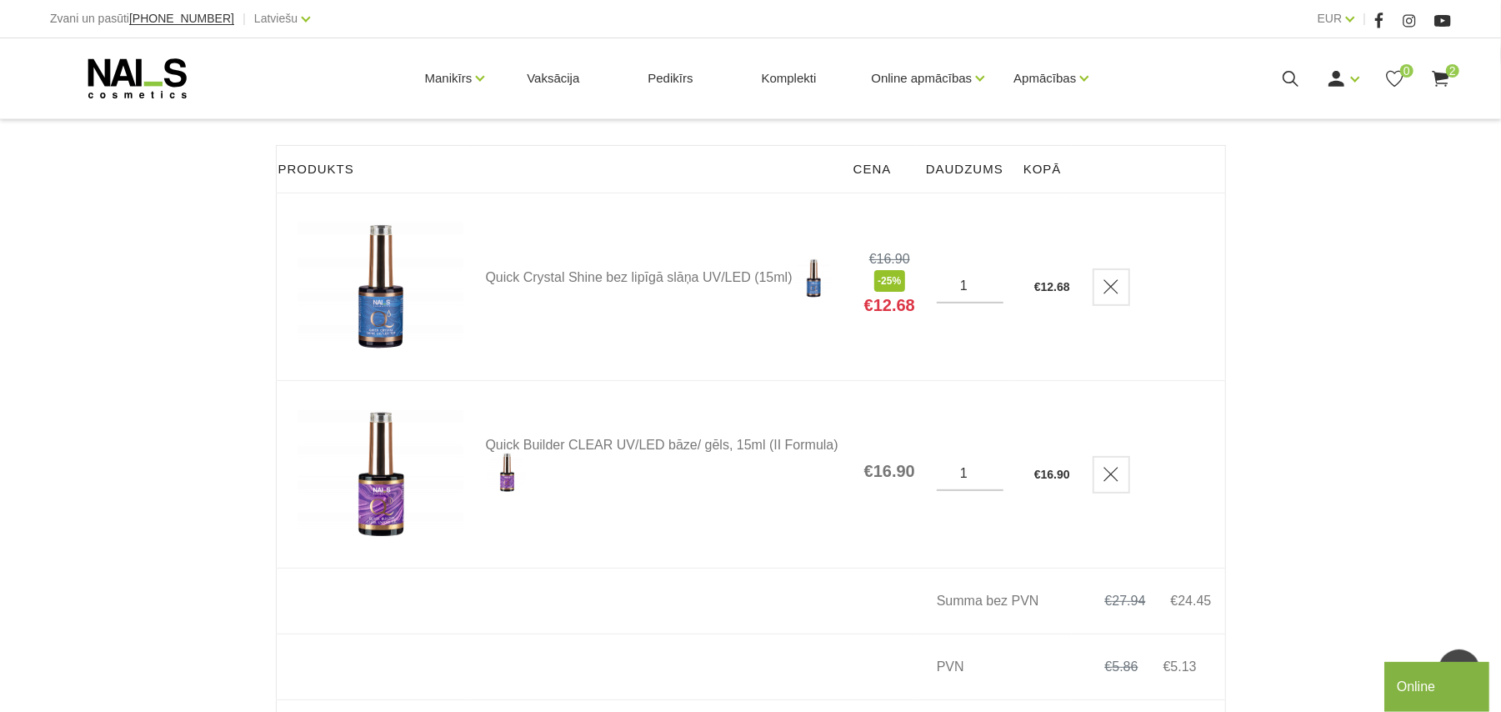
scroll to position [178, 0]
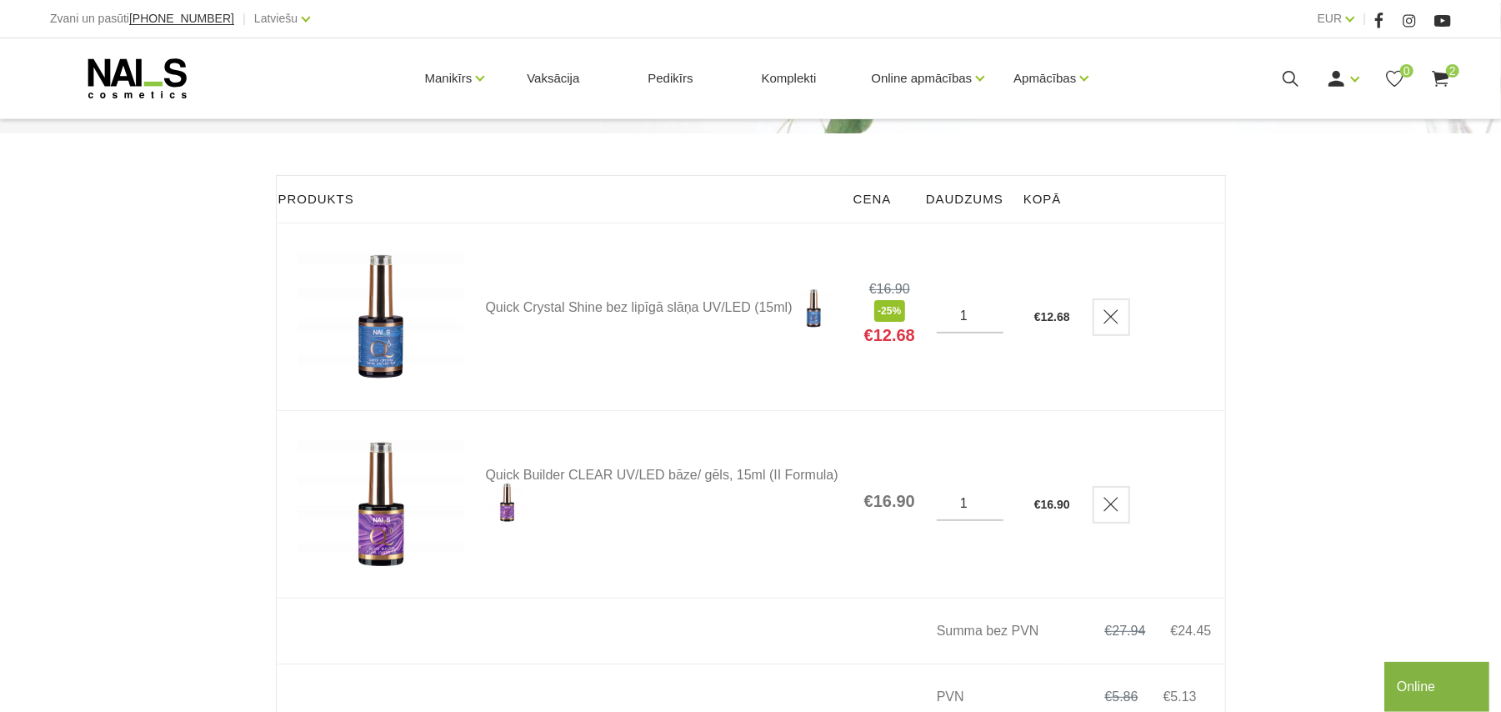
click at [974, 504] on input "1" at bounding box center [970, 503] width 67 height 15
type input "2"
click at [991, 498] on input "2" at bounding box center [970, 503] width 67 height 15
click at [1341, 413] on div "Pirkumu grozs Sākums Pirkumu grozs Pirkumu grozs Produkts Cena Daudzums Kopā Qu…" at bounding box center [750, 403] width 1501 height 1163
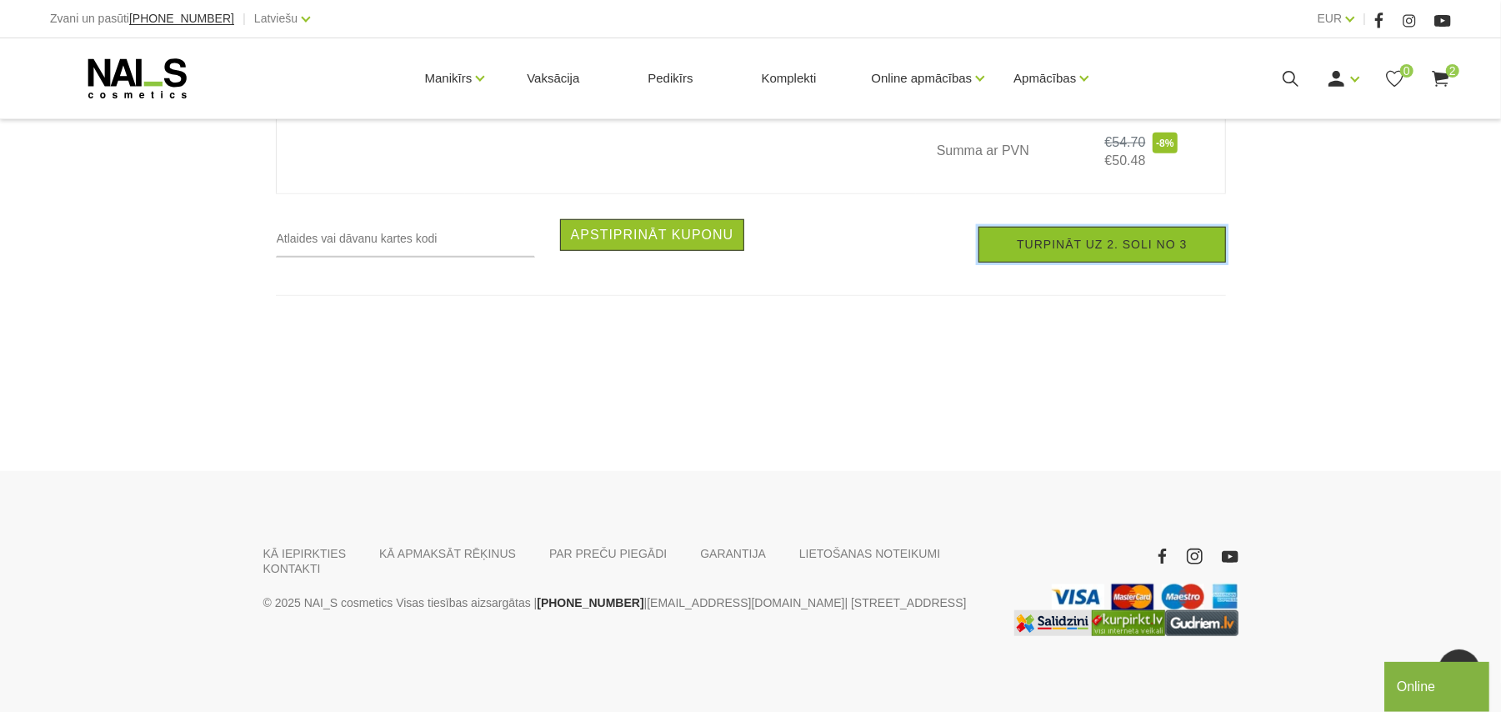
click at [1030, 255] on link "Turpināt uz 2. soli no 3" at bounding box center [1101, 245] width 247 height 36
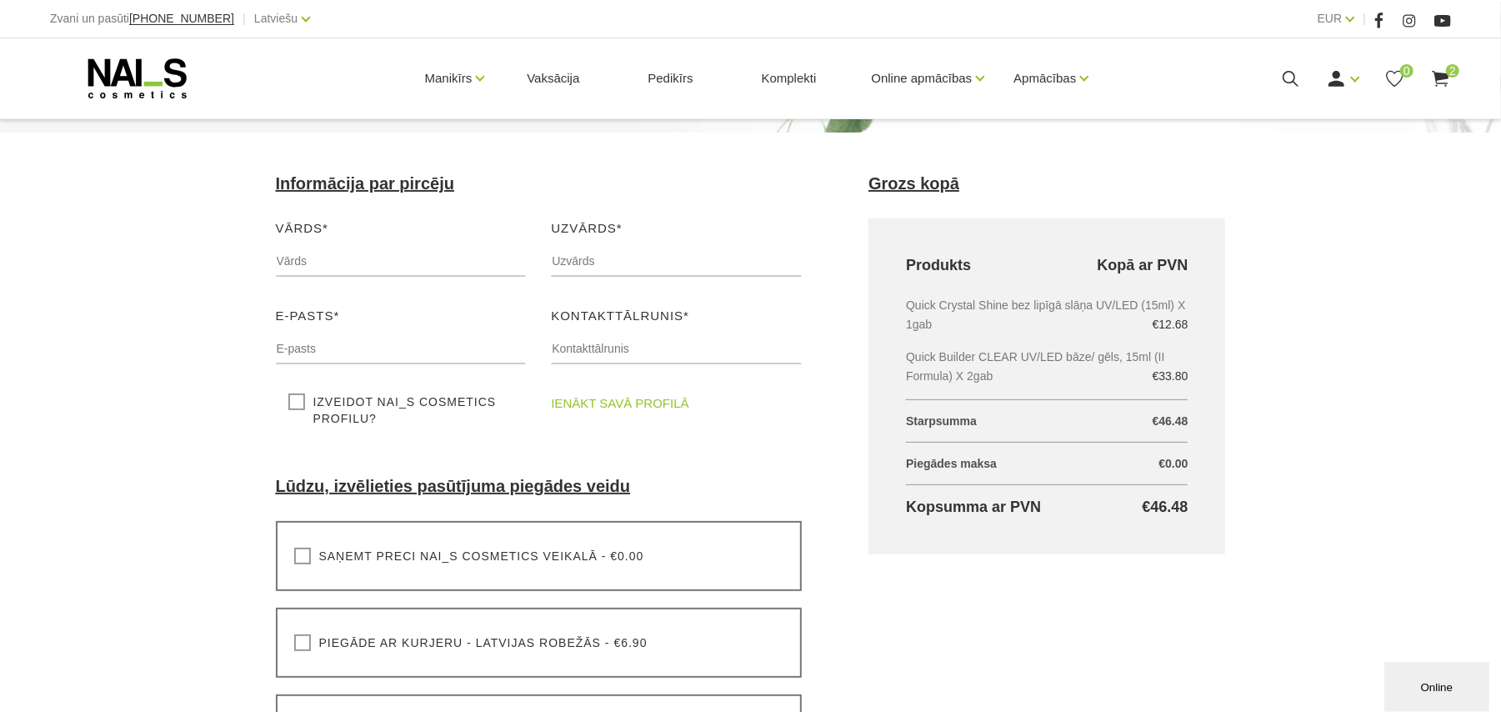
scroll to position [178, 0]
click at [603, 400] on link "ienākt savā profilā" at bounding box center [620, 404] width 138 height 20
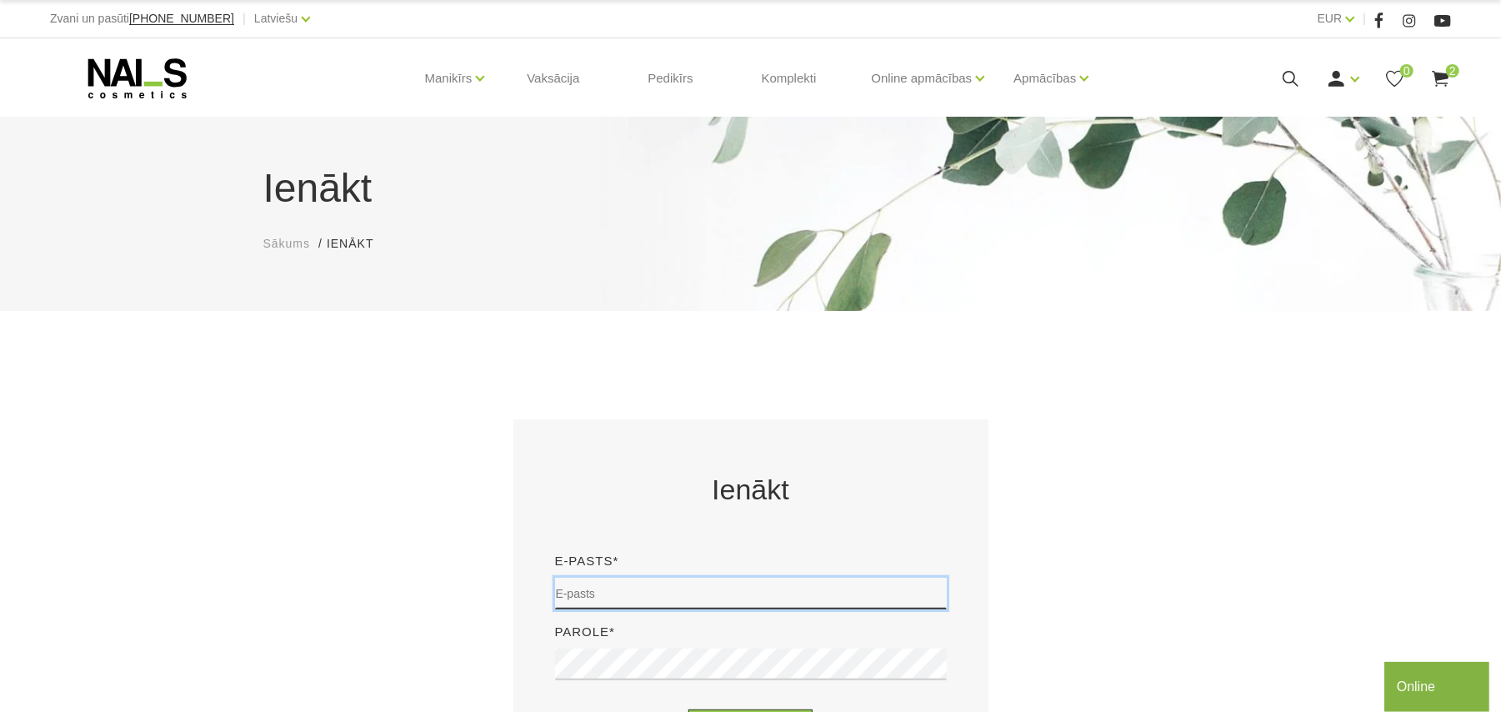
click at [601, 591] on input "email" at bounding box center [751, 594] width 392 height 32
type input "[EMAIL_ADDRESS][DOMAIN_NAME]"
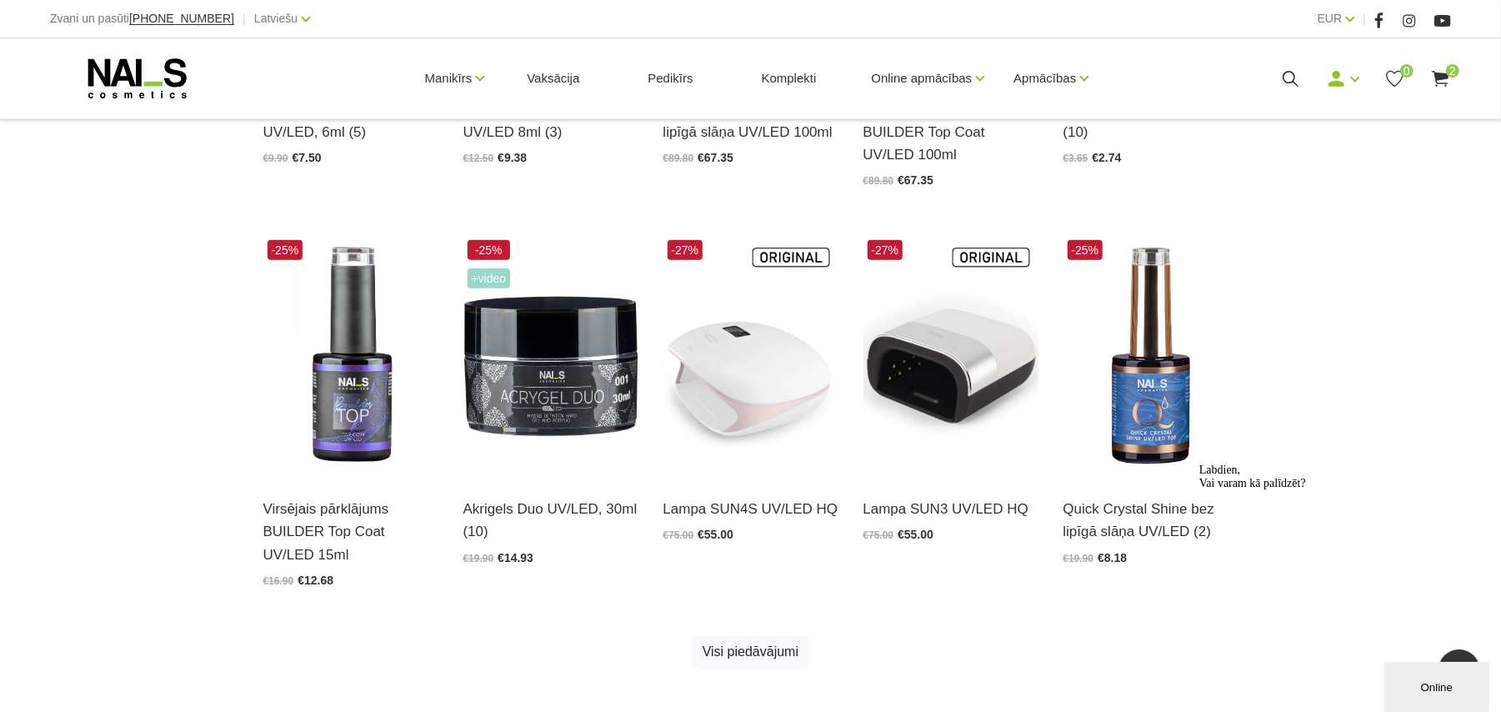
scroll to position [908, 0]
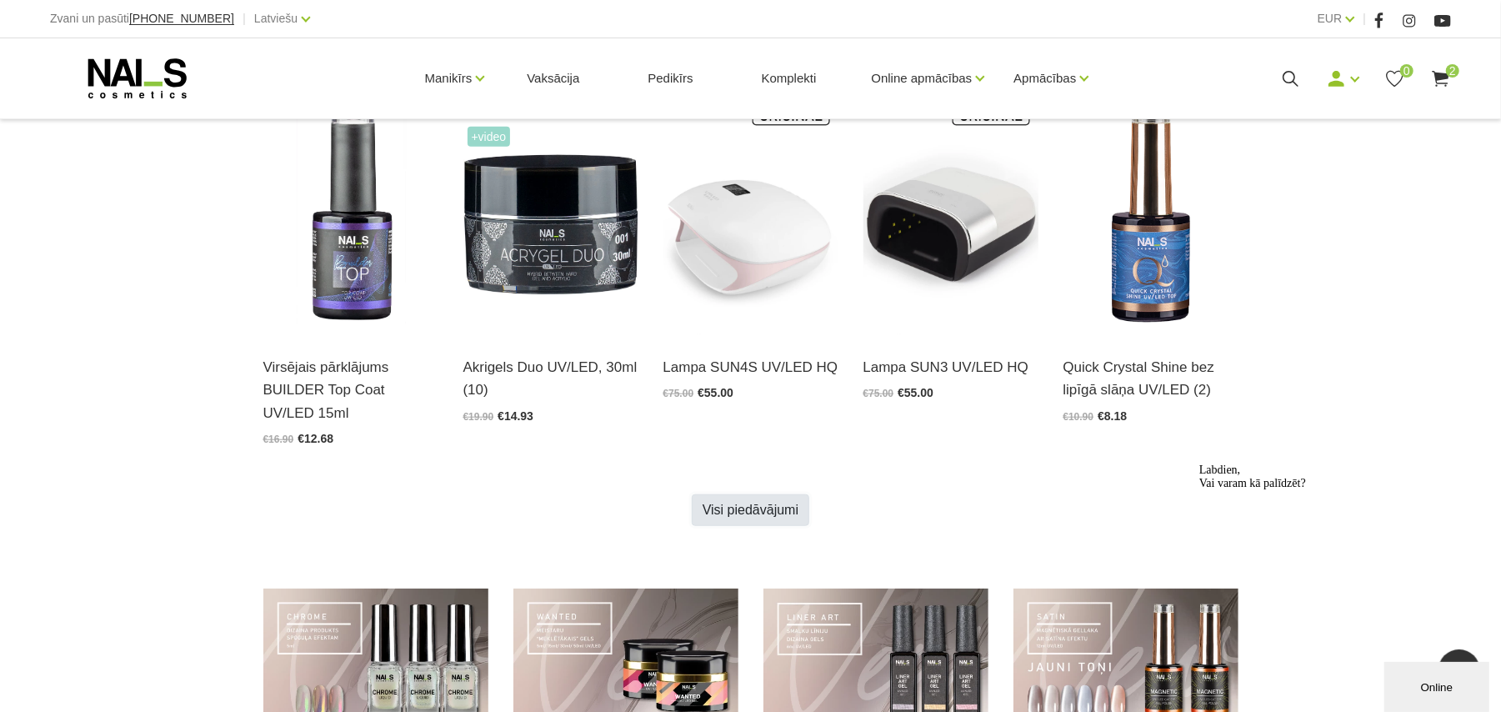
click at [780, 512] on link "Visi piedāvājumi" at bounding box center [751, 510] width 118 height 32
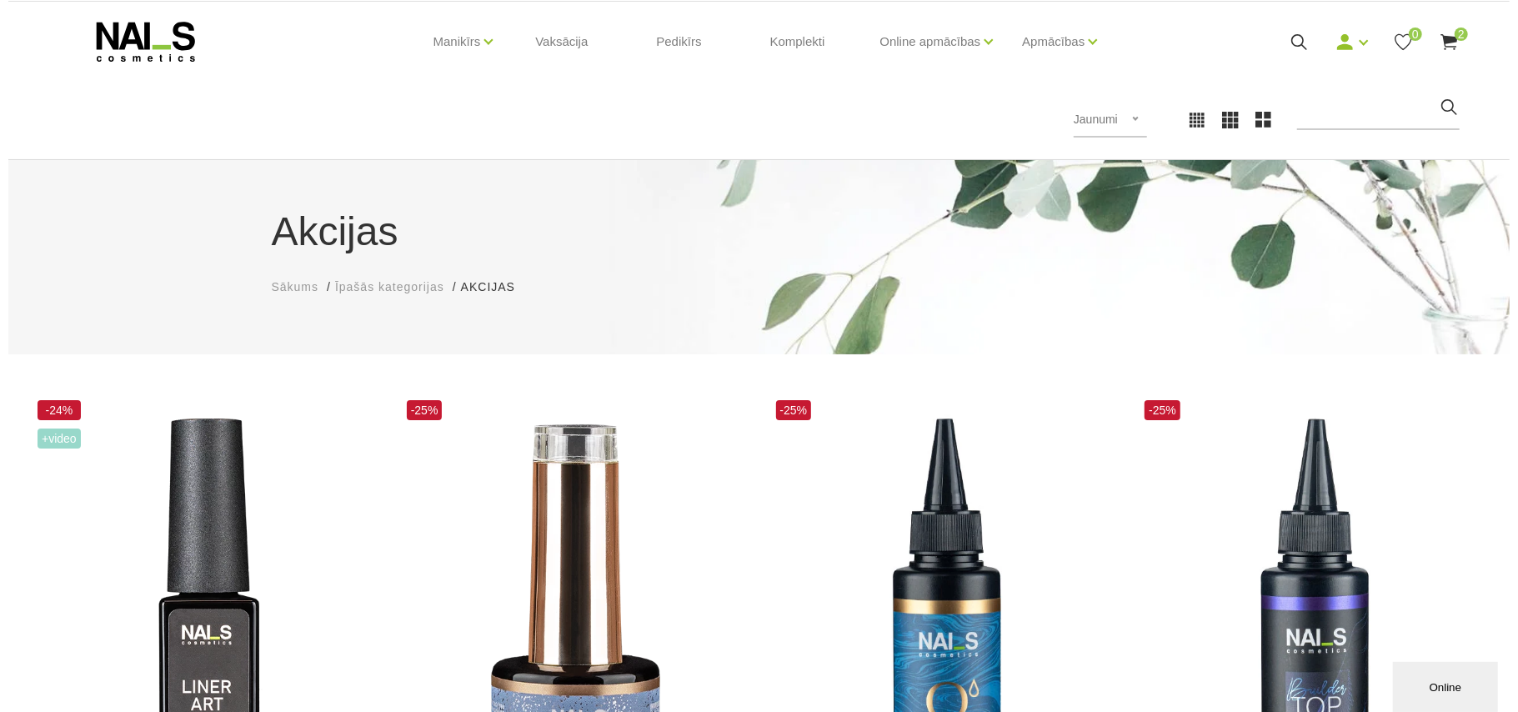
scroll to position [622, 0]
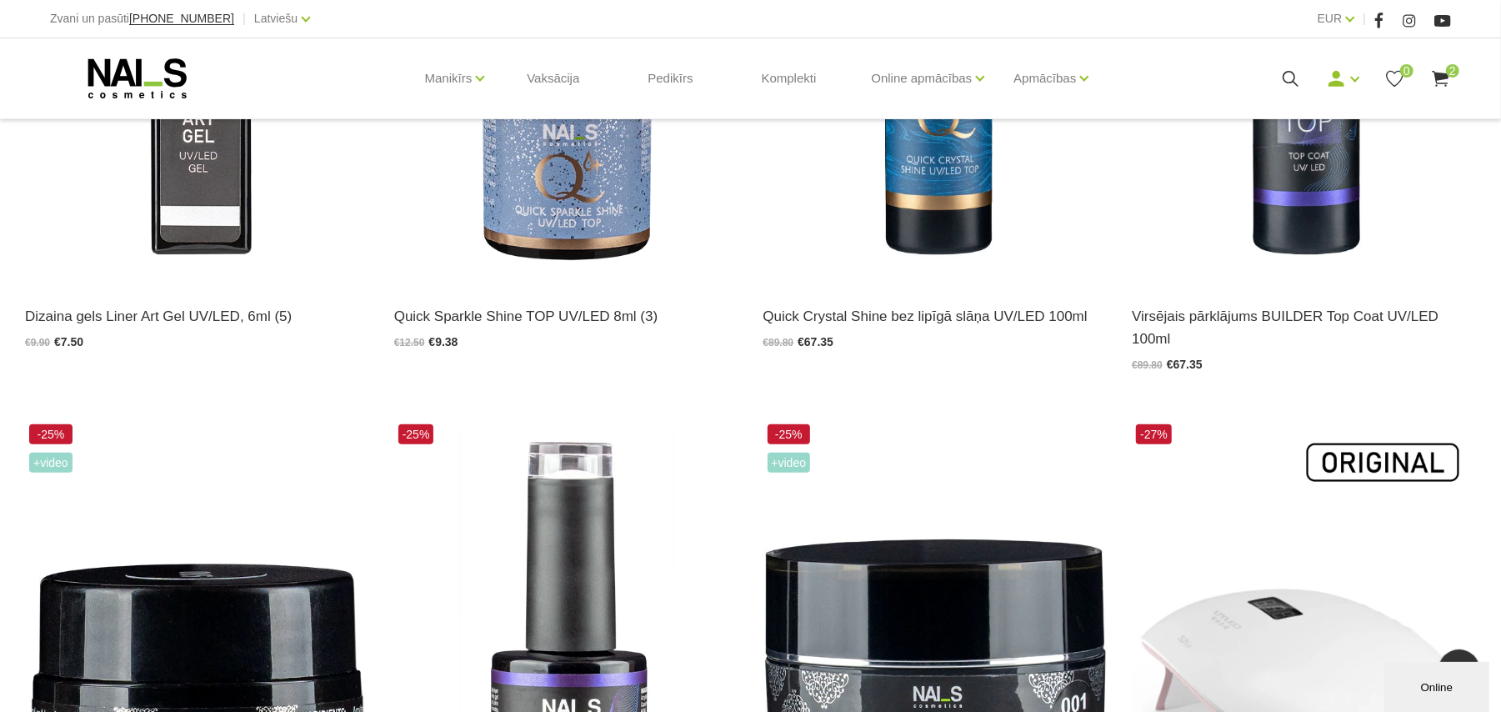
click at [1438, 74] on use at bounding box center [1440, 79] width 17 height 16
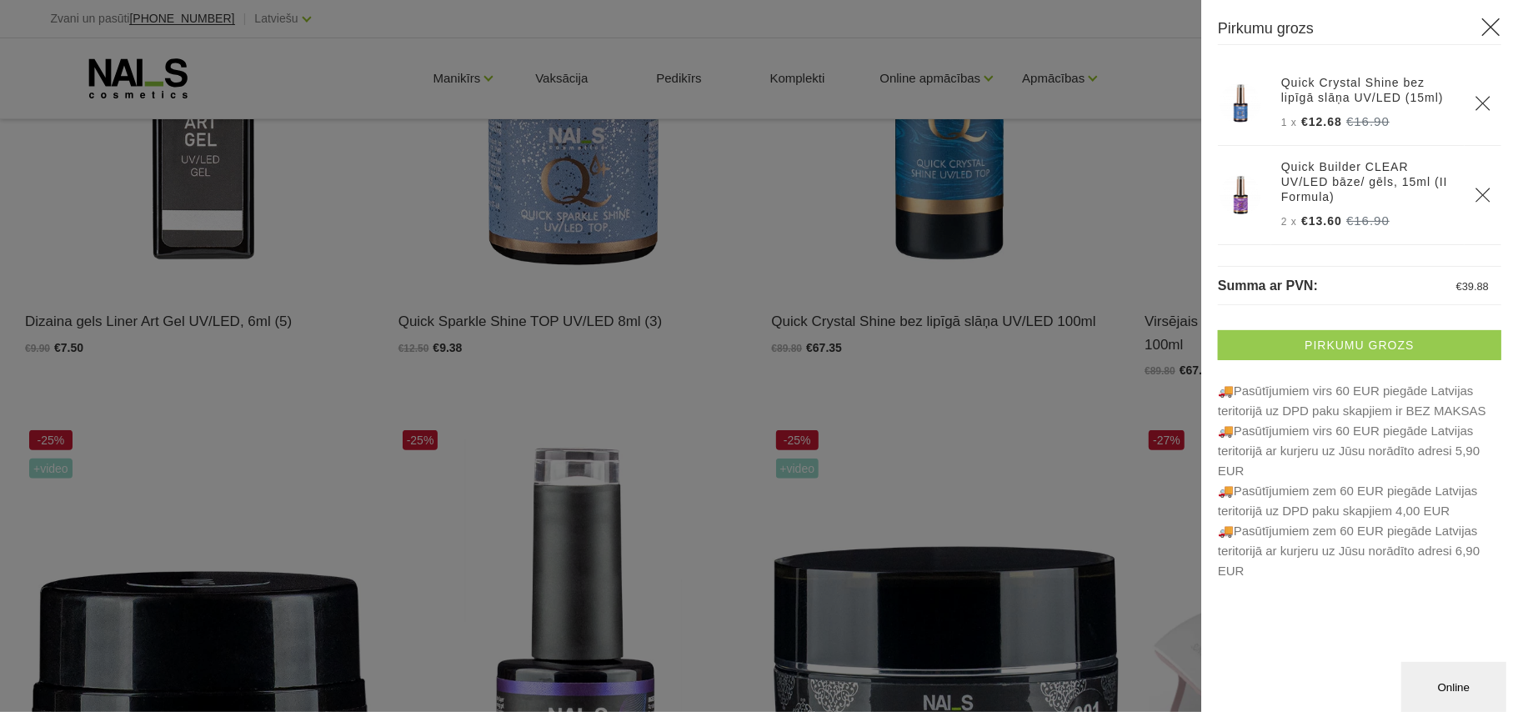
click at [1392, 335] on link "Pirkumu grozs" at bounding box center [1359, 345] width 283 height 30
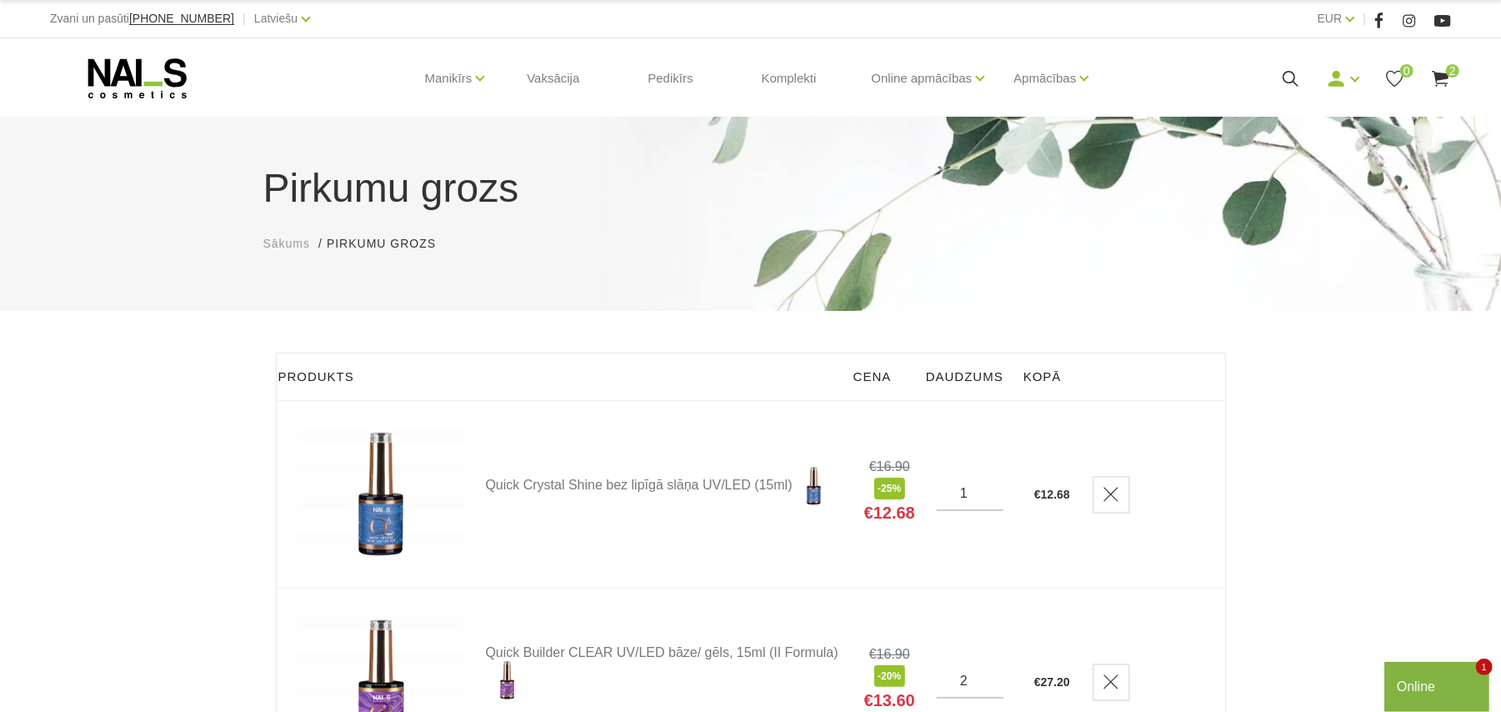
click at [1255, 423] on div "Pirkumu grozs Sākums Pirkumu grozs Pirkumu grozs Produkts Cena Daudzums Kopā Qu…" at bounding box center [750, 581] width 1501 height 1163
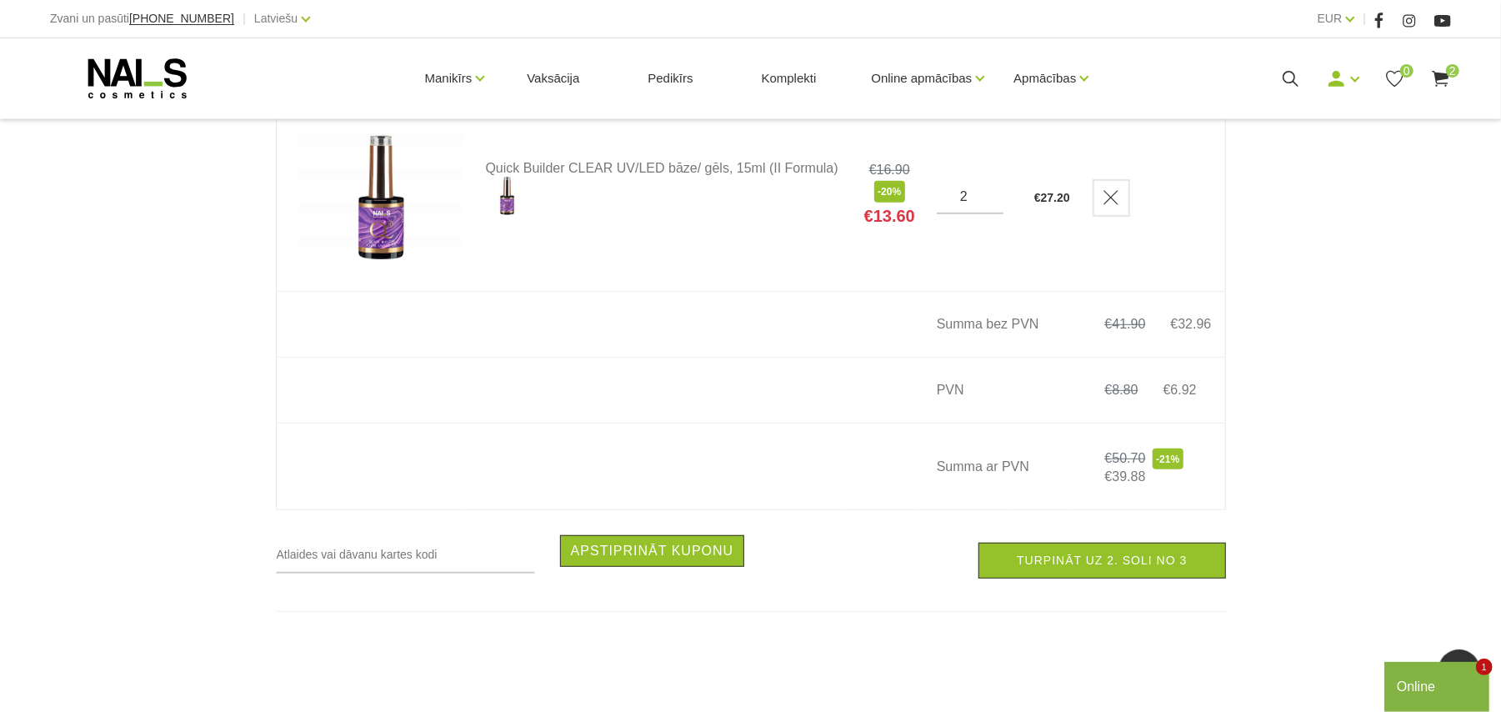
scroll to position [488, 0]
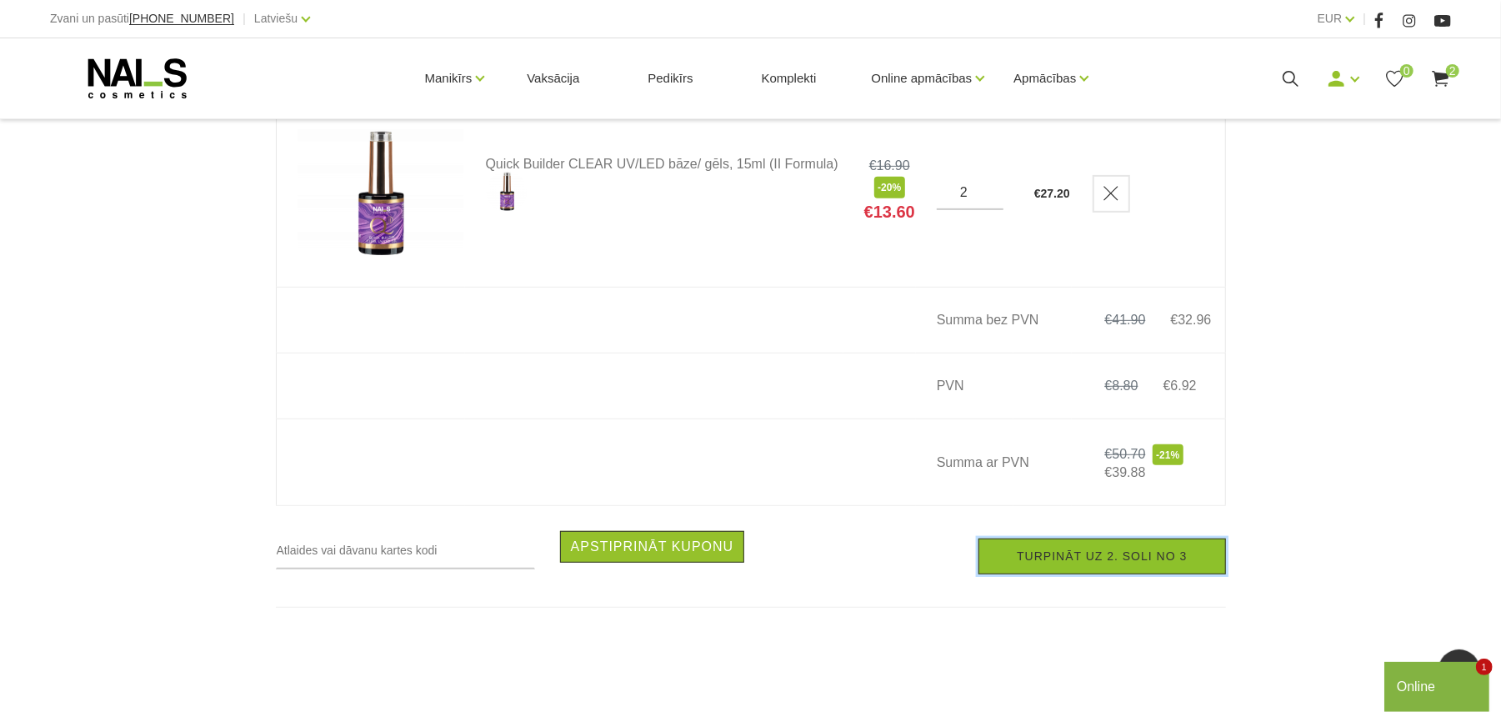
click at [1018, 574] on link "Turpināt uz 2. soli no 3" at bounding box center [1101, 556] width 247 height 36
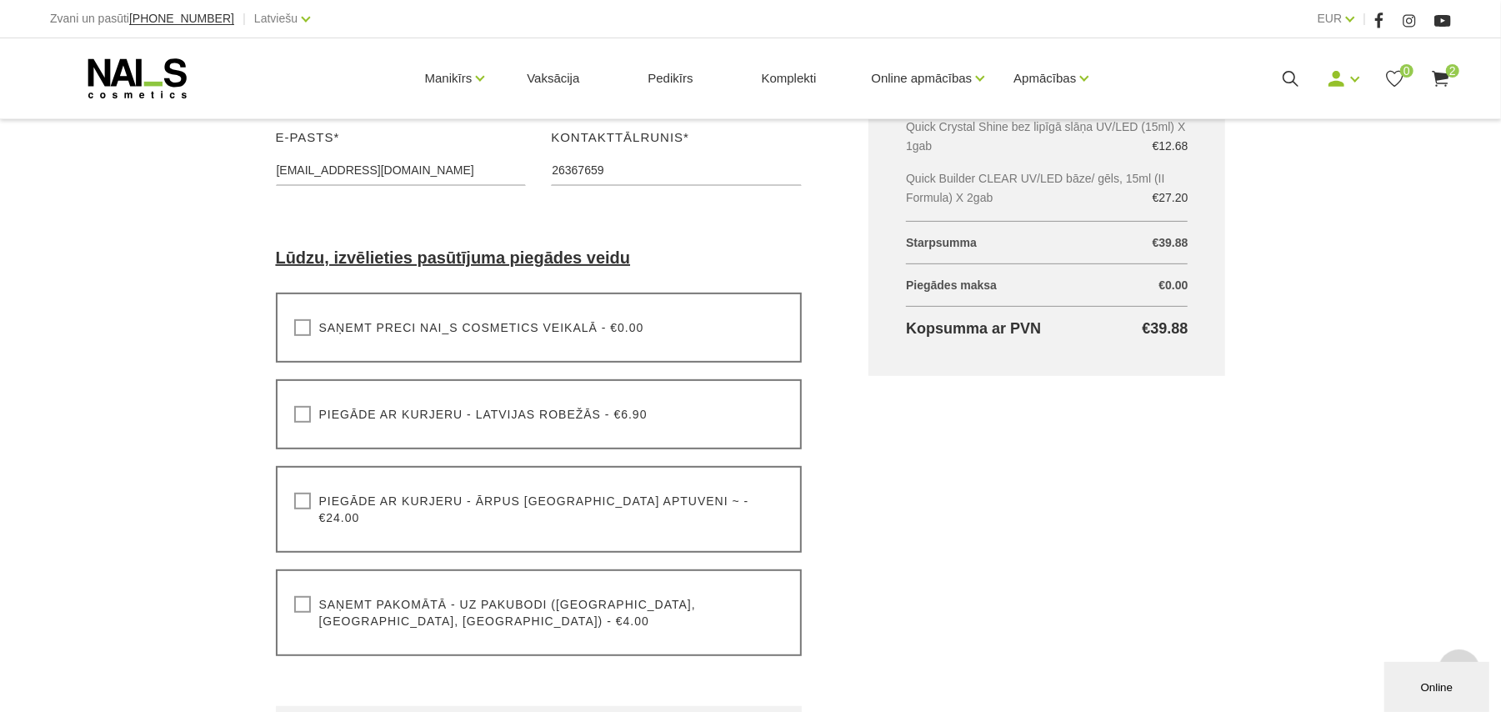
scroll to position [400, 0]
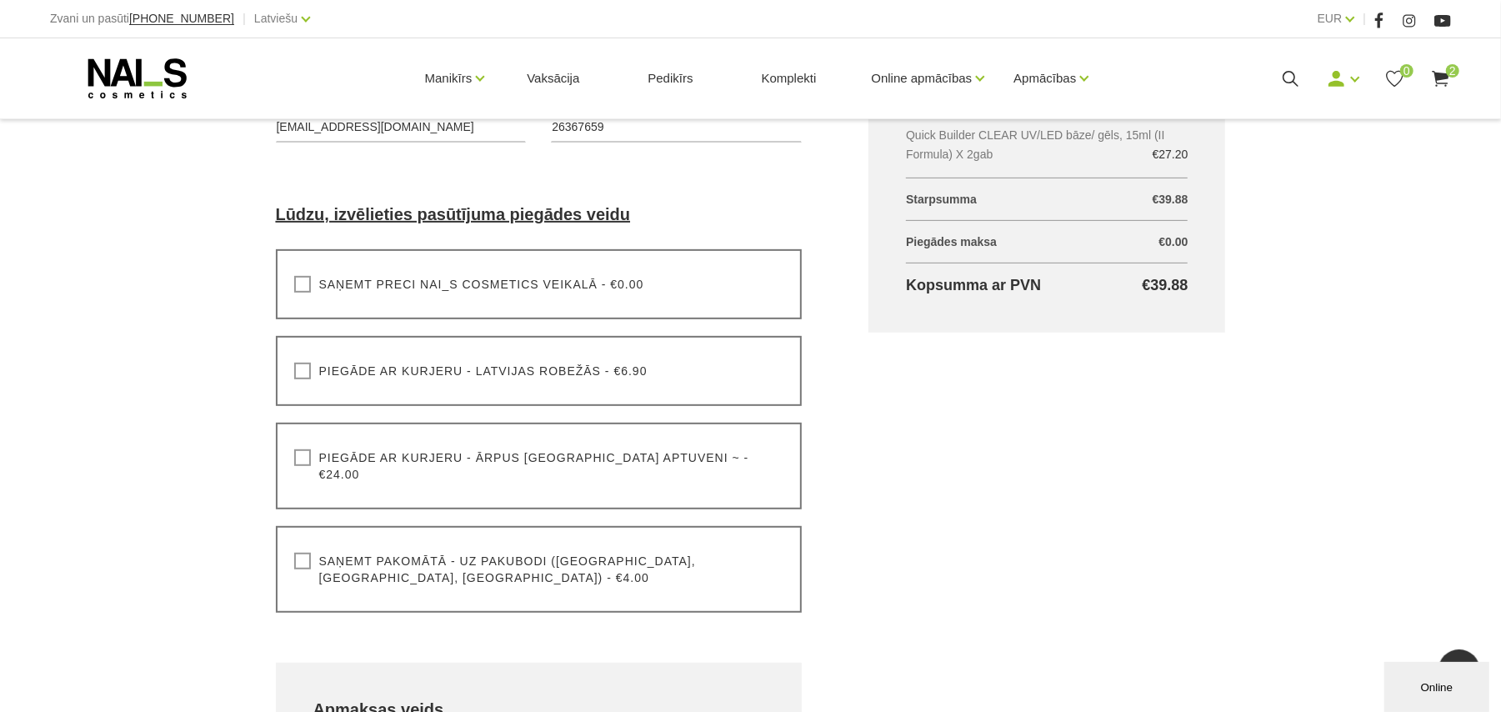
click at [292, 534] on div "Saņemt pakomātā - uz pakubodi ([GEOGRAPHIC_DATA], [GEOGRAPHIC_DATA], [GEOGRAPHI…" at bounding box center [539, 569] width 527 height 87
click at [308, 553] on label "Saņemt pakomātā - uz pakubodi ([GEOGRAPHIC_DATA], [GEOGRAPHIC_DATA], [GEOGRAPHI…" at bounding box center [539, 569] width 490 height 33
click at [0, 0] on input "Saņemt pakomātā - uz pakubodi ([GEOGRAPHIC_DATA], [GEOGRAPHIC_DATA], [GEOGRAPHI…" at bounding box center [0, 0] width 0 height 0
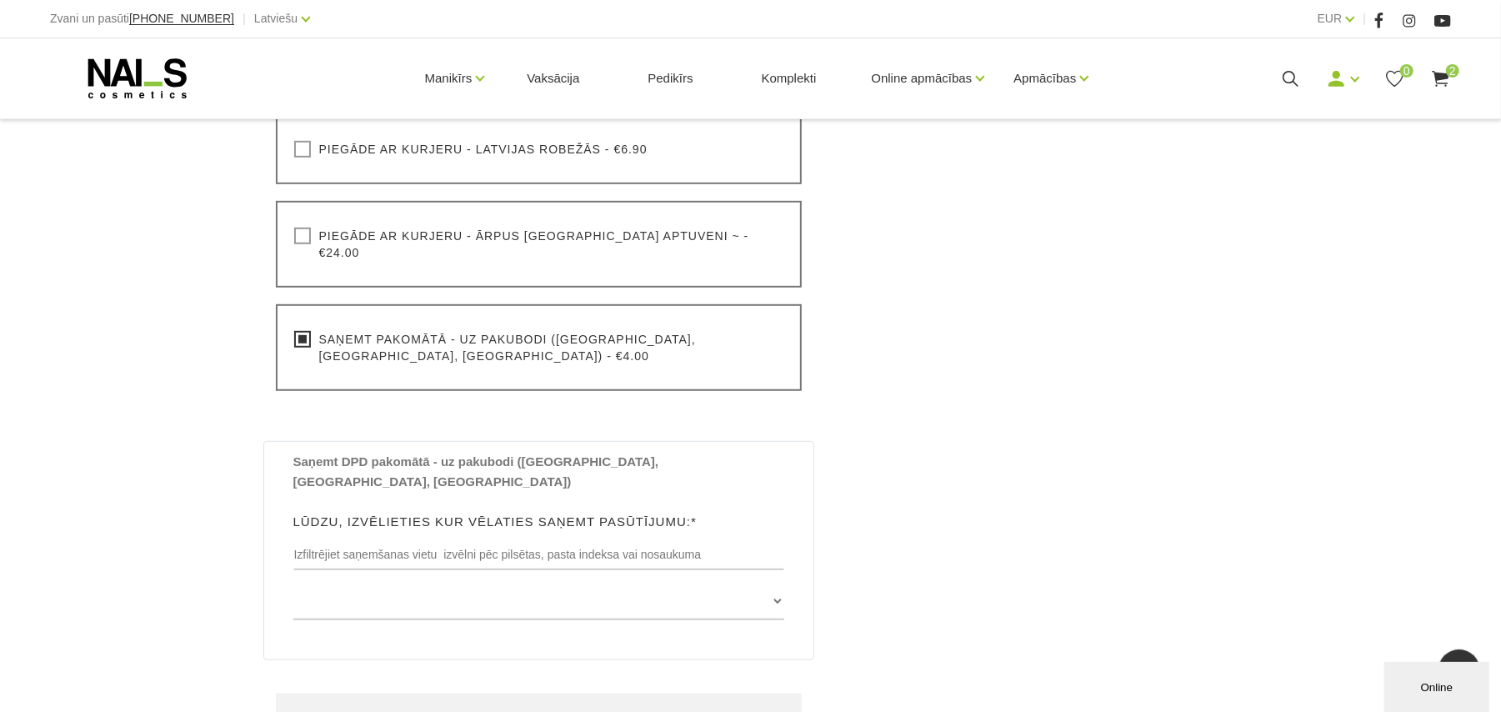
scroll to position [667, 0]
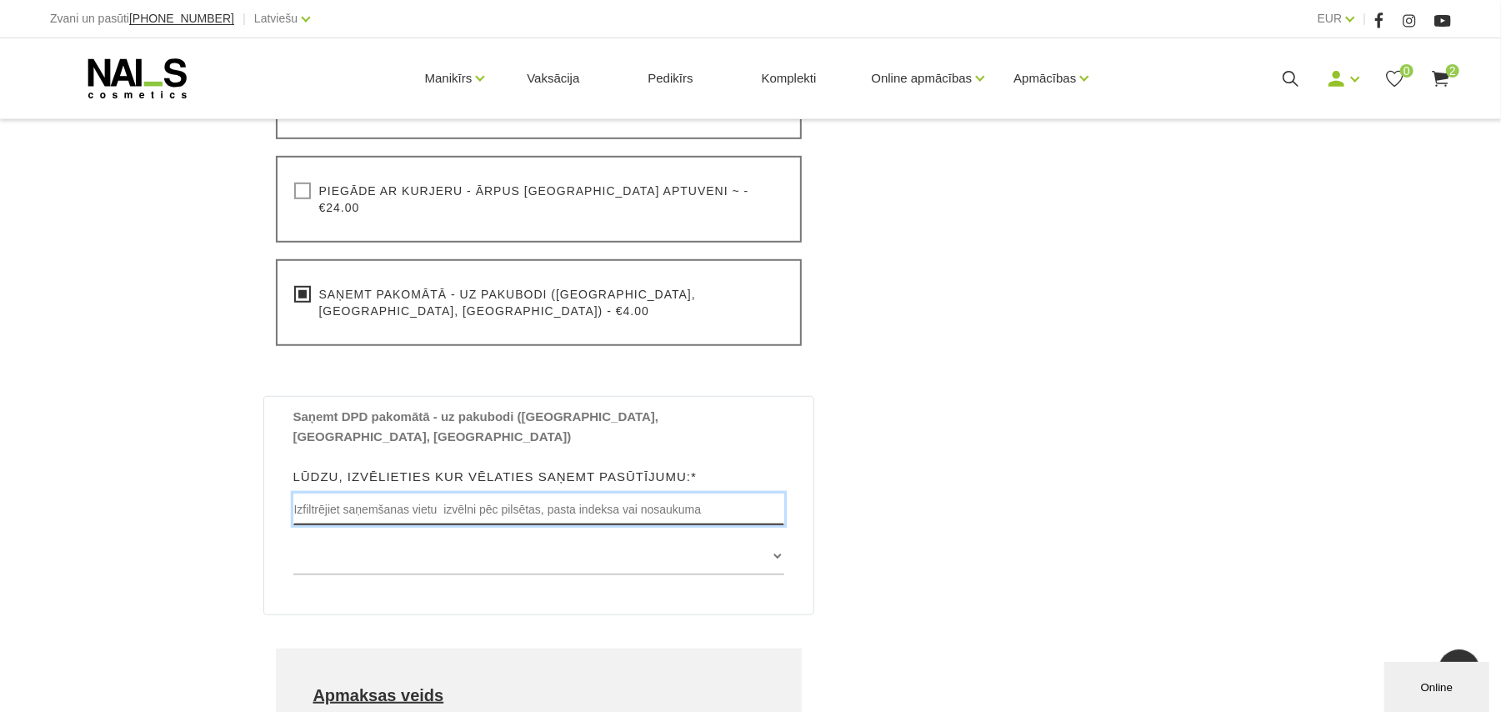
click at [373, 493] on input "text" at bounding box center [539, 509] width 492 height 32
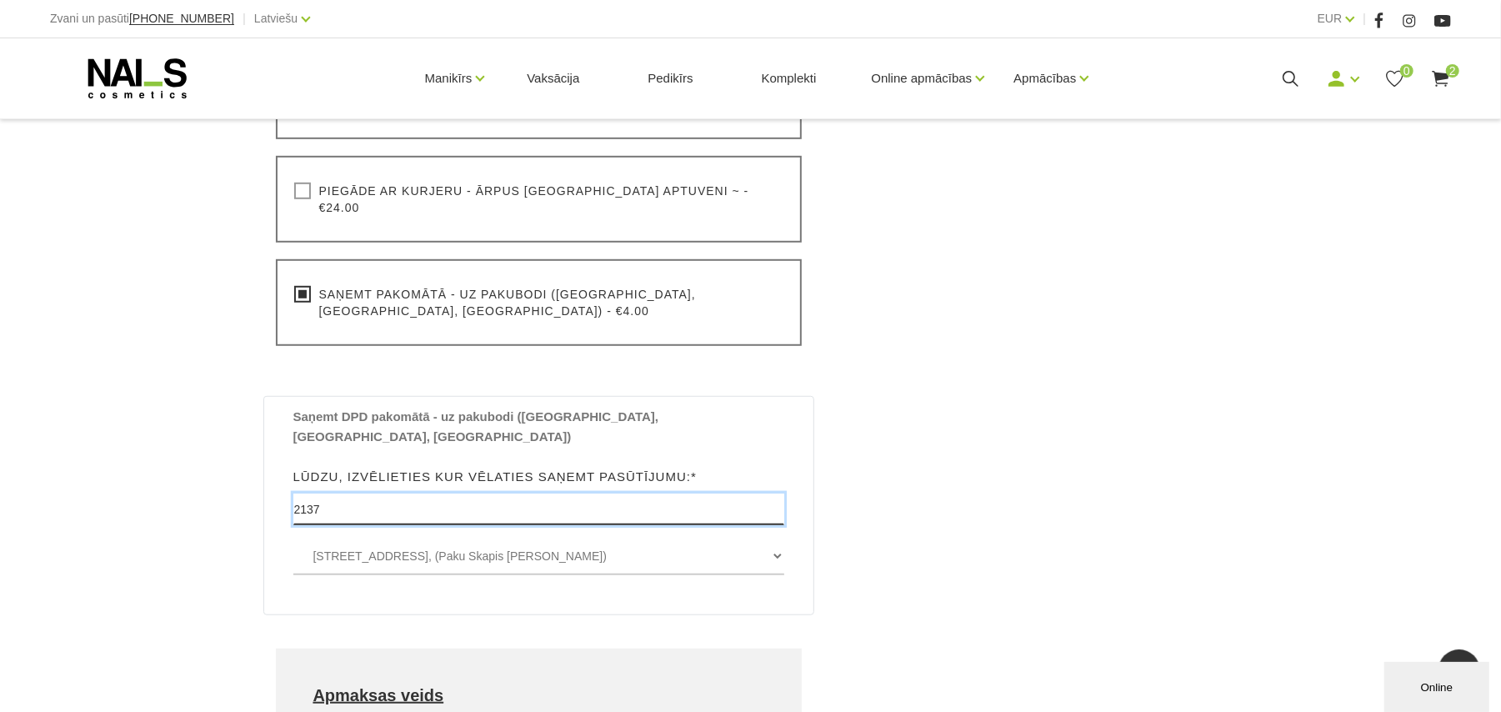
type input "2137"
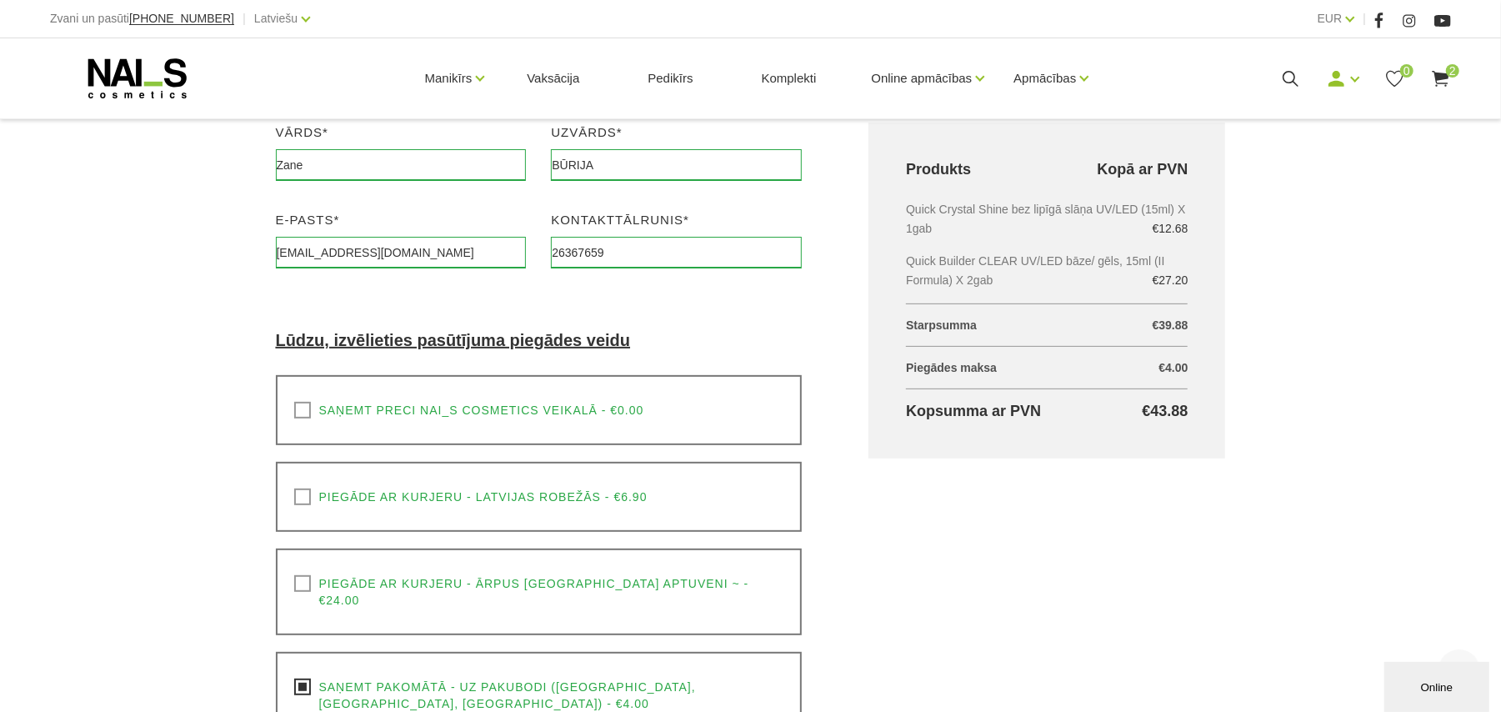
scroll to position [268, 0]
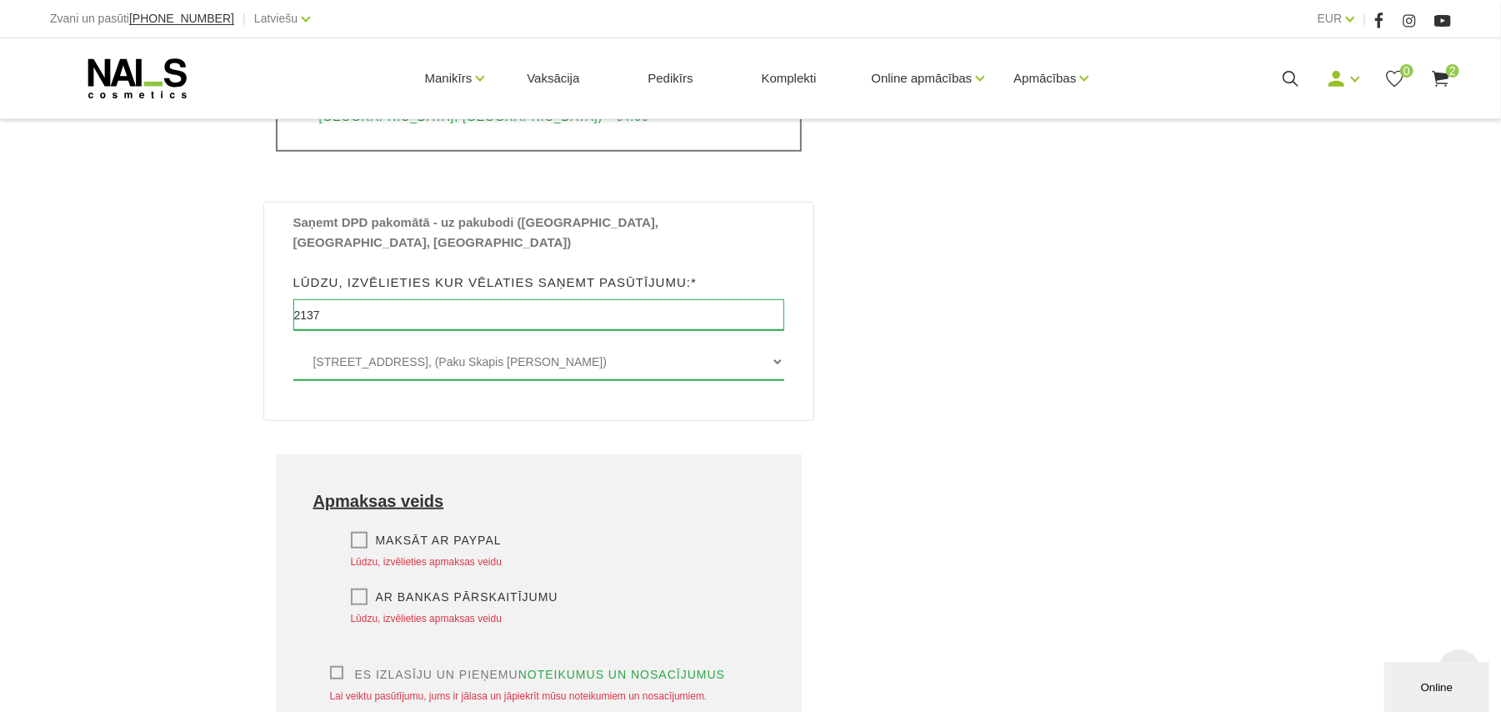
scroll to position [891, 0]
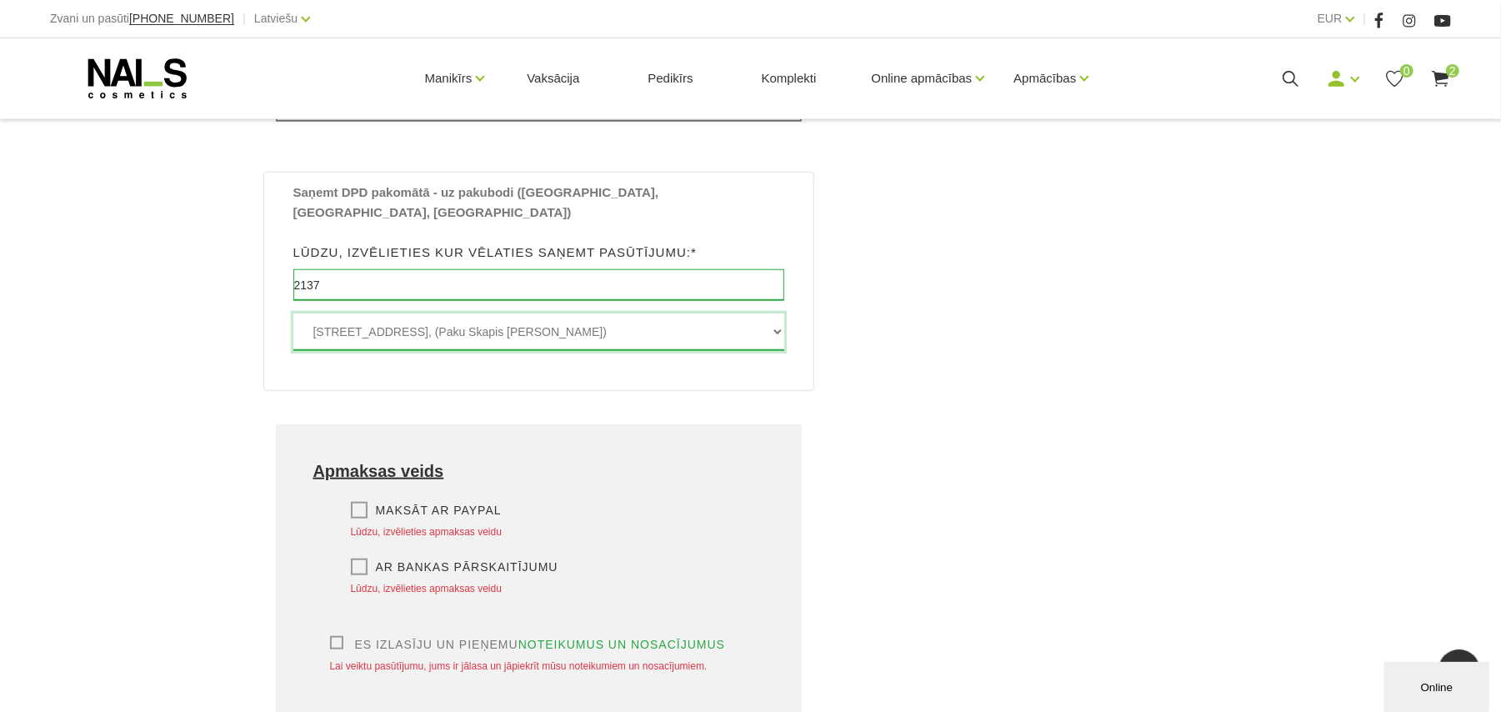
click at [538, 313] on select "[STREET_ADDRESS], (Paku Skapis [PERSON_NAME])" at bounding box center [539, 332] width 492 height 38
click at [293, 313] on select "[STREET_ADDRESS], (Paku Skapis [PERSON_NAME])" at bounding box center [539, 332] width 492 height 38
click at [362, 558] on label "Ar bankas pārskaitījumu" at bounding box center [455, 566] width 208 height 17
click at [0, 0] on input "Ar bankas pārskaitījumu" at bounding box center [0, 0] width 0 height 0
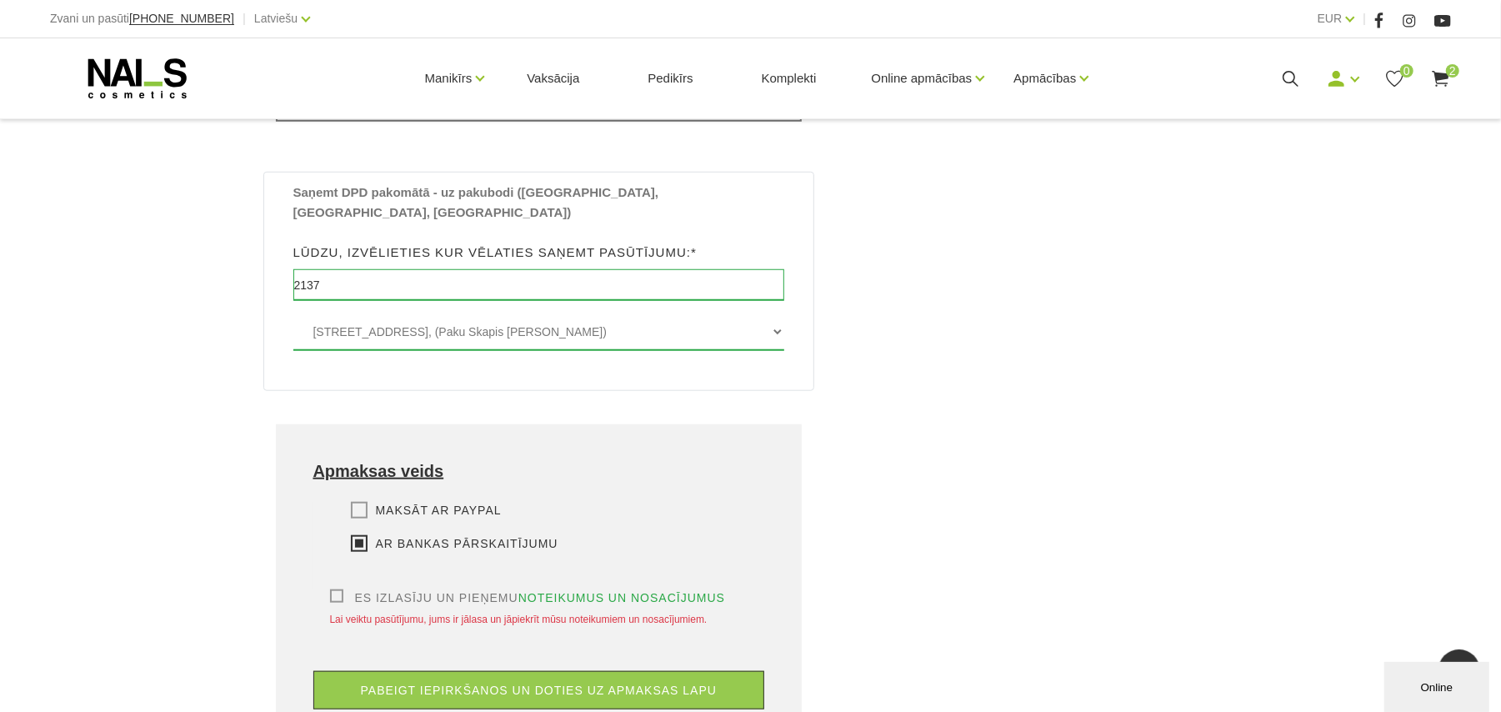
click at [338, 589] on label "Es izlasīju un pieņemu noteikumus un nosacījumus" at bounding box center [528, 597] width 396 height 17
click at [0, 0] on input "Es izlasīju un pieņemu noteikumus un nosacījumus" at bounding box center [0, 0] width 0 height 0
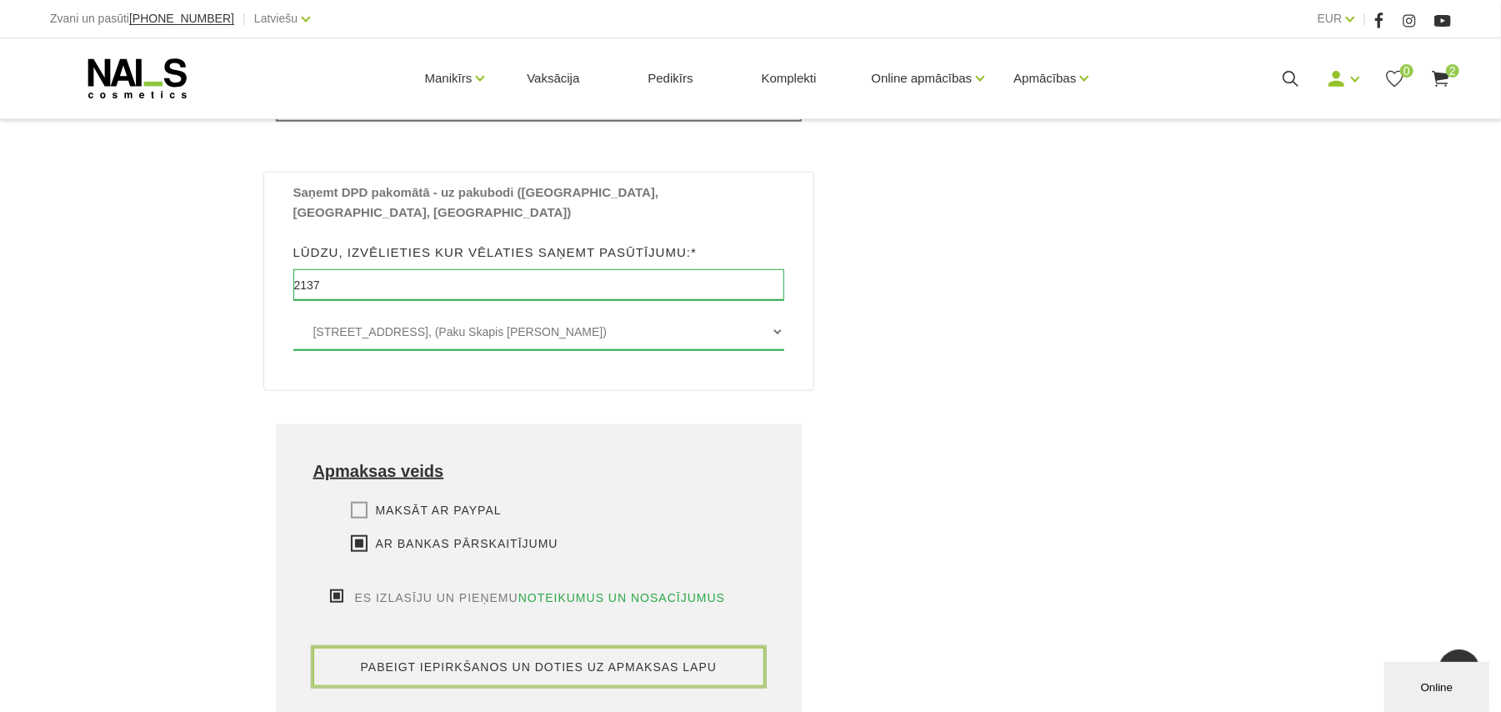
click at [438, 648] on button "pabeigt iepirkšanos un doties uz apmaksas lapu" at bounding box center [539, 667] width 452 height 38
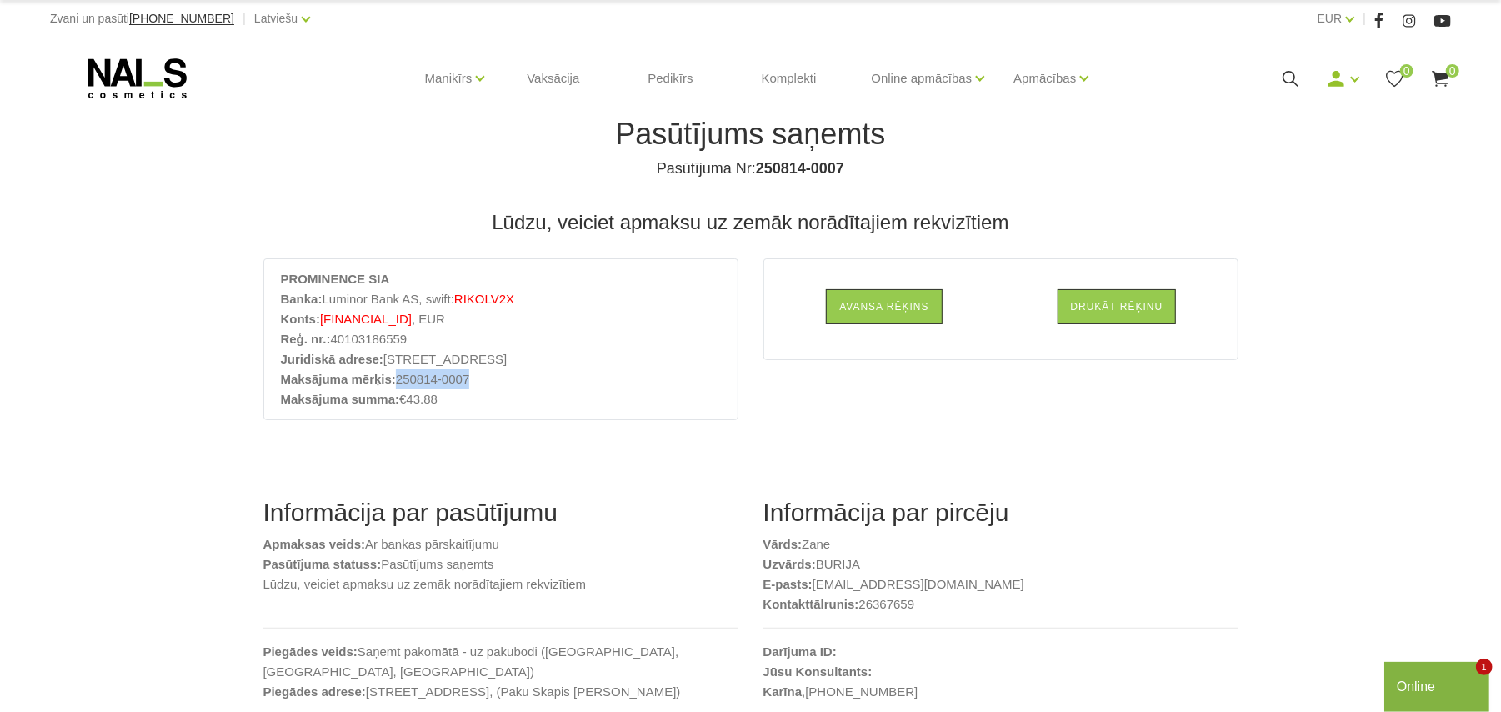
drag, startPoint x: 398, startPoint y: 381, endPoint x: 512, endPoint y: 381, distance: 114.2
click at [512, 381] on li "Maksājuma mērķis: 250814-0007" at bounding box center [501, 379] width 440 height 20
copy li "250814-0007"
click at [1345, 78] on icon at bounding box center [1336, 78] width 21 height 21
click at [1265, 183] on link "Iziet" at bounding box center [1305, 172] width 125 height 33
